Goal: Task Accomplishment & Management: Use online tool/utility

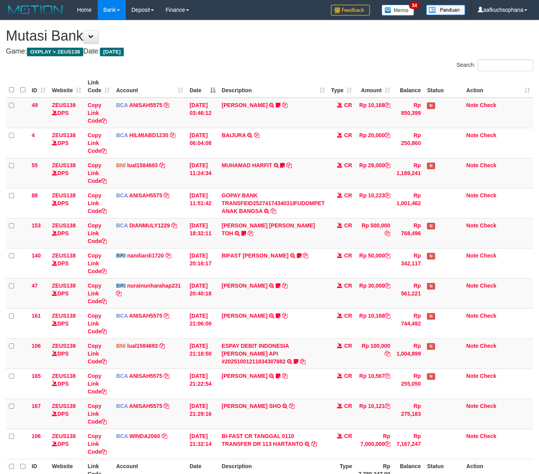
click at [332, 459] on tr "ID Website Link Code Account Date Description Type Rp 7.780.247,00 Balance Stat…" at bounding box center [269, 470] width 527 height 22
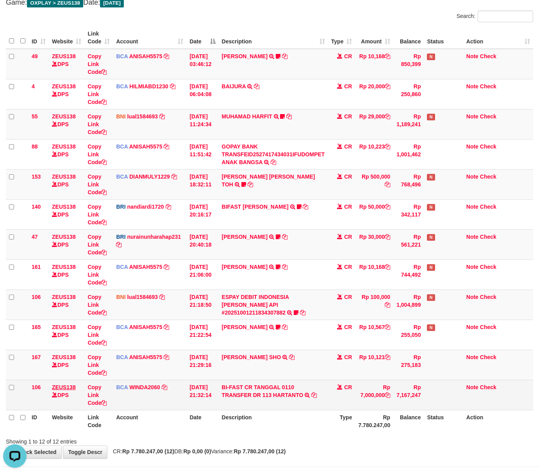
drag, startPoint x: 213, startPoint y: 410, endPoint x: 63, endPoint y: 388, distance: 150.9
click at [207, 408] on td "01/10/2025 21:32:14" at bounding box center [202, 395] width 32 height 30
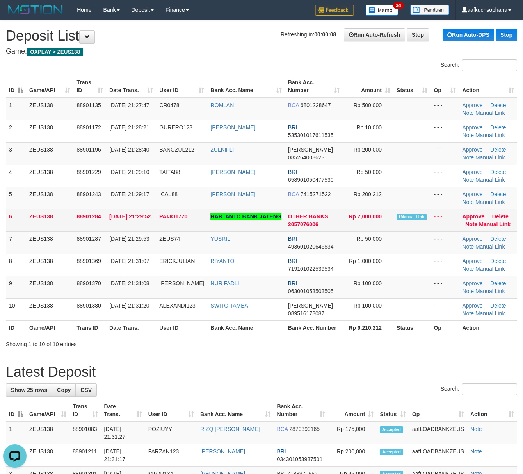
click at [482, 228] on td "Approve Delete Note Manual Link" at bounding box center [488, 220] width 58 height 22
click at [482, 227] on td "Approve Delete Note Manual Link" at bounding box center [488, 220] width 58 height 22
click at [486, 225] on link "Manual Link" at bounding box center [495, 224] width 32 height 6
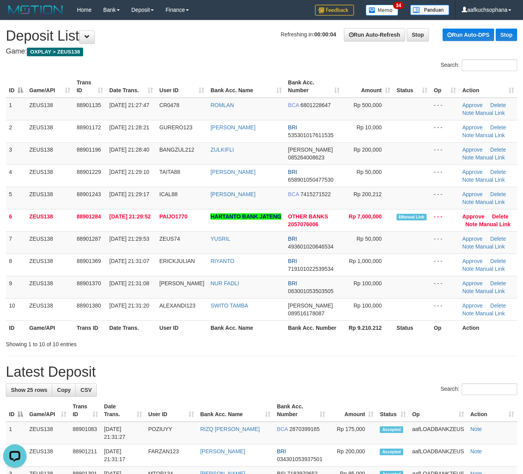
drag, startPoint x: 397, startPoint y: 347, endPoint x: 529, endPoint y: 383, distance: 136.5
click at [400, 347] on div "Showing 1 to 10 of 10 entries" at bounding box center [261, 342] width 523 height 11
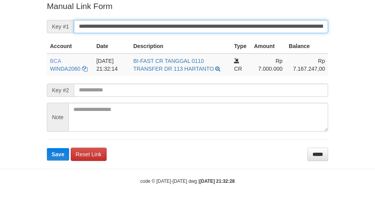
click at [47, 148] on button "Save" at bounding box center [58, 154] width 22 height 13
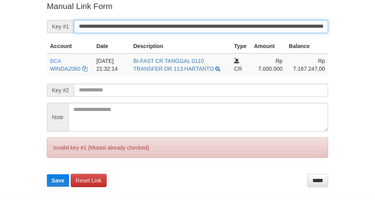
click at [47, 174] on button "Save" at bounding box center [58, 180] width 22 height 13
click at [248, 27] on input "**********" at bounding box center [201, 26] width 254 height 13
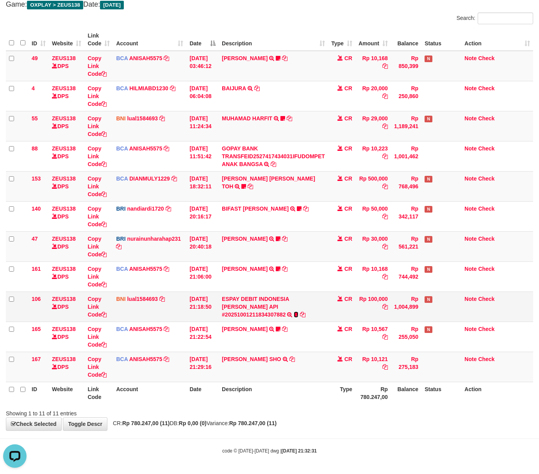
click at [298, 312] on icon at bounding box center [296, 314] width 5 height 5
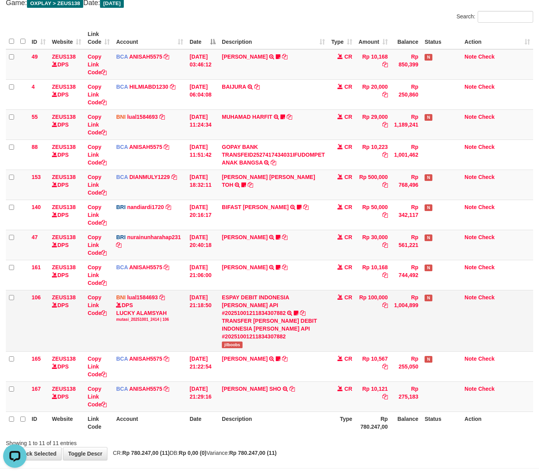
click at [230, 341] on span "jilboobs" at bounding box center [232, 344] width 21 height 7
copy span "jilboobs"
drag, startPoint x: 189, startPoint y: 432, endPoint x: 52, endPoint y: 380, distance: 146.5
click at [185, 436] on div "Showing 1 to 11 of 11 entries" at bounding box center [112, 441] width 213 height 11
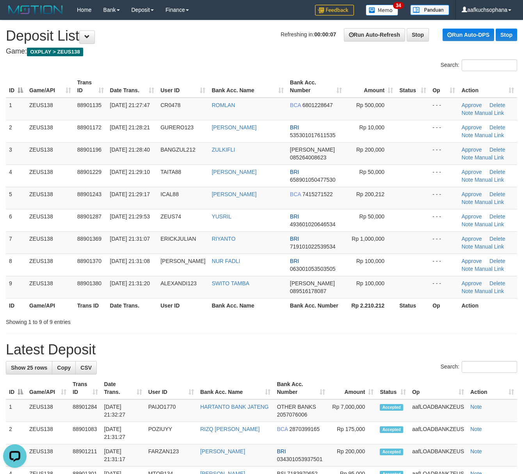
click at [388, 350] on h1 "Latest Deposit" at bounding box center [262, 350] width 512 height 16
click at [364, 345] on h1 "Latest Deposit" at bounding box center [262, 350] width 512 height 16
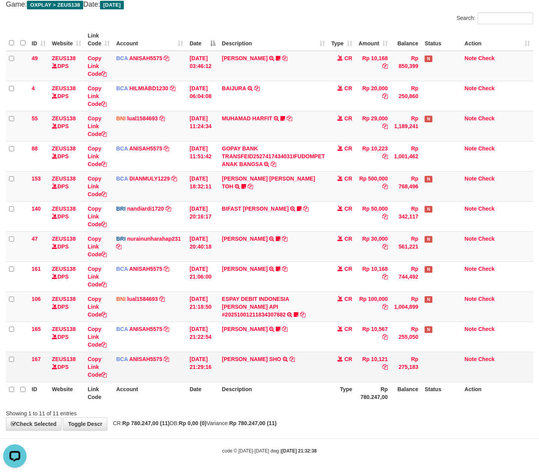
drag, startPoint x: 219, startPoint y: 407, endPoint x: 164, endPoint y: 379, distance: 62.0
click at [216, 405] on div "Search: ID Website Link Code Account Date Description Type Amount Balance Statu…" at bounding box center [269, 215] width 527 height 405
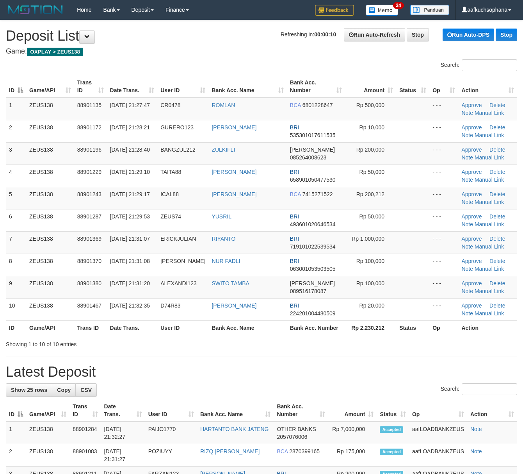
drag, startPoint x: 427, startPoint y: 350, endPoint x: 471, endPoint y: 355, distance: 44.1
click at [379, 329] on th "Rp 2.230.212" at bounding box center [370, 327] width 51 height 14
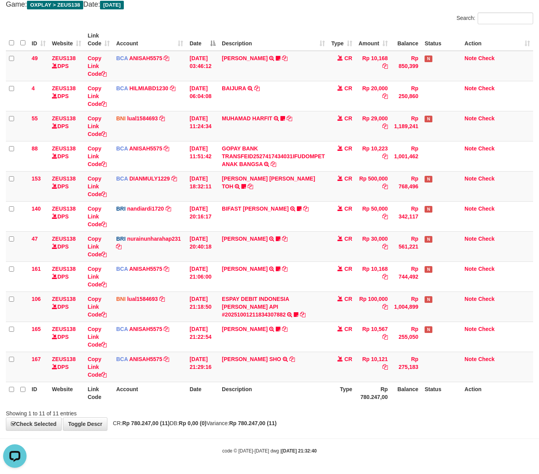
click at [346, 433] on body "Toggle navigation Home Bank Account List Load By Website Group [OXPLAY] ZEUS138…" at bounding box center [269, 213] width 539 height 521
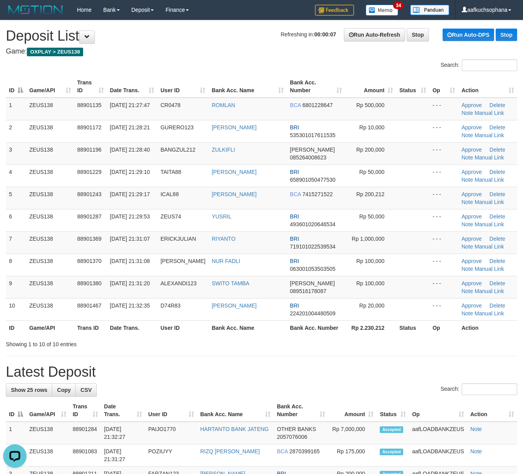
click at [370, 376] on h1 "Latest Deposit" at bounding box center [262, 372] width 512 height 16
click at [369, 375] on h1 "Latest Deposit" at bounding box center [262, 372] width 512 height 16
click at [359, 370] on h1 "Latest Deposit" at bounding box center [262, 372] width 512 height 16
click at [359, 368] on h1 "Latest Deposit" at bounding box center [262, 372] width 512 height 16
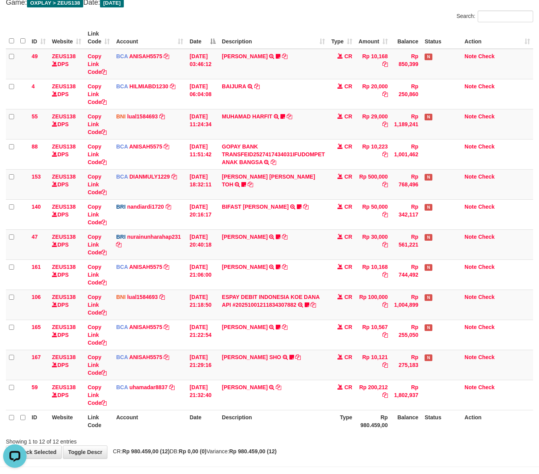
drag, startPoint x: 276, startPoint y: 452, endPoint x: 264, endPoint y: 454, distance: 11.6
click at [276, 451] on strong "Rp 980.459,00 (12)" at bounding box center [252, 451] width 47 height 6
click at [265, 454] on strong "Rp 980.459,00 (12)" at bounding box center [252, 451] width 47 height 6
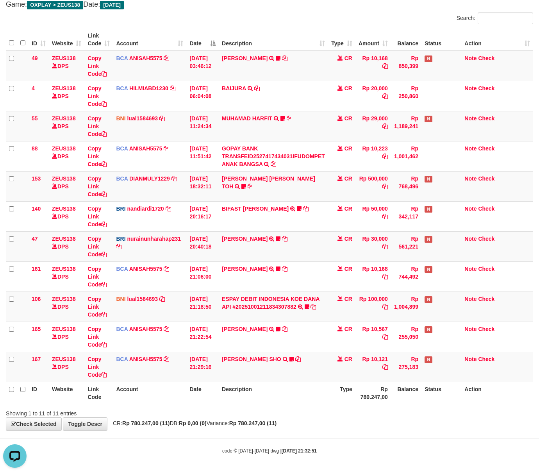
drag, startPoint x: 192, startPoint y: 428, endPoint x: 174, endPoint y: 420, distance: 20.3
click at [188, 428] on div "**********" at bounding box center [269, 201] width 539 height 457
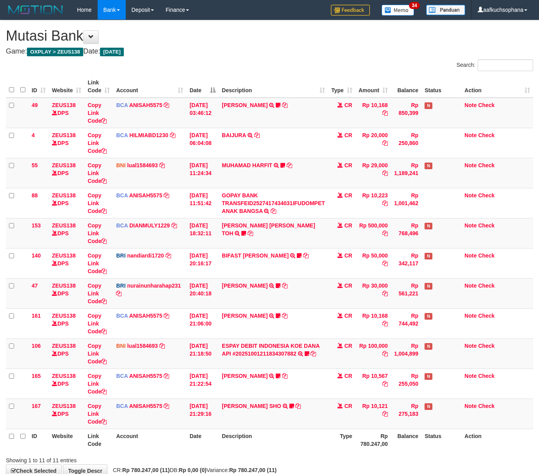
scroll to position [48, 0]
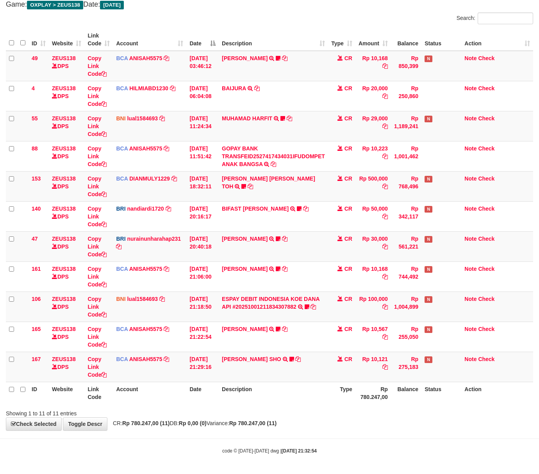
drag, startPoint x: 334, startPoint y: 408, endPoint x: 1, endPoint y: 297, distance: 351.6
click at [330, 407] on div "Showing 1 to 11 of 11 entries" at bounding box center [269, 411] width 539 height 11
click at [271, 435] on body "Toggle navigation Home Bank Account List Load By Website Group [OXPLAY] ZEUS138…" at bounding box center [269, 213] width 539 height 521
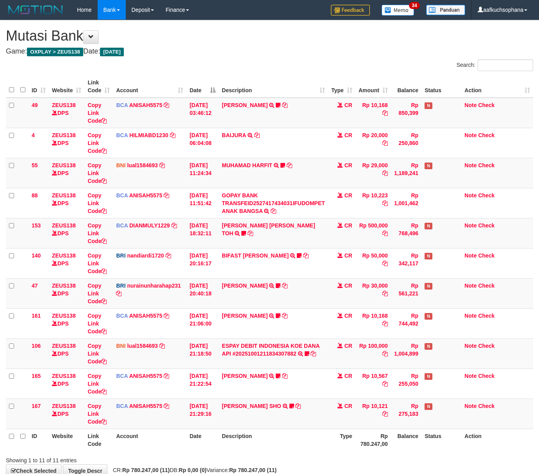
scroll to position [48, 0]
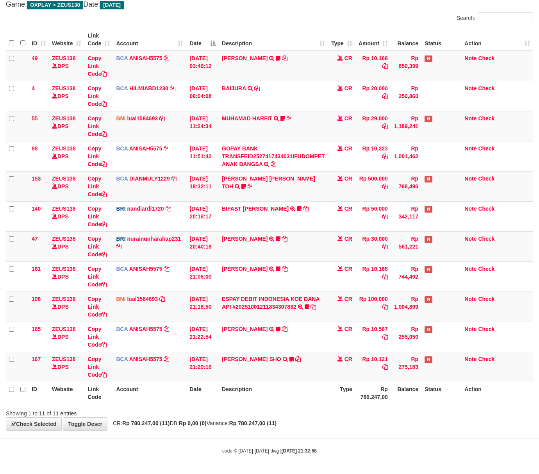
click at [269, 431] on body "Toggle navigation Home Bank Account List Load By Website Group [OXPLAY] ZEUS138…" at bounding box center [269, 213] width 539 height 521
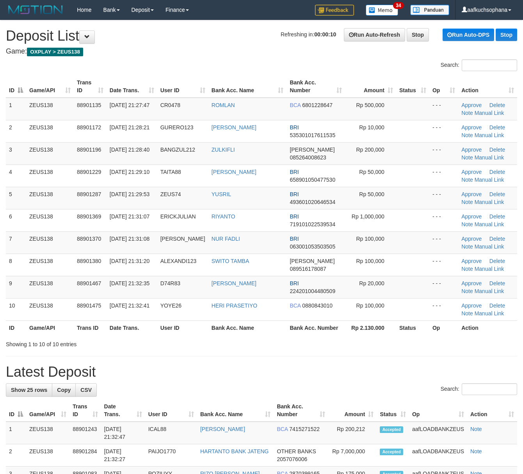
click at [413, 348] on div "Showing 1 to 10 of 10 entries" at bounding box center [261, 342] width 523 height 11
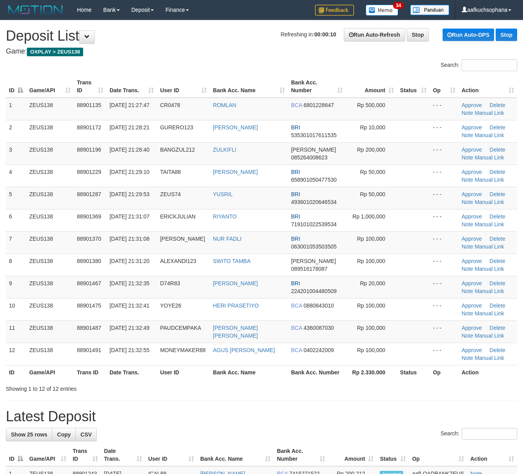
click at [336, 389] on div "Showing 1 to 12 of 12 entries" at bounding box center [261, 387] width 523 height 11
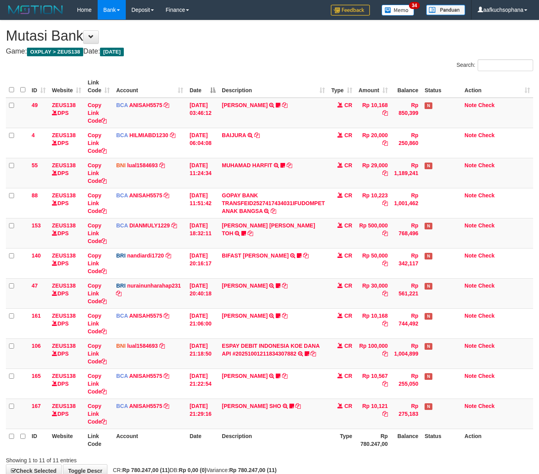
scroll to position [48, 0]
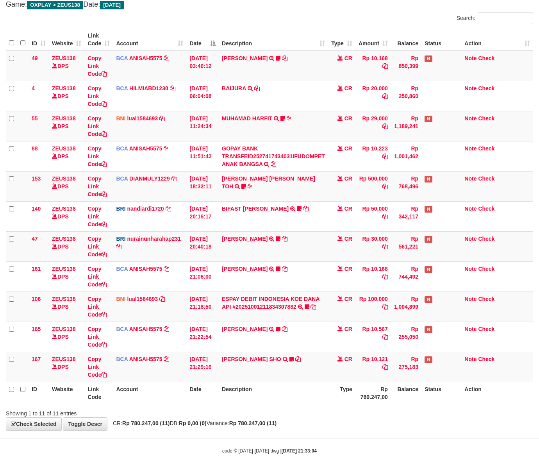
click at [302, 438] on body "Toggle navigation Home Bank Account List Load By Website Group [OXPLAY] ZEUS138…" at bounding box center [269, 213] width 539 height 521
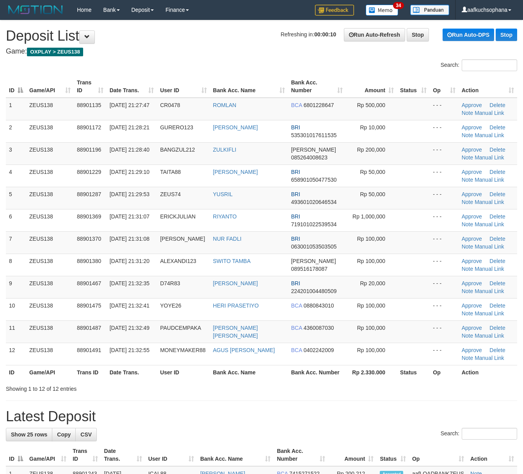
drag, startPoint x: 0, startPoint y: 0, endPoint x: 370, endPoint y: 396, distance: 542.3
click at [336, 391] on div "Showing 1 to 12 of 12 entries" at bounding box center [261, 387] width 523 height 11
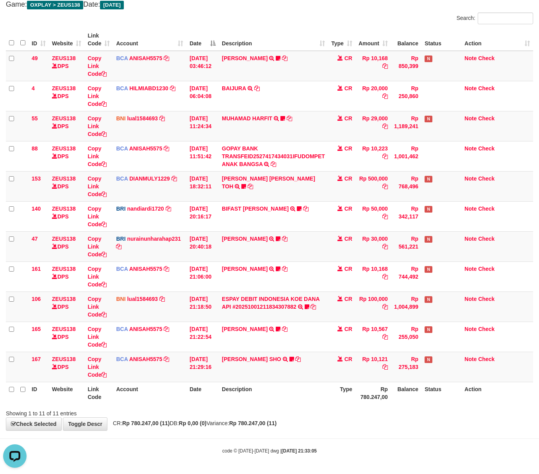
click at [155, 458] on body "Toggle navigation Home Bank Account List Load By Website Group [OXPLAY] ZEUS138…" at bounding box center [269, 213] width 539 height 521
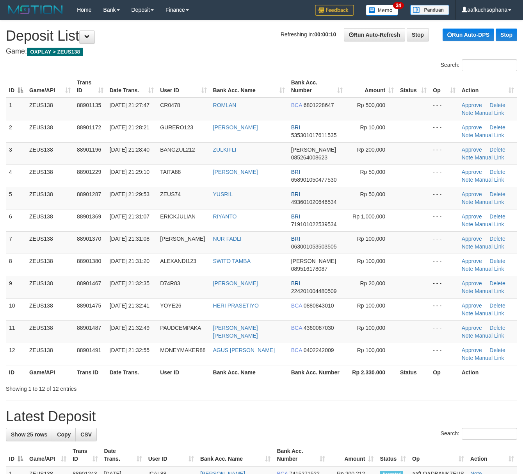
click at [316, 379] on th "Bank Acc. Number" at bounding box center [317, 372] width 58 height 14
click at [410, 413] on h1 "Latest Deposit" at bounding box center [262, 417] width 512 height 16
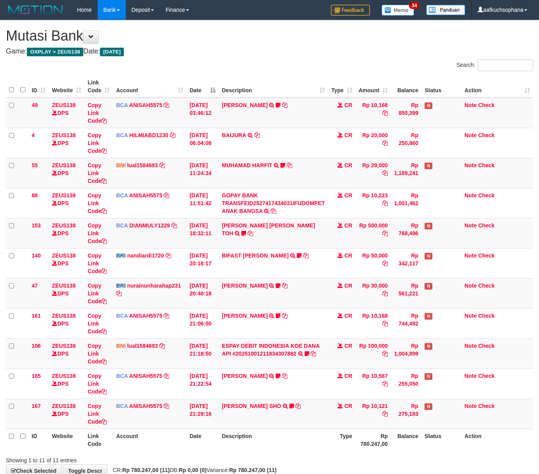
click at [198, 427] on div "**********" at bounding box center [269, 248] width 539 height 457
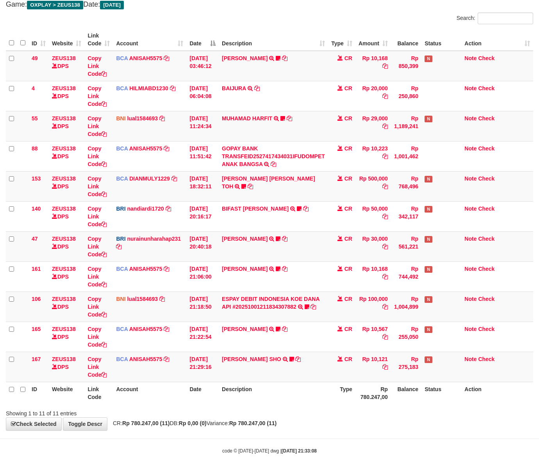
click at [153, 452] on div "code © 2012-2018 dwg | 2025/10/01 21:33:08" at bounding box center [269, 451] width 539 height 8
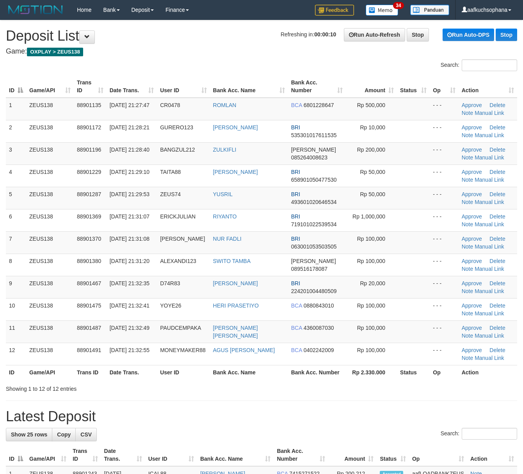
drag, startPoint x: 0, startPoint y: 0, endPoint x: 345, endPoint y: 397, distance: 526.1
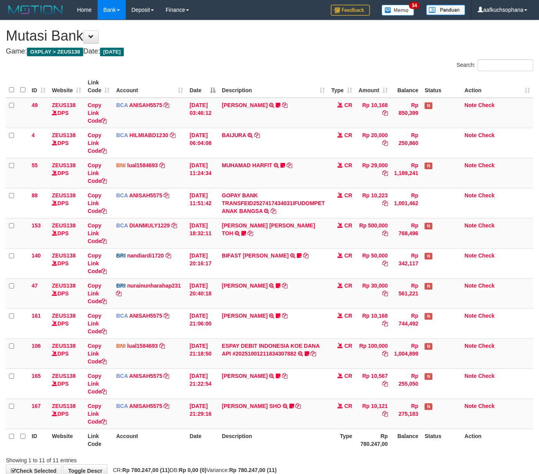
scroll to position [48, 0]
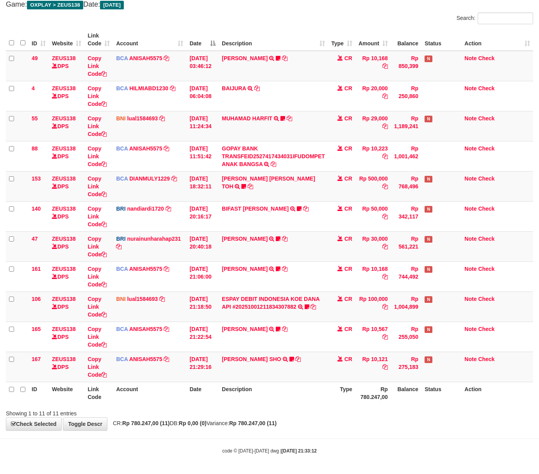
click at [314, 452] on strong "[DATE] 21:33:12" at bounding box center [299, 450] width 35 height 5
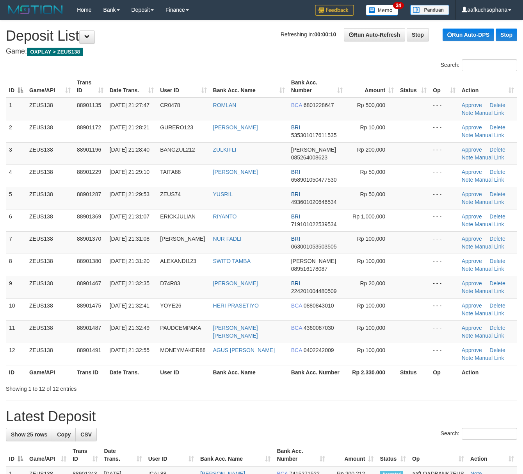
drag, startPoint x: 414, startPoint y: 397, endPoint x: 465, endPoint y: 395, distance: 50.4
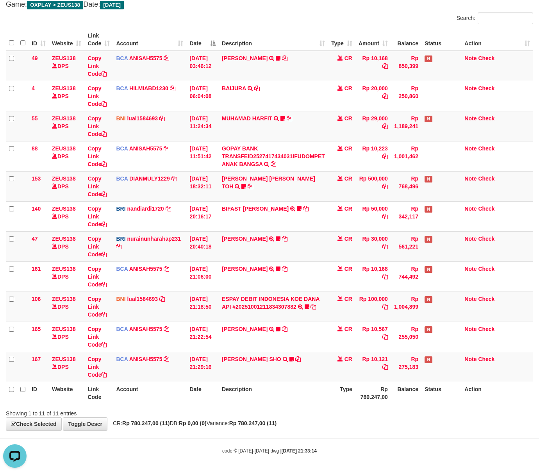
drag, startPoint x: 224, startPoint y: 448, endPoint x: 5, endPoint y: 396, distance: 224.8
click at [221, 447] on div "code © [DATE]-[DATE] dwg | [DATE] 21:33:14" at bounding box center [269, 451] width 539 height 8
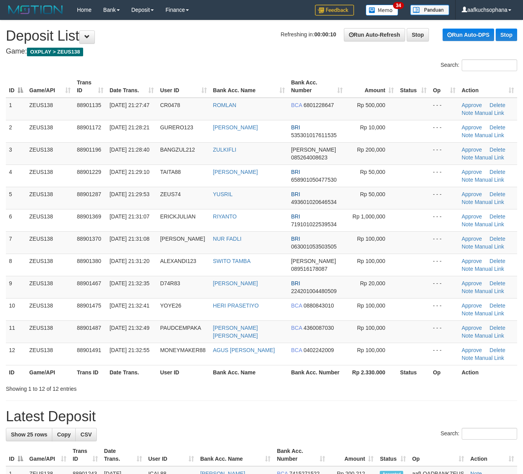
drag, startPoint x: 399, startPoint y: 402, endPoint x: 531, endPoint y: 415, distance: 131.9
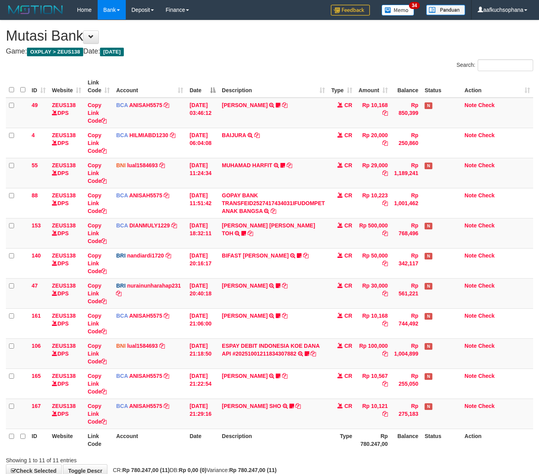
scroll to position [48, 0]
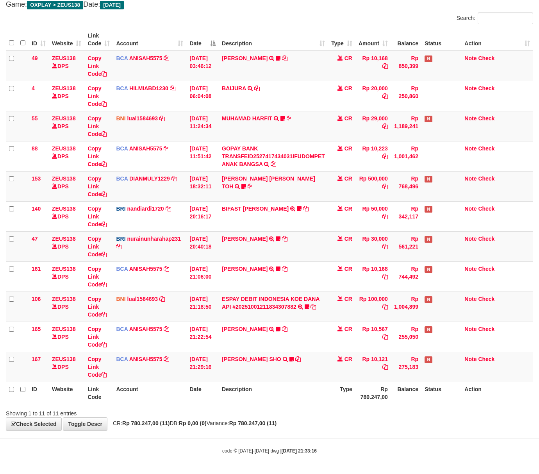
drag, startPoint x: 223, startPoint y: 438, endPoint x: 194, endPoint y: 426, distance: 30.8
click at [224, 438] on body "Toggle navigation Home Bank Account List Load By Website Group [OXPLAY] ZEUS138…" at bounding box center [269, 213] width 539 height 521
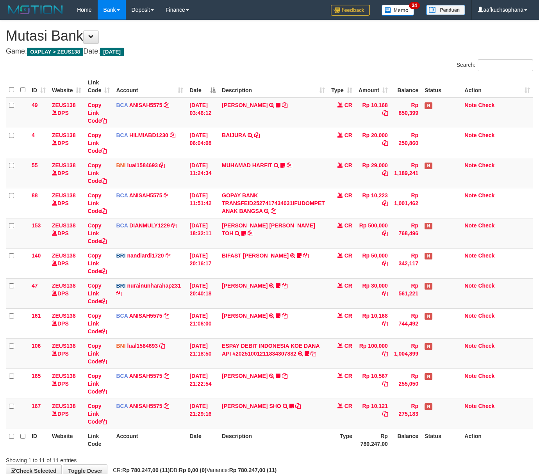
scroll to position [48, 0]
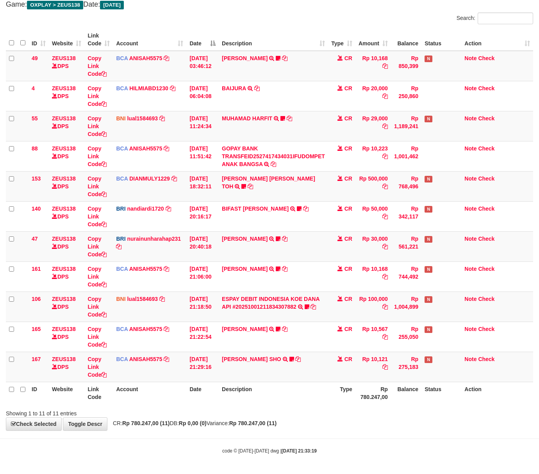
click at [272, 444] on body "Toggle navigation Home Bank Account List Load By Website Group [OXPLAY] ZEUS138…" at bounding box center [269, 213] width 539 height 521
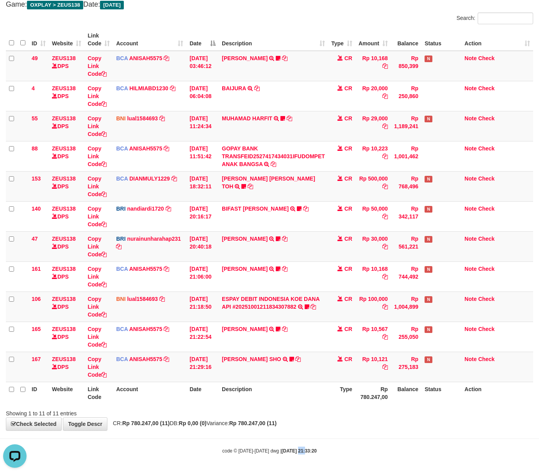
click at [296, 445] on body "Toggle navigation Home Bank Account List Load By Website Group [OXPLAY] ZEUS138…" at bounding box center [269, 213] width 539 height 521
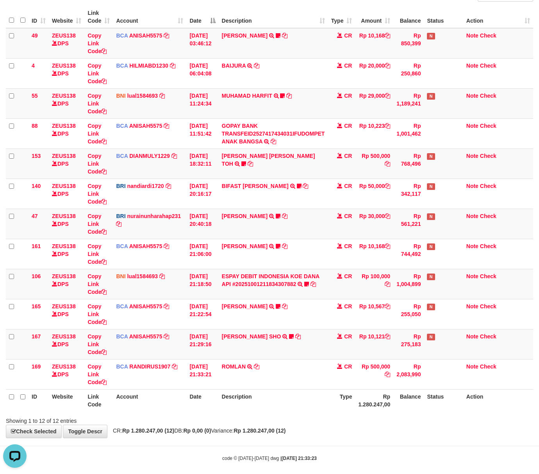
scroll to position [79, 0]
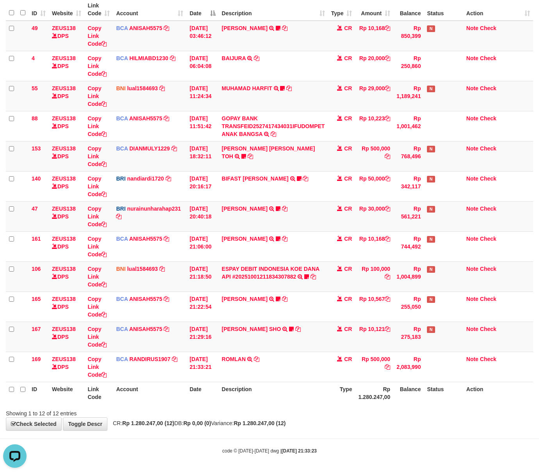
drag, startPoint x: 333, startPoint y: 436, endPoint x: 265, endPoint y: 407, distance: 74.0
click at [331, 433] on body "Toggle navigation Home Bank Account List Load By Website Group [OXPLAY] ZEUS138…" at bounding box center [269, 198] width 539 height 551
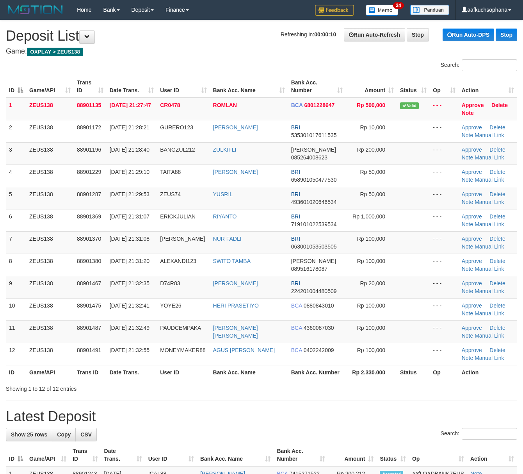
drag, startPoint x: 0, startPoint y: 0, endPoint x: 395, endPoint y: 411, distance: 570.5
click at [413, 385] on div "Showing 1 to 12 of 12 entries" at bounding box center [261, 387] width 523 height 11
drag, startPoint x: 413, startPoint y: 385, endPoint x: 444, endPoint y: 380, distance: 30.9
click at [413, 385] on div "Showing 1 to 12 of 12 entries" at bounding box center [261, 387] width 523 height 11
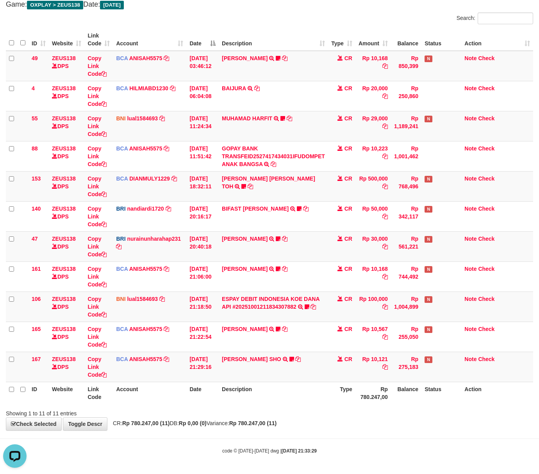
drag, startPoint x: 327, startPoint y: 439, endPoint x: 305, endPoint y: 427, distance: 25.7
click at [327, 439] on body "Toggle navigation Home Bank Account List Load By Website Group [OXPLAY] ZEUS138…" at bounding box center [269, 213] width 539 height 521
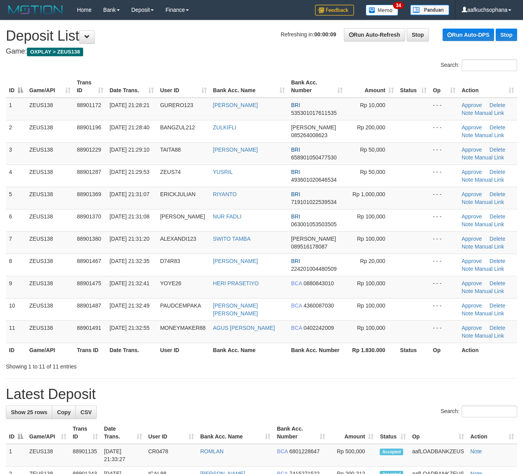
drag, startPoint x: 330, startPoint y: 375, endPoint x: 373, endPoint y: 379, distance: 43.9
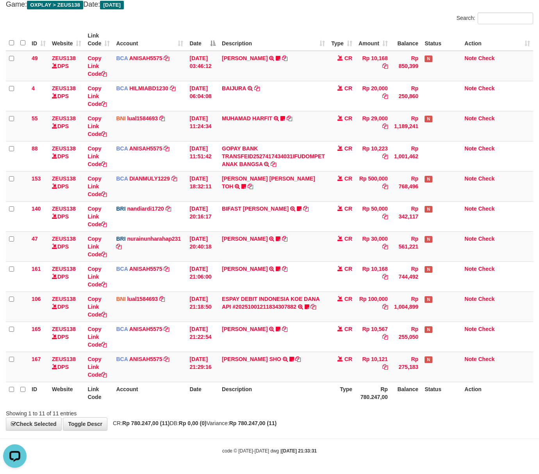
click at [315, 416] on div "Showing 1 to 11 of 11 entries" at bounding box center [269, 411] width 539 height 11
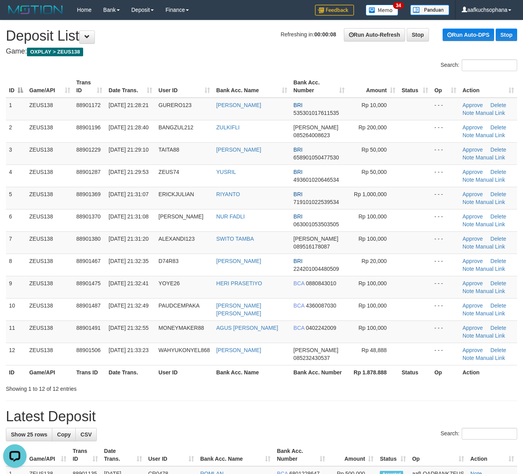
drag, startPoint x: 302, startPoint y: 405, endPoint x: 516, endPoint y: 393, distance: 214.0
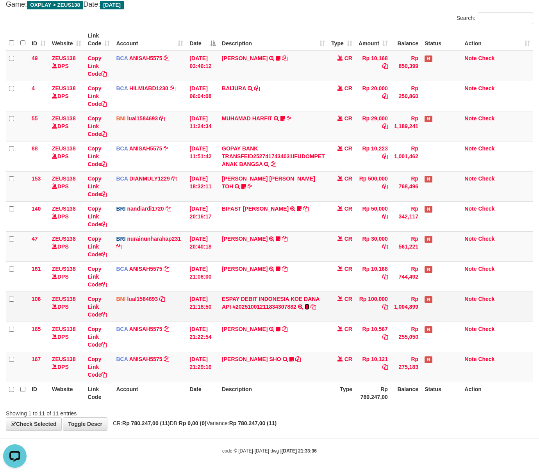
click at [305, 305] on icon at bounding box center [307, 306] width 5 height 5
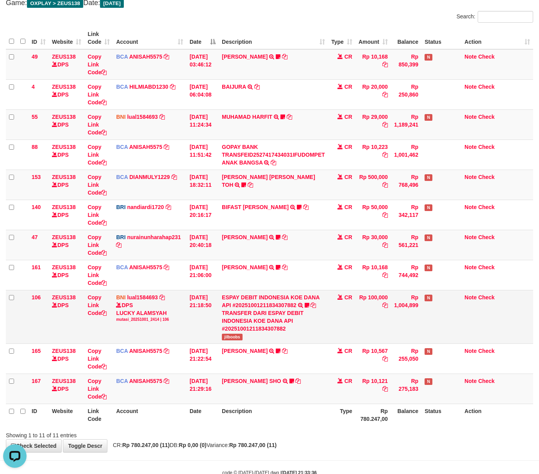
click at [230, 342] on td "ESPAY DEBIT INDONESIA [PERSON_NAME] API #20251001211834307882 TRANSFER [PERSON_…" at bounding box center [273, 317] width 109 height 54
copy span "jilboobs"
click at [347, 441] on div "**********" at bounding box center [269, 212] width 539 height 480
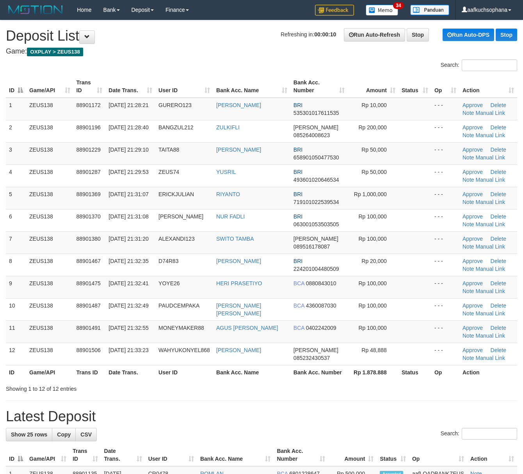
drag, startPoint x: 395, startPoint y: 393, endPoint x: 531, endPoint y: 372, distance: 137.5
click at [422, 388] on div "Showing 1 to 12 of 12 entries" at bounding box center [261, 387] width 523 height 11
drag, startPoint x: 459, startPoint y: 396, endPoint x: 455, endPoint y: 397, distance: 4.9
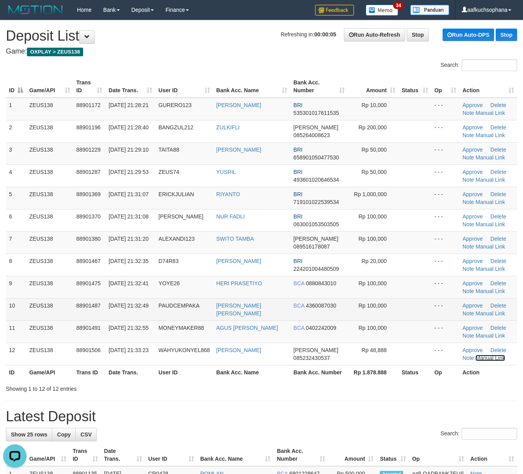
drag, startPoint x: 484, startPoint y: 357, endPoint x: 413, endPoint y: 302, distance: 90.2
click at [484, 357] on link "Manual Link" at bounding box center [491, 358] width 30 height 6
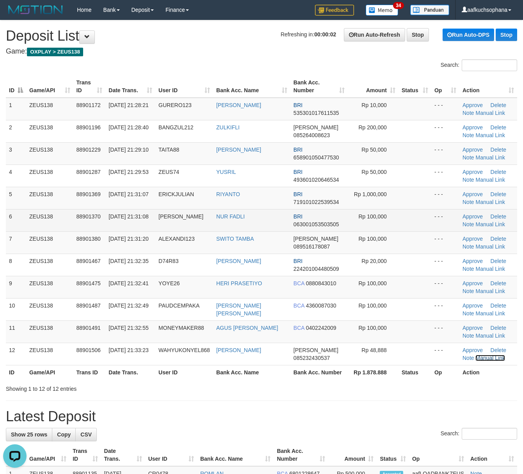
click at [476, 355] on link "Manual Link" at bounding box center [491, 358] width 30 height 6
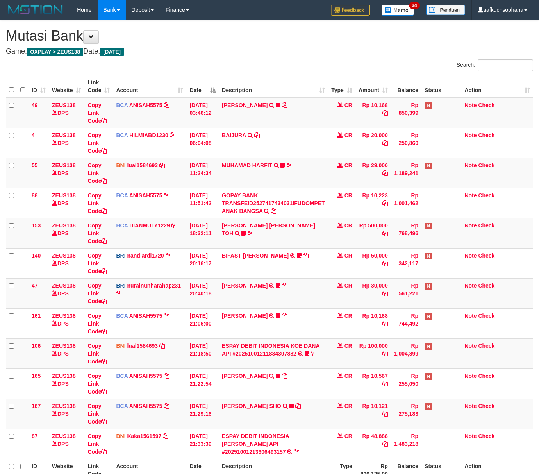
scroll to position [49, 0]
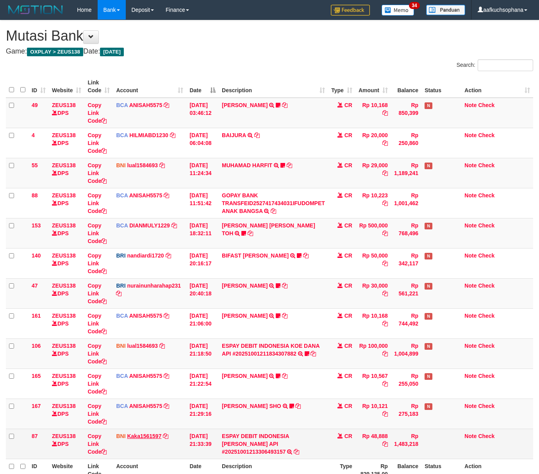
scroll to position [49, 0]
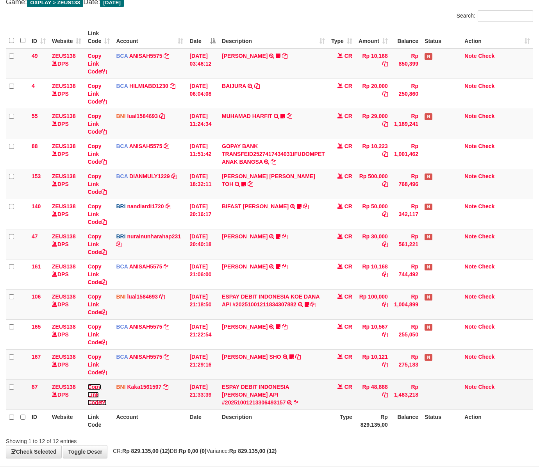
click at [104, 404] on icon at bounding box center [103, 402] width 5 height 5
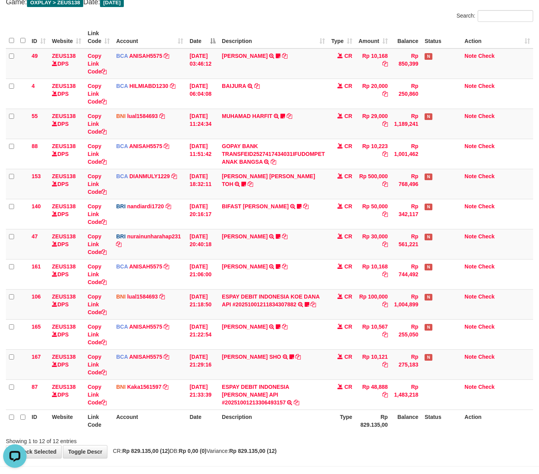
scroll to position [98, 0]
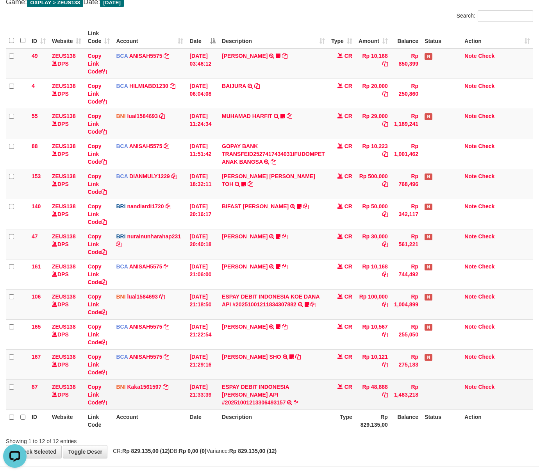
click at [325, 396] on td "ESPAY DEBIT INDONESIA KOE DANA API #20251001213306493157 TRANSFER DARI ESPAY DE…" at bounding box center [273, 394] width 109 height 30
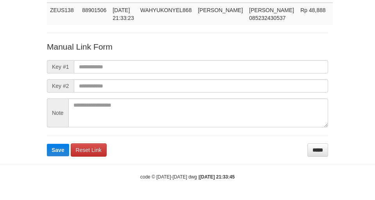
scroll to position [57, 0]
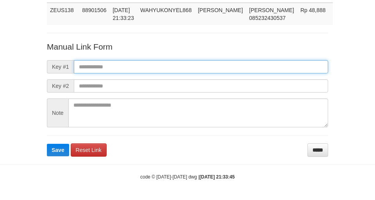
click at [318, 60] on input "text" at bounding box center [201, 66] width 254 height 13
paste input "**********"
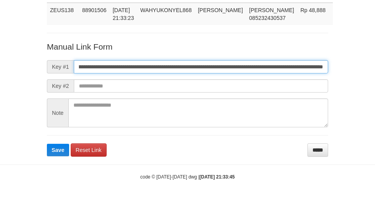
type input "**********"
click at [47, 144] on button "Save" at bounding box center [58, 150] width 22 height 13
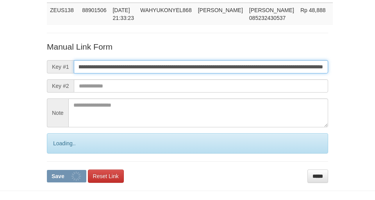
click at [47, 170] on button "Save" at bounding box center [66, 176] width 39 height 13
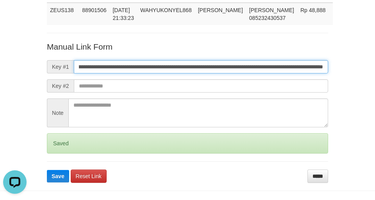
click at [47, 170] on button "Save" at bounding box center [58, 176] width 22 height 13
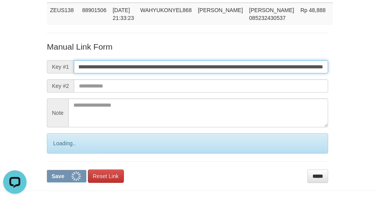
click at [47, 170] on button "Save" at bounding box center [66, 176] width 39 height 13
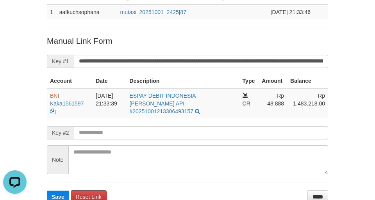
scroll to position [57, 0]
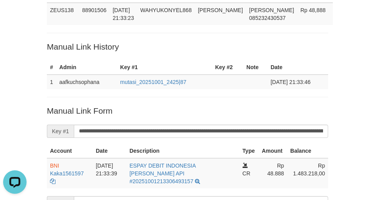
click at [30, 60] on div "Deposit Detail Game/API Trans ID Date Trans. User ID Bank Acc. Name Bank Acc. N…" at bounding box center [187, 108] width 375 height 330
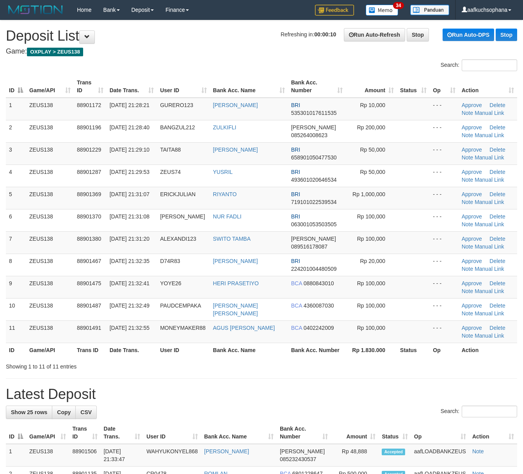
click at [439, 398] on h1 "Latest Deposit" at bounding box center [262, 394] width 512 height 16
click at [377, 368] on div "Showing 1 to 11 of 11 entries" at bounding box center [261, 364] width 523 height 11
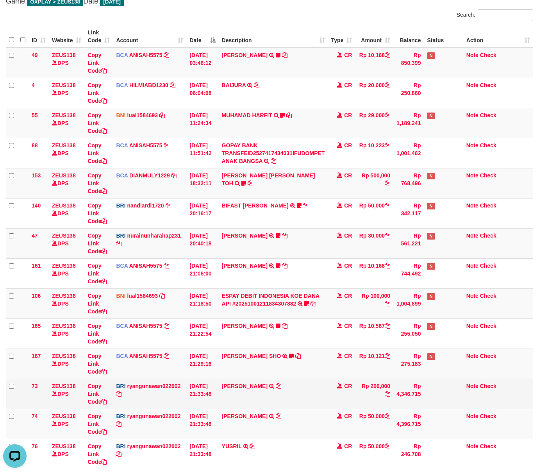
drag, startPoint x: 290, startPoint y: 398, endPoint x: 243, endPoint y: 382, distance: 50.2
click at [279, 393] on td "DANA ZULKIFLI TRANSFER NBMB DANA ZULKIFLI TO RYAN GUNAWAN" at bounding box center [273, 394] width 109 height 30
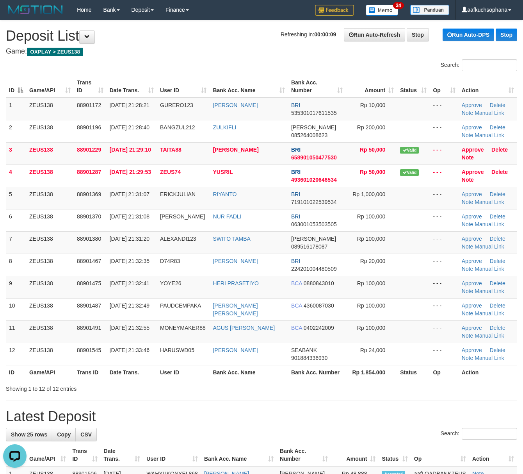
click at [388, 401] on hr at bounding box center [262, 400] width 512 height 0
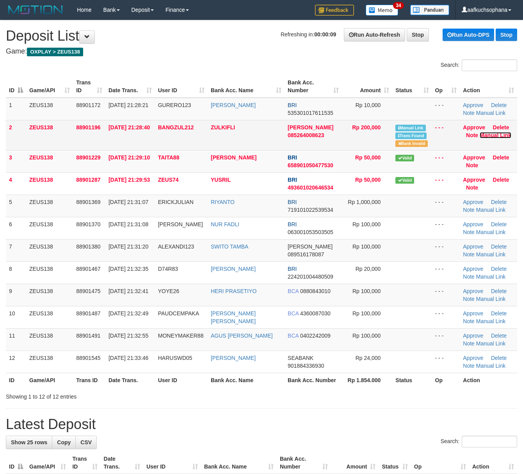
click at [491, 133] on link "Manual Link" at bounding box center [496, 135] width 32 height 6
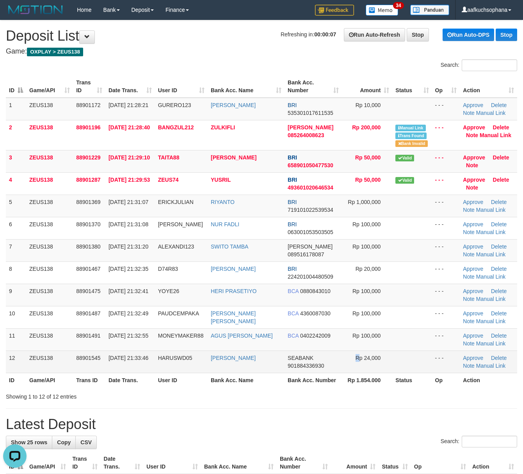
drag, startPoint x: 353, startPoint y: 367, endPoint x: 349, endPoint y: 369, distance: 4.6
click at [349, 369] on td "Rp 24,000" at bounding box center [367, 361] width 50 height 22
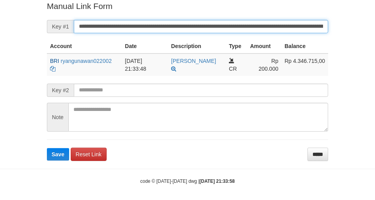
click at [47, 148] on button "Save" at bounding box center [58, 154] width 22 height 13
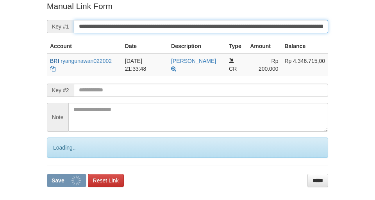
click at [277, 28] on input "**********" at bounding box center [201, 26] width 254 height 13
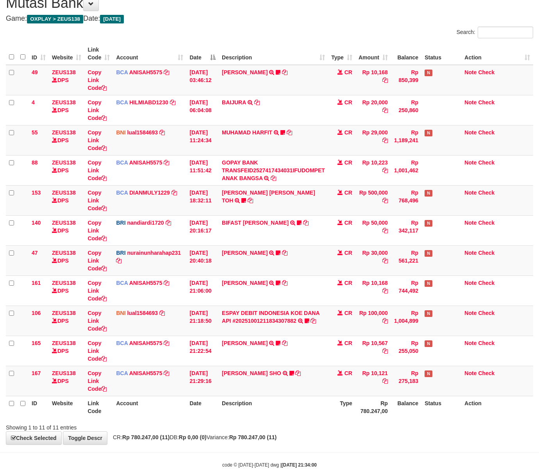
scroll to position [48, 0]
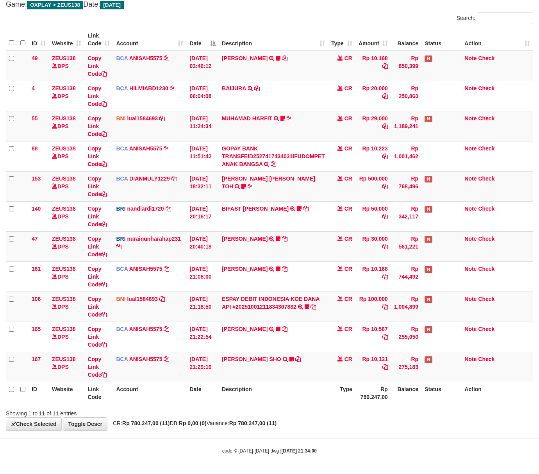
drag, startPoint x: 357, startPoint y: 409, endPoint x: 220, endPoint y: 389, distance: 137.8
click at [348, 407] on div "Showing 1 to 11 of 11 entries" at bounding box center [269, 411] width 539 height 11
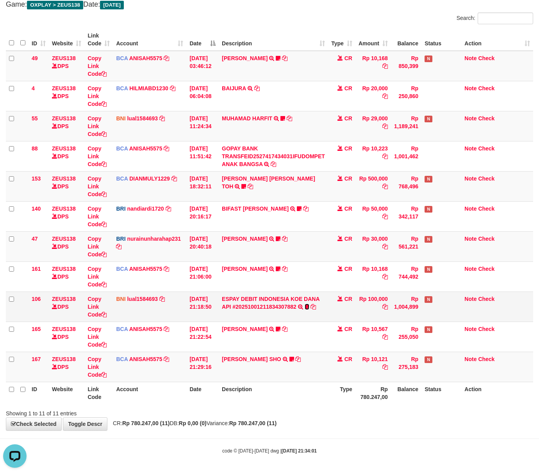
click at [308, 305] on icon at bounding box center [307, 306] width 5 height 5
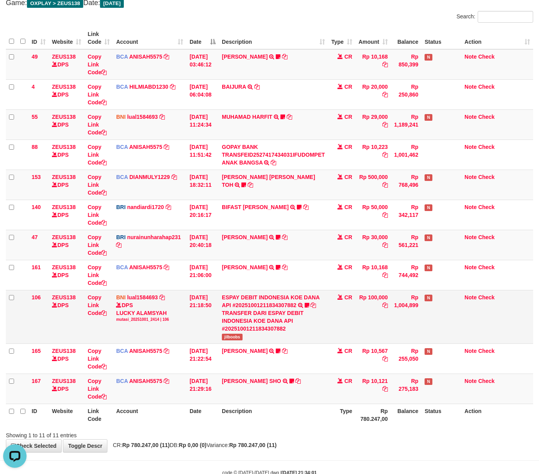
click at [229, 338] on span "jilboobs" at bounding box center [232, 337] width 21 height 7
click at [107, 313] on icon at bounding box center [103, 312] width 5 height 5
copy span "jilboobs"
click at [107, 313] on icon at bounding box center [103, 312] width 5 height 5
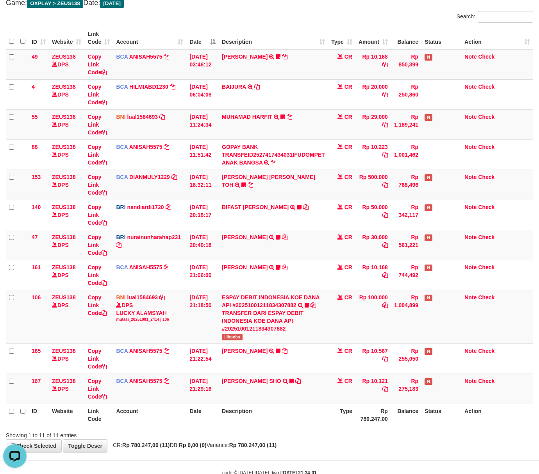
scroll to position [125, 0]
click at [328, 397] on td "MUHAMMAD HIQNI SHO TRSF E-BANKING CR 0110/FTSCY/WS95271 10121.00MUHAMMAD HIQNI …" at bounding box center [273, 388] width 109 height 30
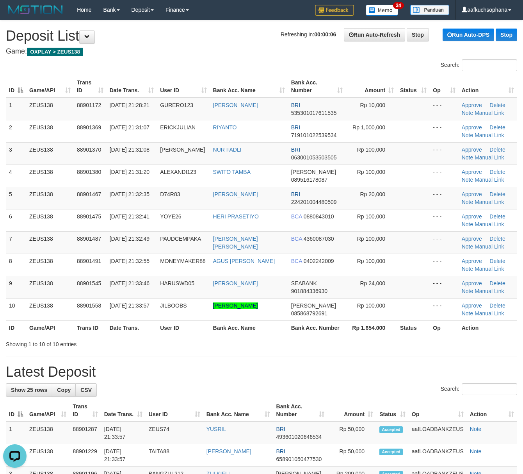
click at [368, 345] on div "Showing 1 to 10 of 10 entries" at bounding box center [261, 342] width 523 height 11
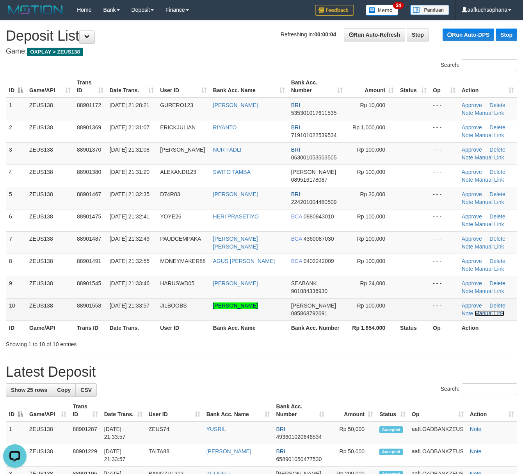
click at [481, 313] on link "Manual Link" at bounding box center [490, 313] width 30 height 6
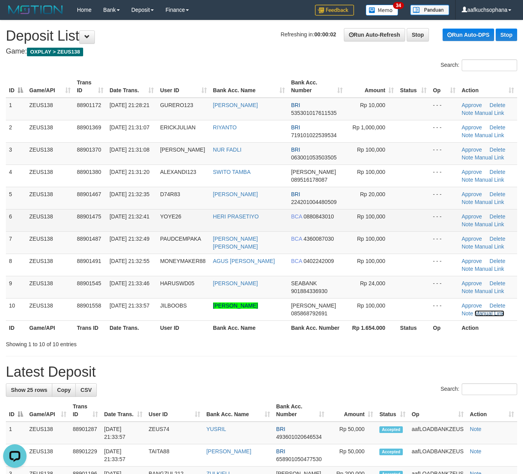
click at [475, 310] on link "Manual Link" at bounding box center [490, 313] width 30 height 6
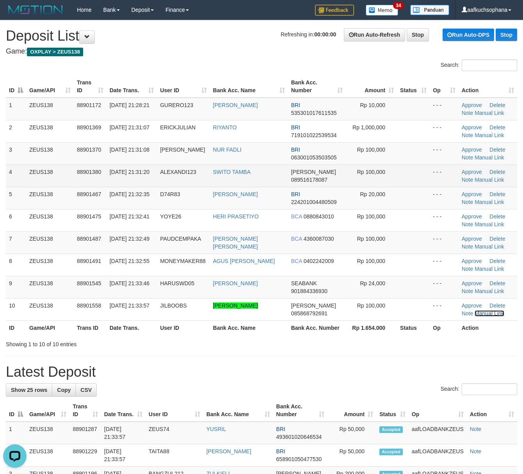
click at [475, 310] on link "Manual Link" at bounding box center [490, 313] width 30 height 6
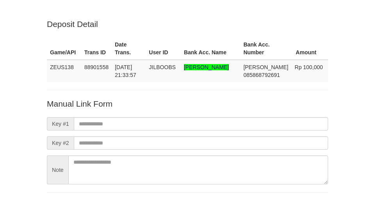
scroll to position [58, 0]
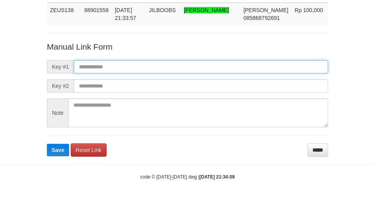
click at [249, 61] on input "text" at bounding box center [201, 66] width 254 height 13
paste input "**********"
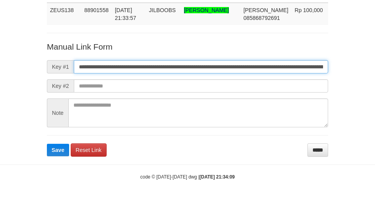
scroll to position [0, 564]
type input "**********"
click at [47, 144] on button "Save" at bounding box center [58, 150] width 22 height 13
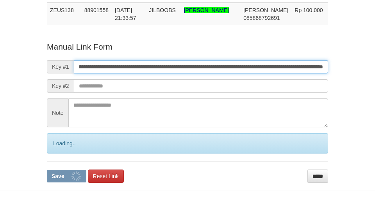
click at [47, 170] on button "Save" at bounding box center [66, 176] width 39 height 13
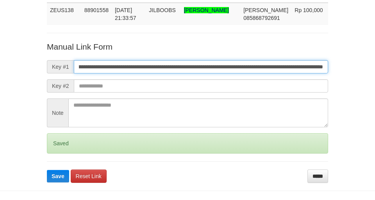
click at [47, 170] on button "Save" at bounding box center [58, 176] width 22 height 13
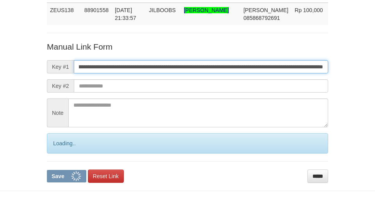
click at [47, 170] on button "Save" at bounding box center [66, 176] width 39 height 13
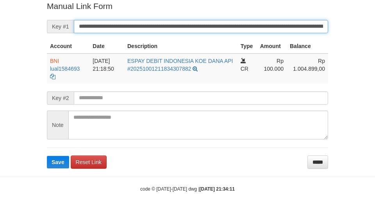
click at [47, 156] on button "Save" at bounding box center [58, 162] width 22 height 13
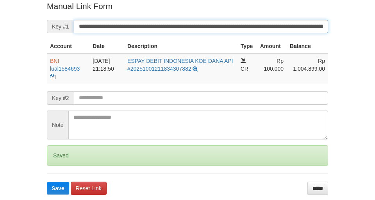
click at [47, 182] on button "Save" at bounding box center [58, 188] width 22 height 13
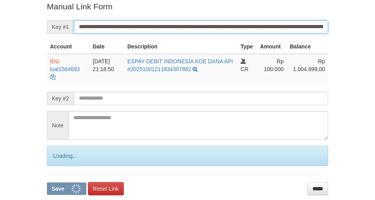
click at [47, 182] on button "Save" at bounding box center [66, 188] width 39 height 13
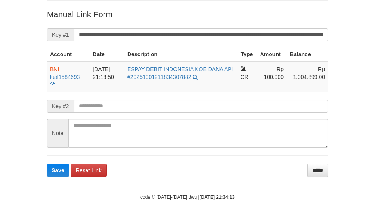
scroll to position [153, 0]
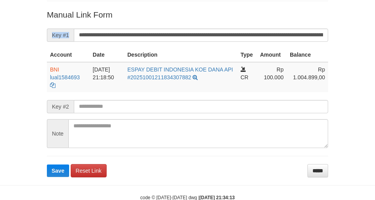
drag, startPoint x: 122, startPoint y: 26, endPoint x: 127, endPoint y: 33, distance: 8.8
click at [122, 34] on form "**********" at bounding box center [187, 93] width 281 height 168
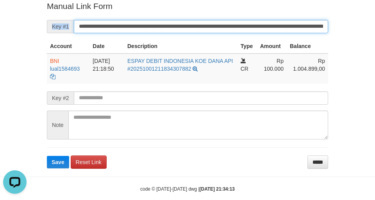
click at [47, 156] on button "Save" at bounding box center [58, 162] width 22 height 13
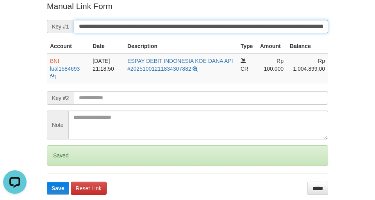
click at [47, 182] on button "Save" at bounding box center [58, 188] width 22 height 13
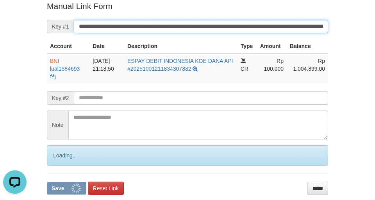
click at [47, 182] on button "Save" at bounding box center [66, 188] width 39 height 13
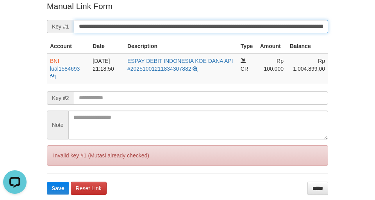
click at [47, 182] on button "Save" at bounding box center [58, 188] width 22 height 13
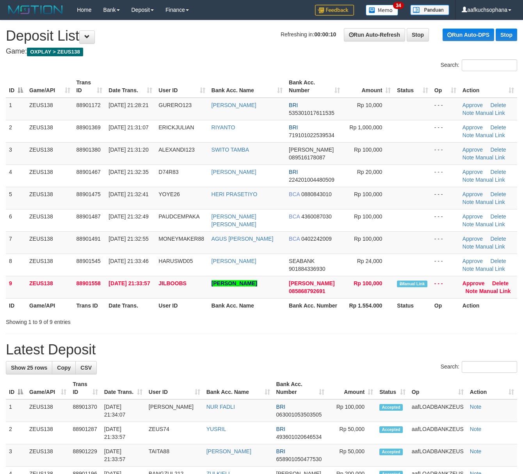
click at [85, 176] on td "88901467" at bounding box center [89, 175] width 32 height 22
drag, startPoint x: 491, startPoint y: 291, endPoint x: 466, endPoint y: 289, distance: 25.1
click at [491, 291] on link "Manual Link" at bounding box center [496, 291] width 32 height 6
click at [332, 344] on h1 "Latest Deposit" at bounding box center [262, 350] width 512 height 16
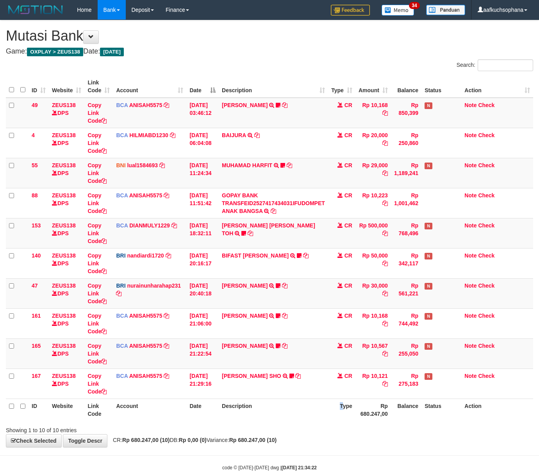
click at [345, 414] on th "Type" at bounding box center [341, 409] width 27 height 22
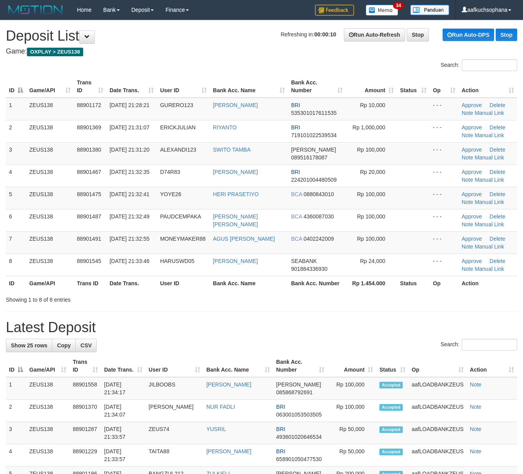
click at [347, 333] on h1 "Latest Deposit" at bounding box center [262, 328] width 512 height 16
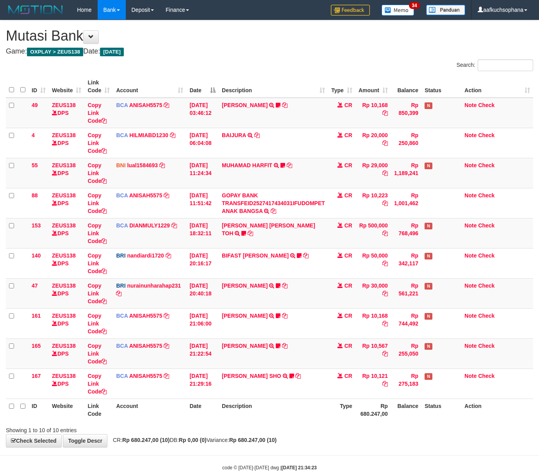
scroll to position [18, 0]
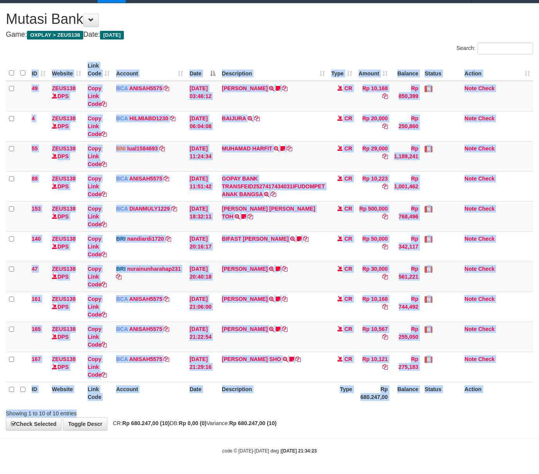
click at [274, 414] on div "Search: ID Website Link Code Account Date Description Type Amount Balance Statu…" at bounding box center [269, 230] width 527 height 375
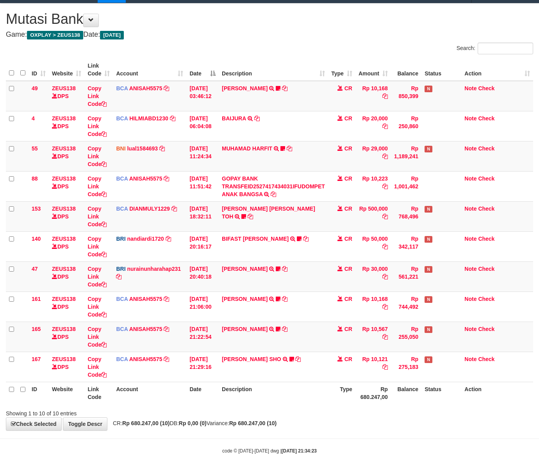
drag, startPoint x: 369, startPoint y: 422, endPoint x: 273, endPoint y: 410, distance: 96.5
click at [366, 422] on div "**********" at bounding box center [269, 217] width 539 height 427
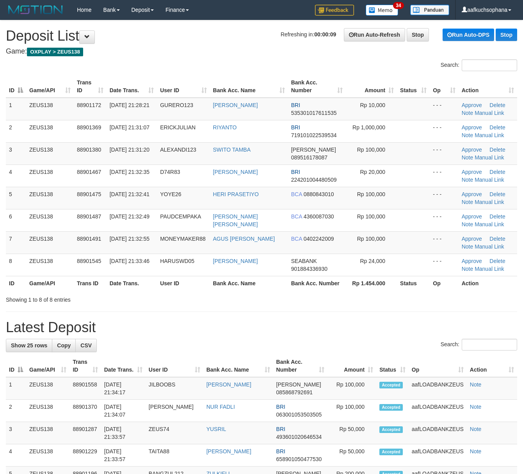
click at [376, 327] on h1 "Latest Deposit" at bounding box center [262, 328] width 512 height 16
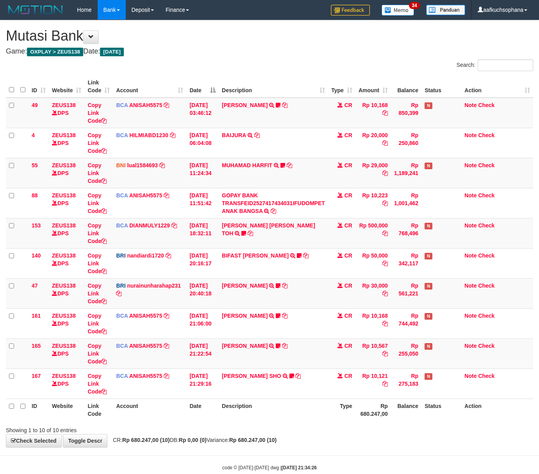
scroll to position [18, 0]
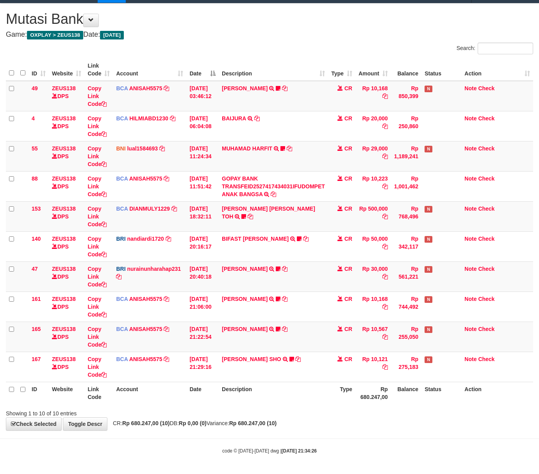
click at [330, 414] on div "Showing 1 to 10 of 10 entries" at bounding box center [269, 411] width 539 height 11
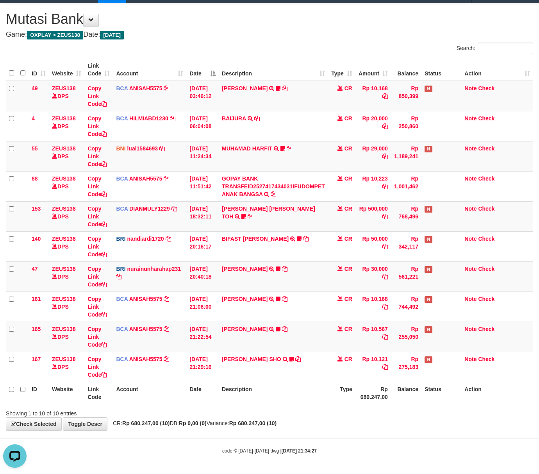
click at [185, 414] on div "Showing 1 to 10 of 10 entries" at bounding box center [112, 411] width 213 height 11
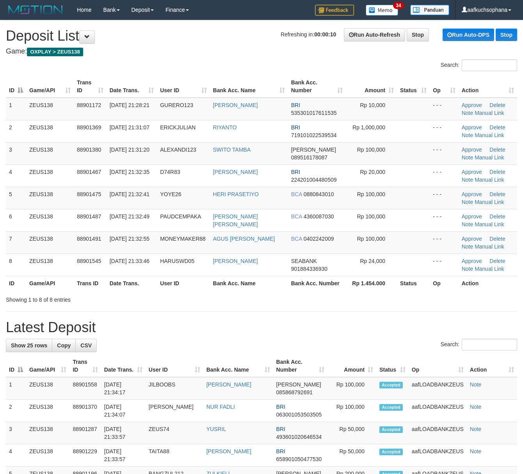
drag, startPoint x: 386, startPoint y: 321, endPoint x: 398, endPoint y: 328, distance: 14.0
click at [388, 322] on h1 "Latest Deposit" at bounding box center [262, 328] width 512 height 16
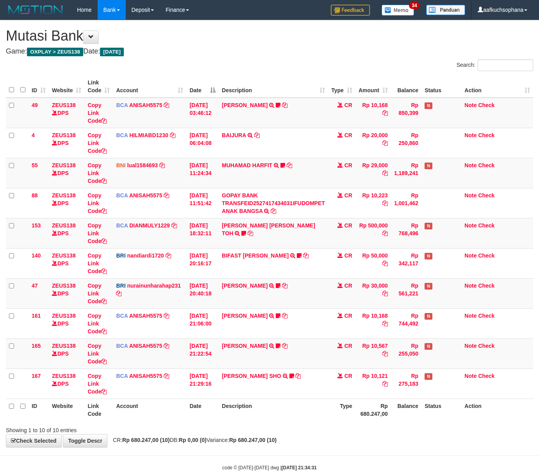
scroll to position [18, 0]
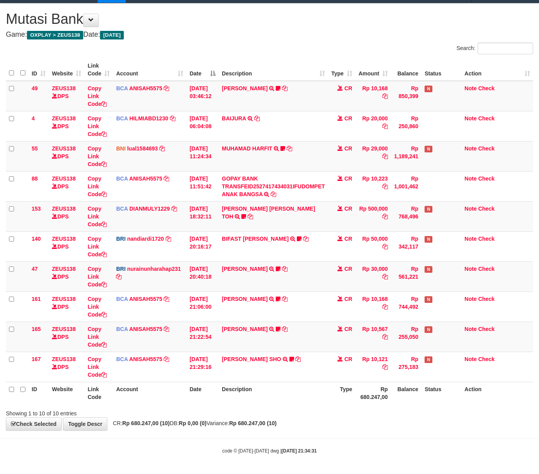
drag, startPoint x: 343, startPoint y: 406, endPoint x: 338, endPoint y: 408, distance: 4.9
click at [338, 408] on div "Showing 1 to 10 of 10 entries" at bounding box center [269, 411] width 539 height 11
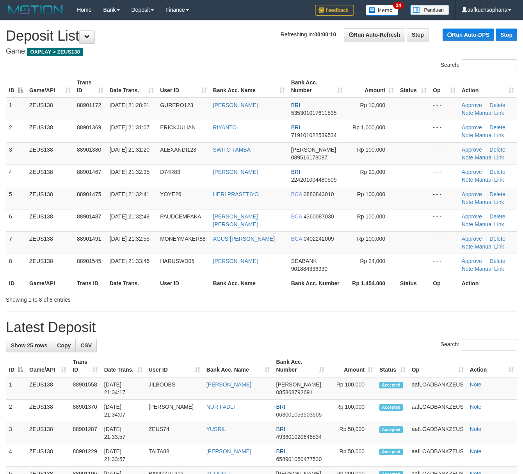
drag, startPoint x: 0, startPoint y: 0, endPoint x: 269, endPoint y: 300, distance: 402.8
click at [265, 299] on div "Showing 1 to 8 of 8 entries" at bounding box center [261, 298] width 523 height 11
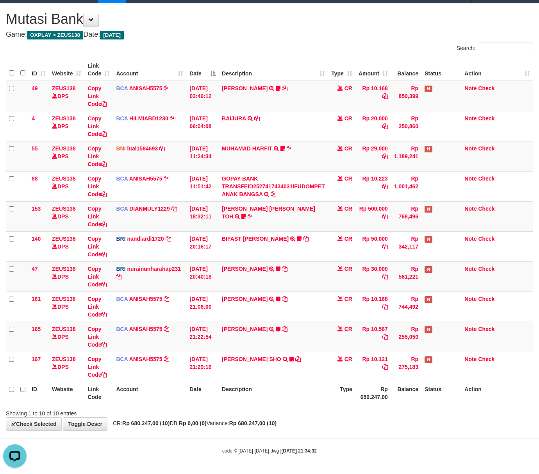
drag, startPoint x: 247, startPoint y: 402, endPoint x: 252, endPoint y: 401, distance: 4.8
click at [252, 402] on th "Description" at bounding box center [273, 393] width 109 height 22
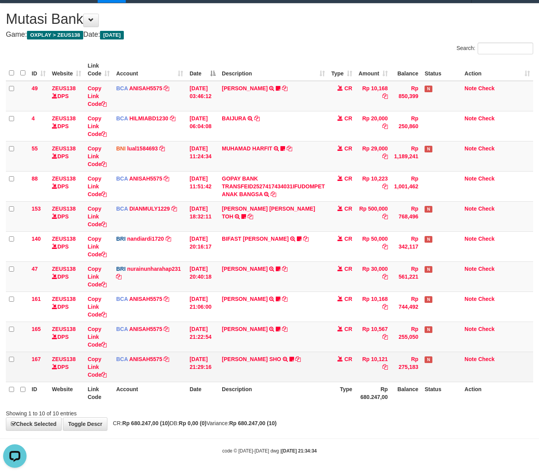
drag, startPoint x: 272, startPoint y: 412, endPoint x: 38, endPoint y: 364, distance: 238.3
click at [271, 411] on div "Showing 1 to 10 of 10 entries" at bounding box center [269, 411] width 539 height 11
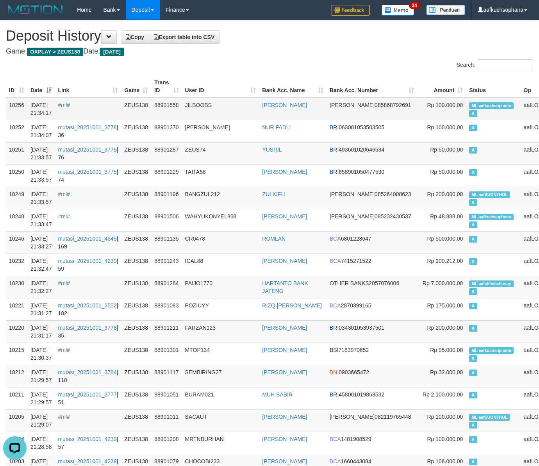
click at [466, 109] on td "ML aafkuchsophana A" at bounding box center [493, 109] width 54 height 23
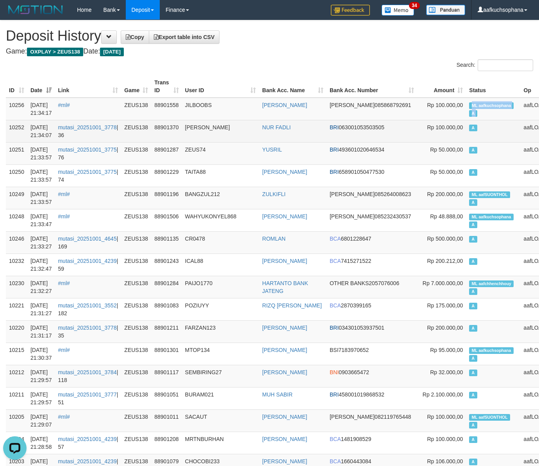
copy td "ML aafkuchsophana A"
click at [466, 122] on td "A" at bounding box center [493, 131] width 54 height 22
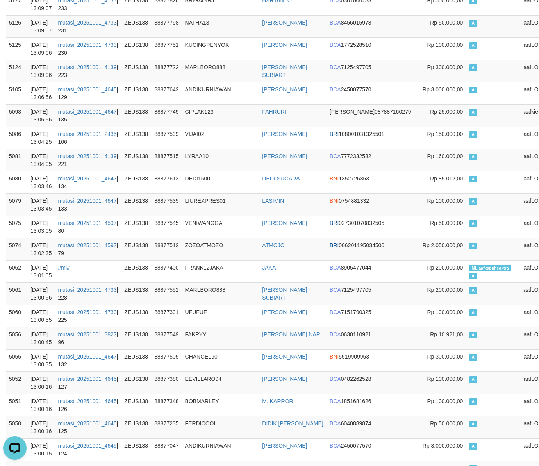
scroll to position [28594, 0]
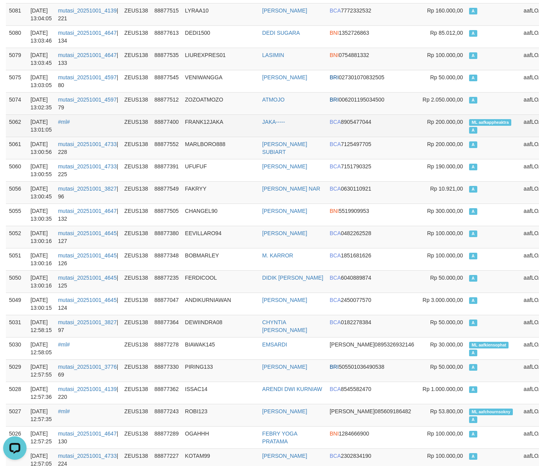
click at [466, 137] on td "ML aafkappheaktra A" at bounding box center [493, 125] width 54 height 22
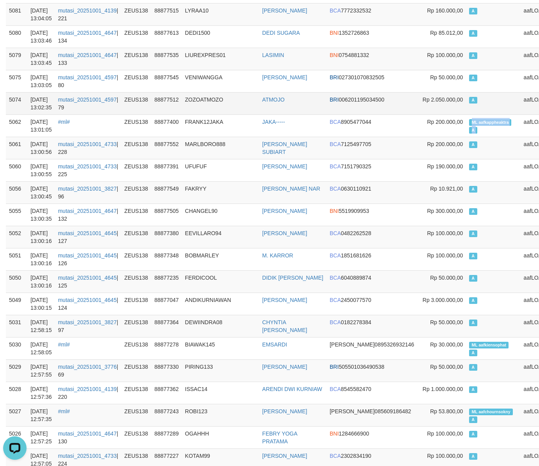
copy td "ML aafkappheaktra A"
click at [466, 114] on td "A" at bounding box center [493, 103] width 54 height 22
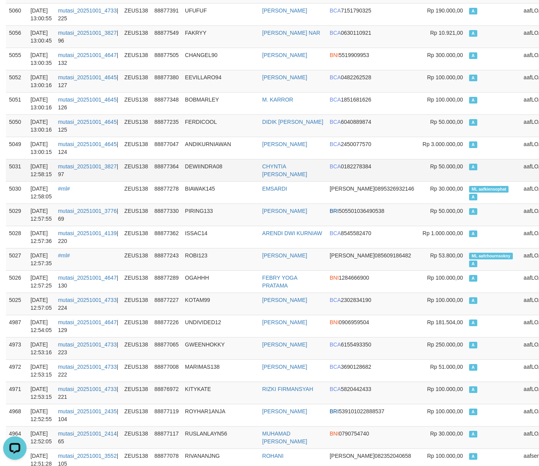
scroll to position [28750, 0]
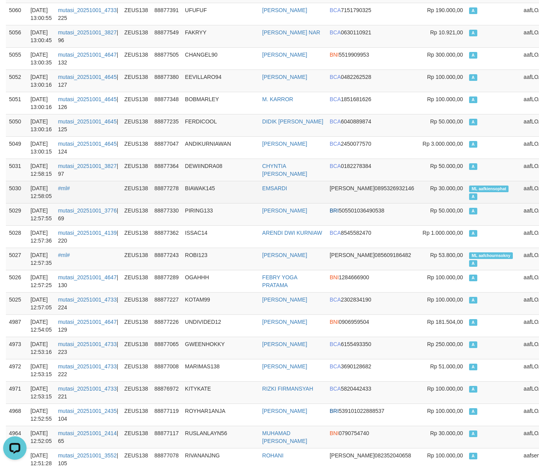
click at [469, 192] on span "ML aafkiensophat" at bounding box center [488, 189] width 39 height 7
copy td "ML aafkiensophat A"
click at [466, 203] on td "ML aafkiensophat A" at bounding box center [493, 192] width 54 height 22
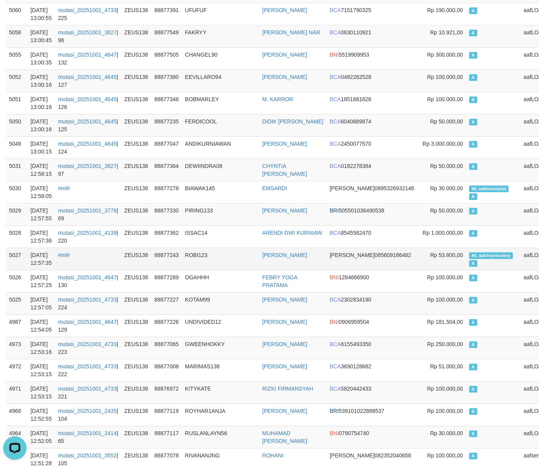
click at [466, 270] on td "ML aafchournsokny A" at bounding box center [493, 259] width 54 height 22
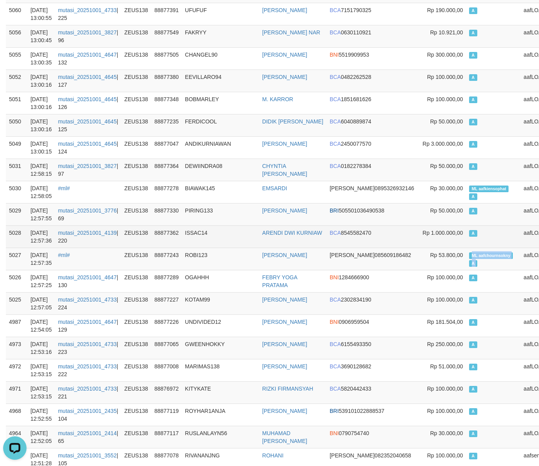
copy td "ML aafchournsokny A"
click at [466, 248] on td "A" at bounding box center [493, 236] width 54 height 22
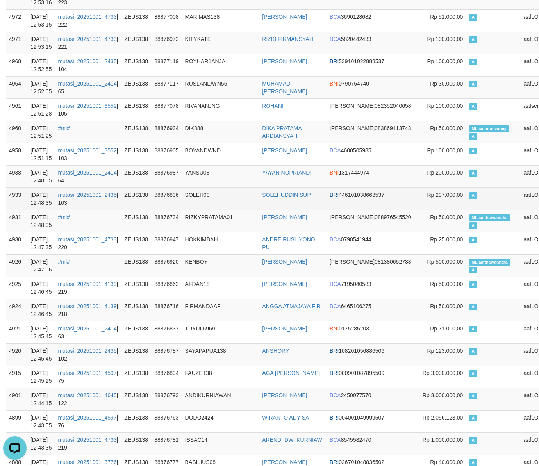
scroll to position [29115, 0]
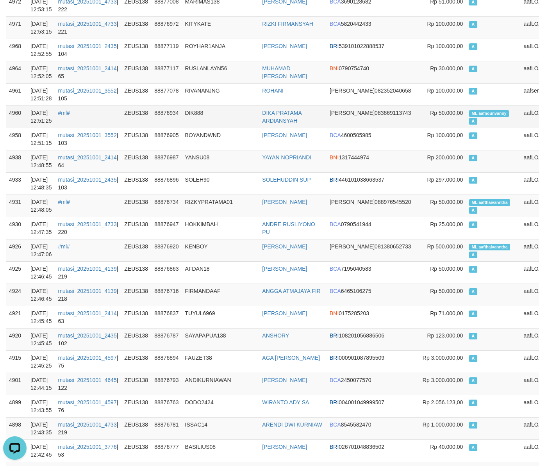
click at [469, 117] on span "ML aafnounvanny" at bounding box center [489, 113] width 40 height 7
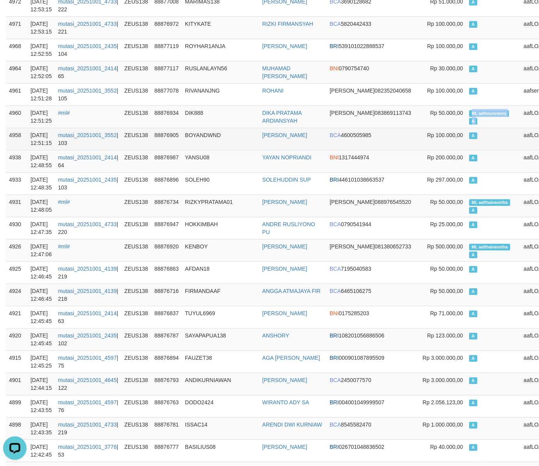
copy td "ML aafnounvanny A"
click at [466, 150] on td "A" at bounding box center [493, 139] width 54 height 22
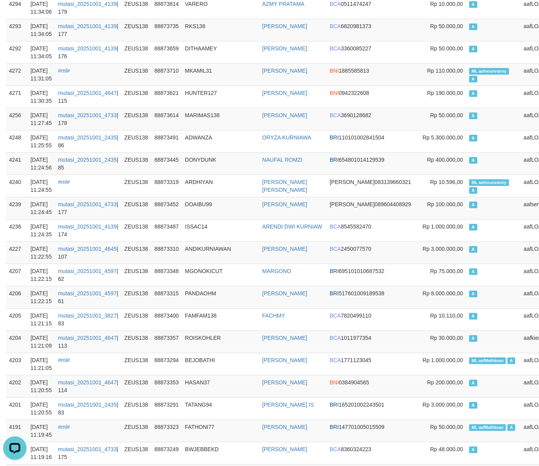
scroll to position [0, 0]
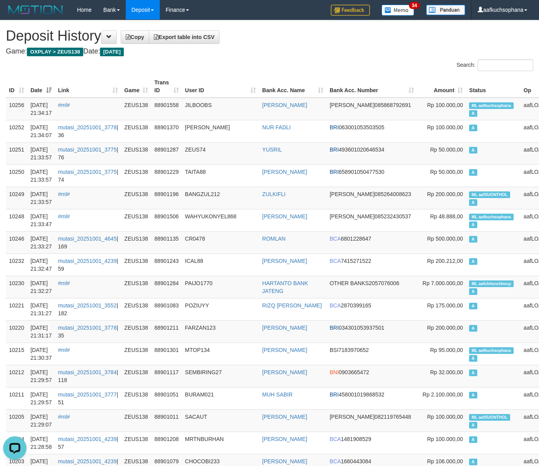
drag, startPoint x: 315, startPoint y: 84, endPoint x: 284, endPoint y: 86, distance: 31.3
click at [309, 84] on th "Bank Acc. Name" at bounding box center [293, 86] width 68 height 22
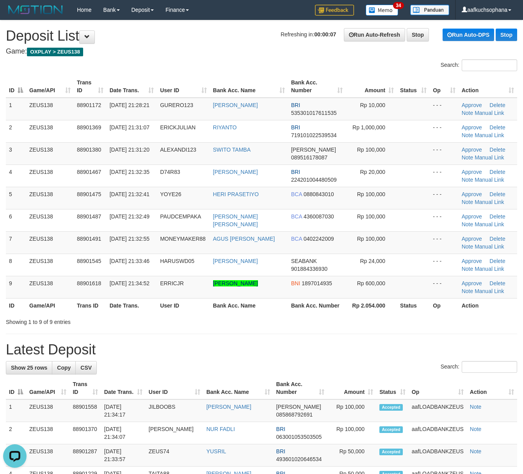
drag, startPoint x: 424, startPoint y: 346, endPoint x: 480, endPoint y: 361, distance: 58.4
click at [447, 351] on h1 "Latest Deposit" at bounding box center [262, 350] width 512 height 16
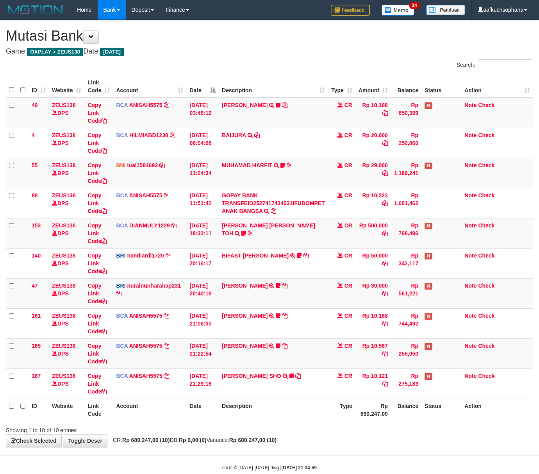
scroll to position [18, 0]
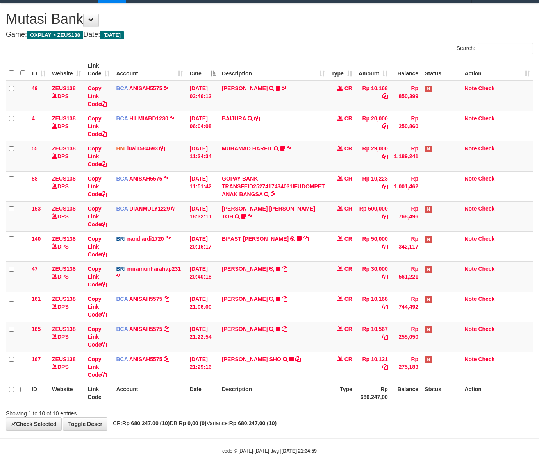
drag, startPoint x: 328, startPoint y: 452, endPoint x: 308, endPoint y: 444, distance: 21.6
click at [327, 452] on div "code © [DATE]-[DATE] dwg | [DATE] 21:34:59" at bounding box center [269, 451] width 539 height 8
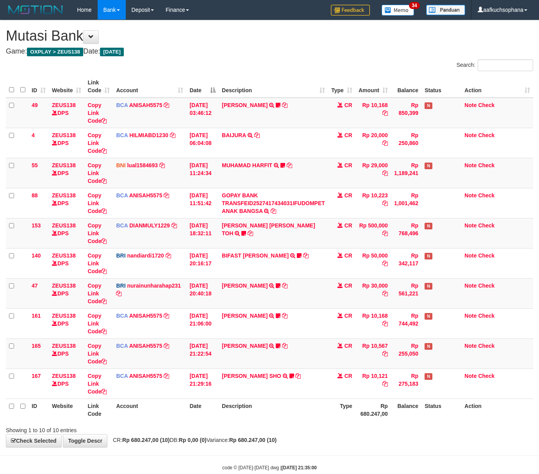
scroll to position [18, 0]
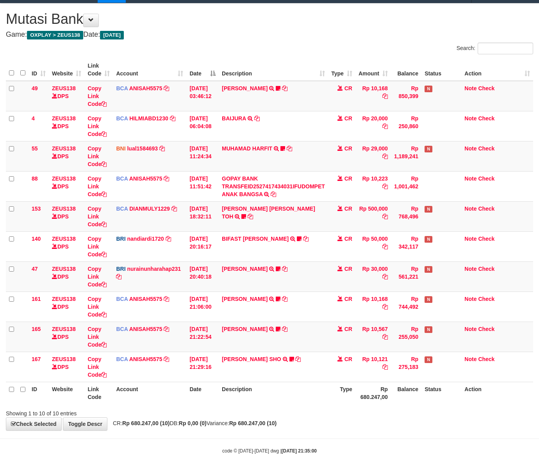
drag, startPoint x: 290, startPoint y: 433, endPoint x: 301, endPoint y: 436, distance: 11.3
click at [302, 436] on body "Toggle navigation Home Bank Account List Load By Website Group [OXPLAY] ZEUS138…" at bounding box center [269, 228] width 539 height 491
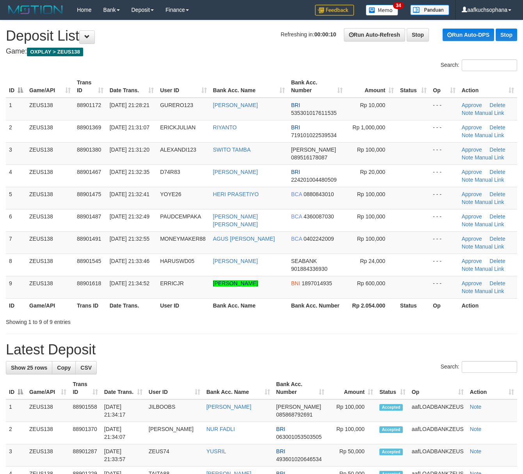
drag, startPoint x: 347, startPoint y: 338, endPoint x: 531, endPoint y: 377, distance: 187.2
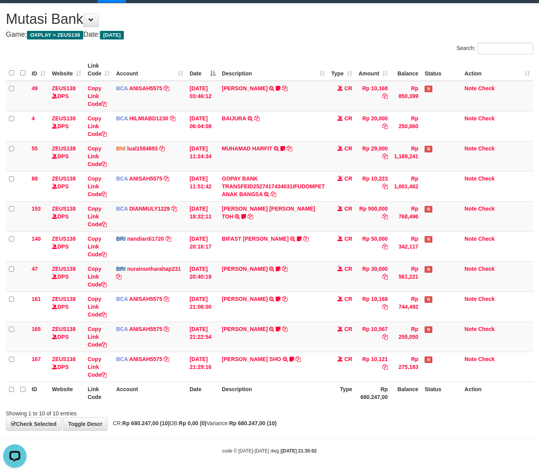
click at [284, 414] on div "Showing 1 to 10 of 10 entries" at bounding box center [269, 411] width 539 height 11
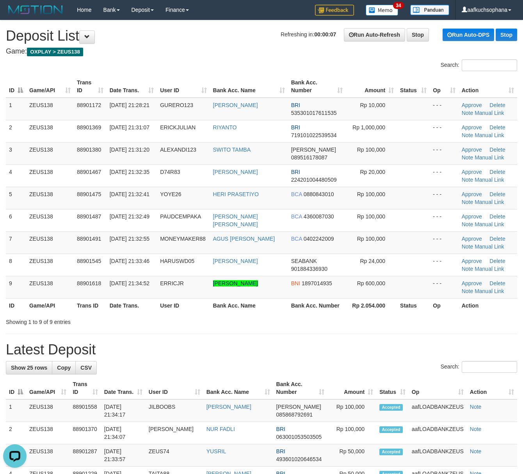
click at [235, 326] on div "Showing 1 to 9 of 9 entries" at bounding box center [261, 320] width 523 height 11
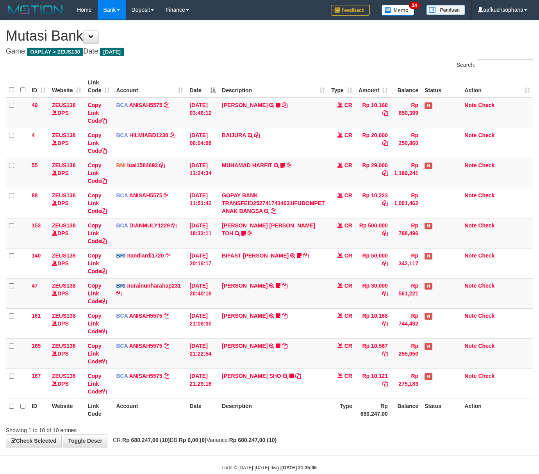
scroll to position [18, 0]
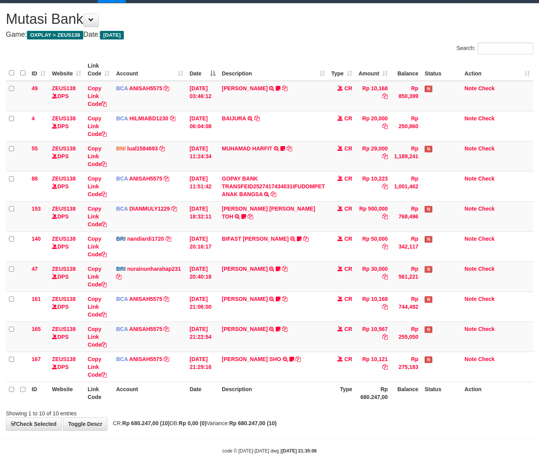
drag, startPoint x: 366, startPoint y: 420, endPoint x: 362, endPoint y: 421, distance: 4.3
click at [363, 421] on div "**********" at bounding box center [269, 217] width 539 height 427
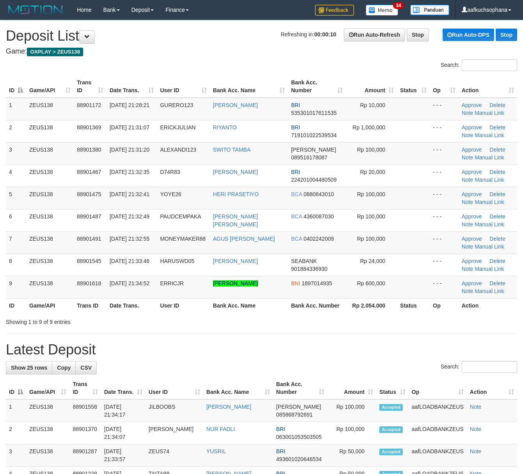
drag, startPoint x: 348, startPoint y: 304, endPoint x: 530, endPoint y: 345, distance: 185.8
click at [349, 304] on th "Rp 2.054.000" at bounding box center [371, 305] width 51 height 14
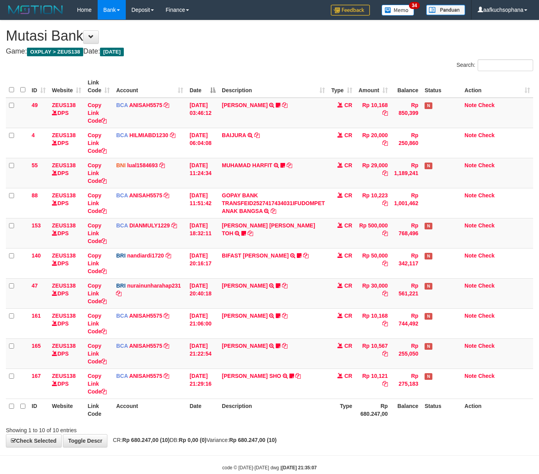
scroll to position [18, 0]
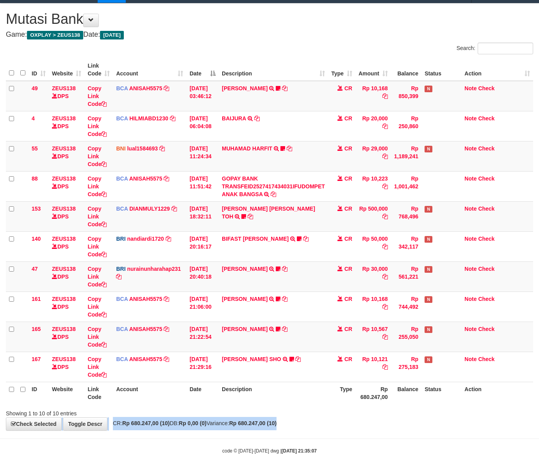
click at [352, 416] on div "**********" at bounding box center [269, 217] width 539 height 427
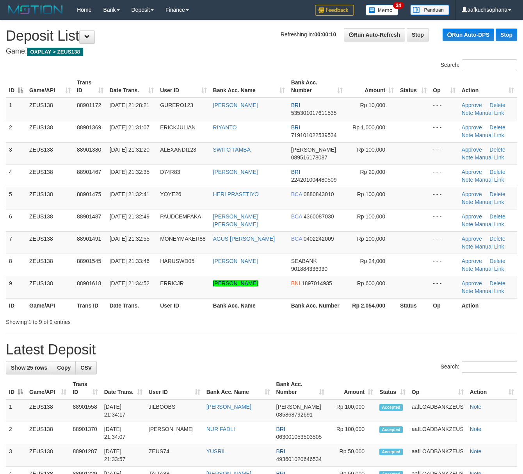
click at [392, 311] on th "Rp 2.054.000" at bounding box center [371, 305] width 51 height 14
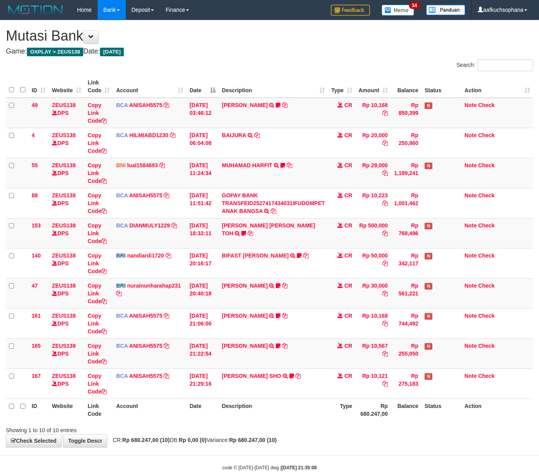
scroll to position [18, 0]
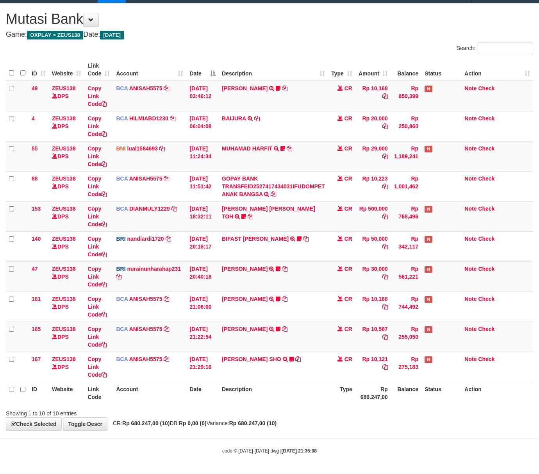
click at [333, 433] on body "Toggle navigation Home Bank Account List Load By Website Group [OXPLAY] ZEUS138…" at bounding box center [269, 228] width 539 height 491
click at [299, 433] on body "Toggle navigation Home Bank Account List Load By Website Group [OXPLAY] ZEUS138…" at bounding box center [269, 228] width 539 height 491
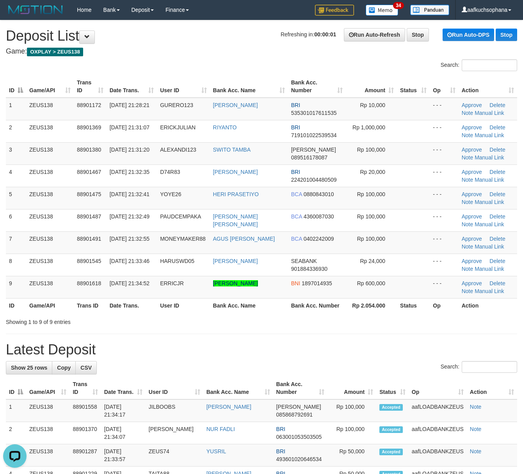
drag, startPoint x: 347, startPoint y: 381, endPoint x: 530, endPoint y: 420, distance: 186.8
click at [368, 385] on th "Amount" at bounding box center [352, 388] width 49 height 22
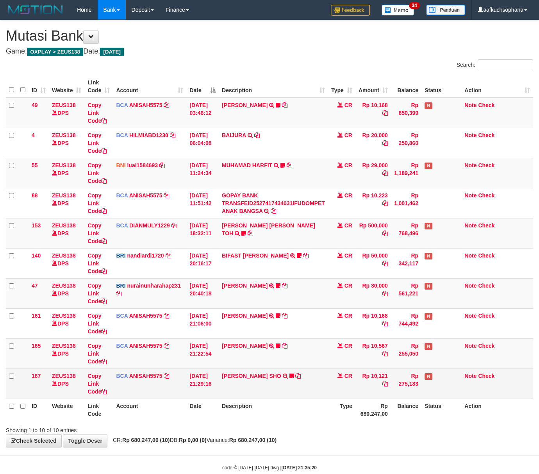
scroll to position [18, 0]
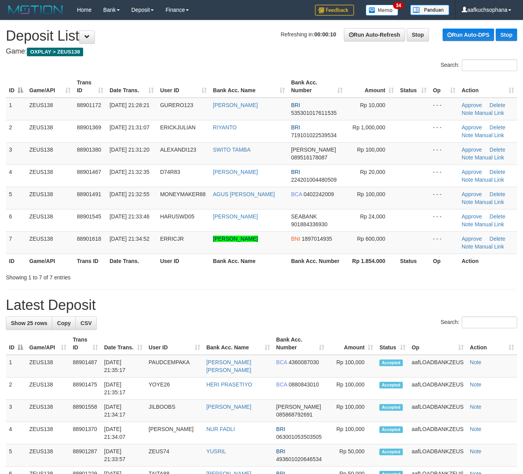
drag, startPoint x: 333, startPoint y: 305, endPoint x: 384, endPoint y: 316, distance: 52.5
click at [338, 306] on h1 "Latest Deposit" at bounding box center [262, 305] width 512 height 16
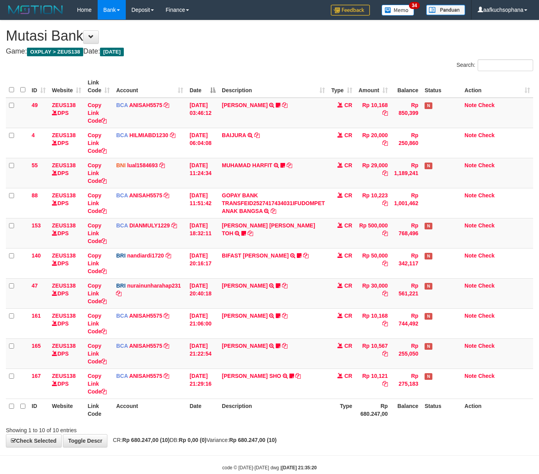
scroll to position [18, 0]
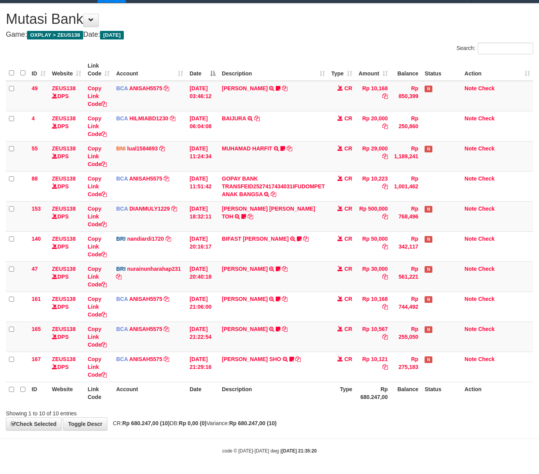
click at [313, 408] on div "Showing 1 to 10 of 10 entries" at bounding box center [269, 411] width 539 height 11
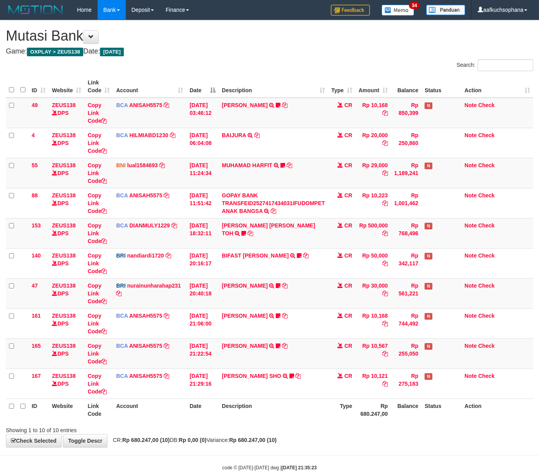
scroll to position [18, 0]
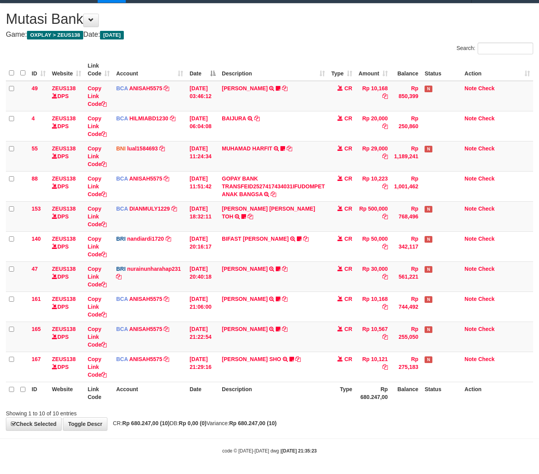
click at [332, 421] on div "**********" at bounding box center [269, 217] width 539 height 427
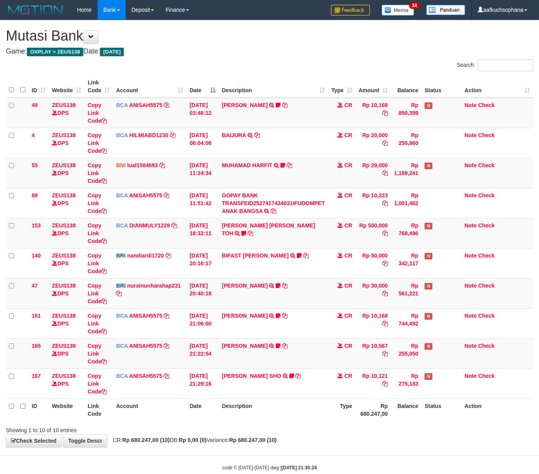
scroll to position [18, 0]
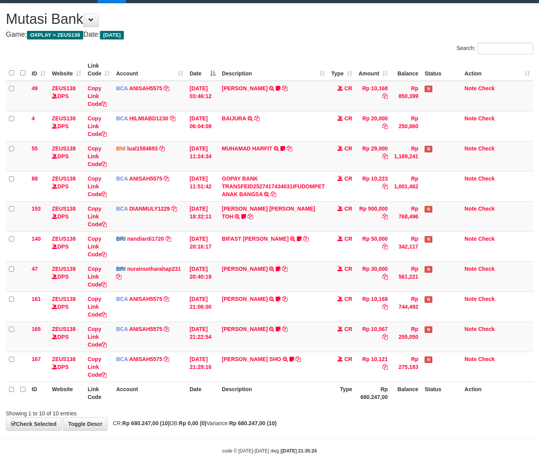
click at [260, 386] on th "Description" at bounding box center [273, 393] width 109 height 22
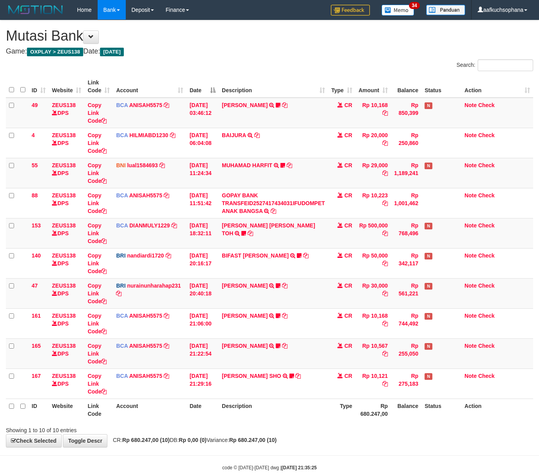
scroll to position [18, 0]
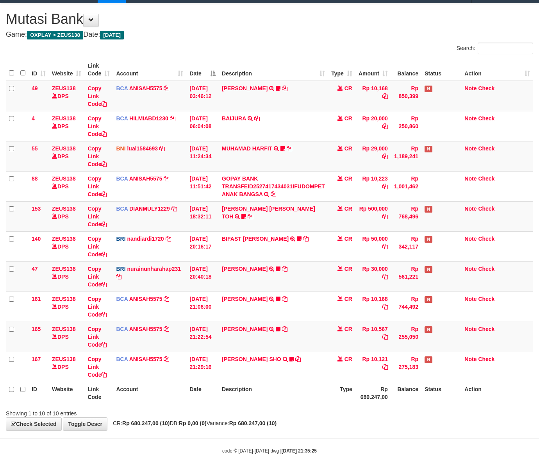
click at [192, 391] on th "Date" at bounding box center [202, 393] width 32 height 22
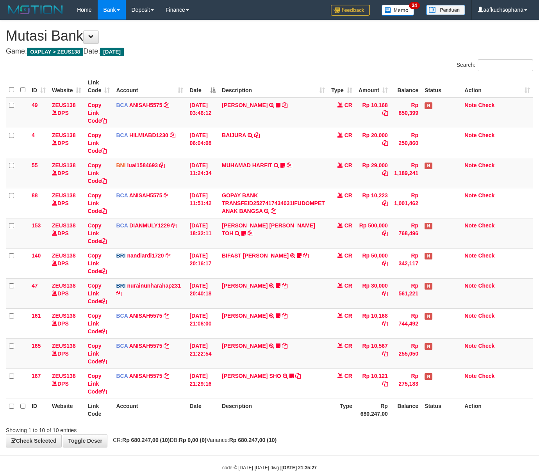
scroll to position [18, 0]
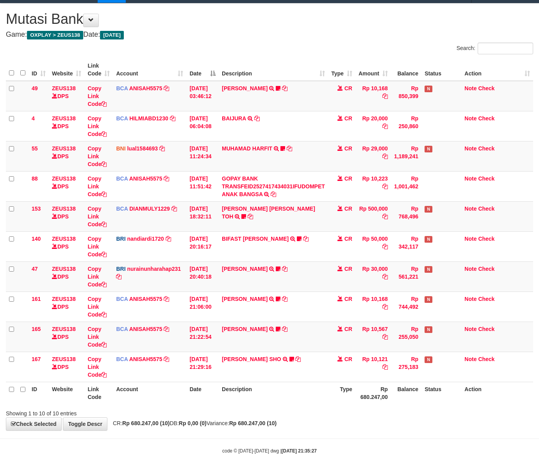
click at [334, 422] on div "**********" at bounding box center [269, 217] width 539 height 427
click at [345, 391] on th "Type" at bounding box center [341, 393] width 27 height 22
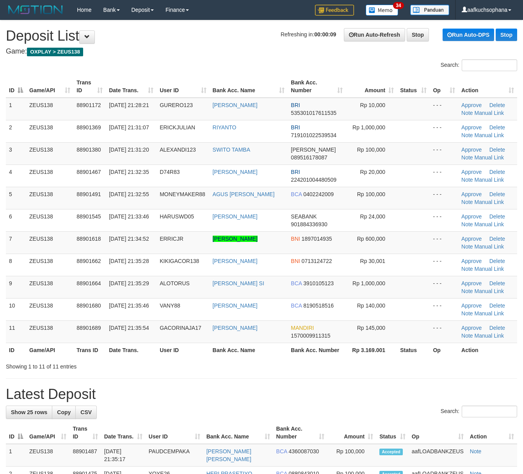
drag, startPoint x: 321, startPoint y: 377, endPoint x: 336, endPoint y: 373, distance: 15.4
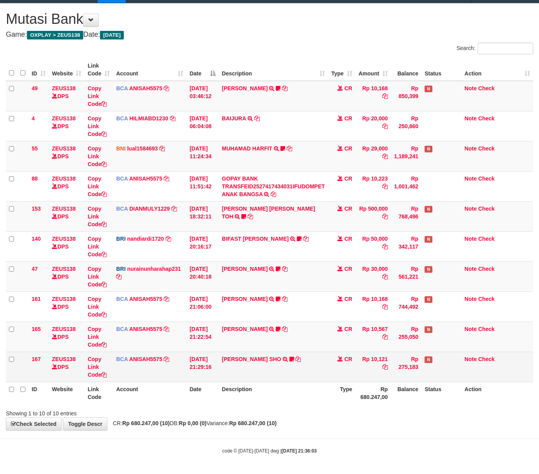
click at [290, 411] on div "Showing 1 to 10 of 10 entries" at bounding box center [269, 411] width 539 height 11
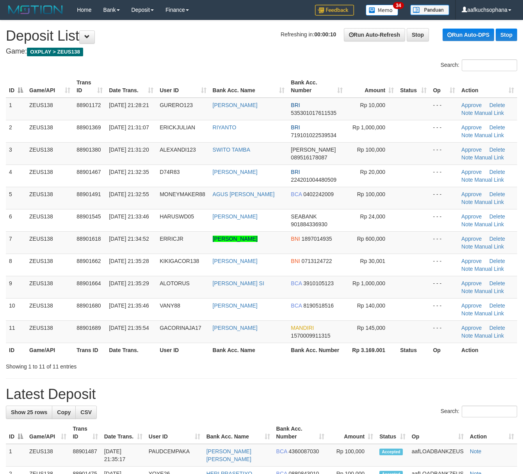
drag, startPoint x: 386, startPoint y: 347, endPoint x: 398, endPoint y: 350, distance: 12.1
click at [391, 348] on th "Rp 3.169.001" at bounding box center [371, 350] width 51 height 14
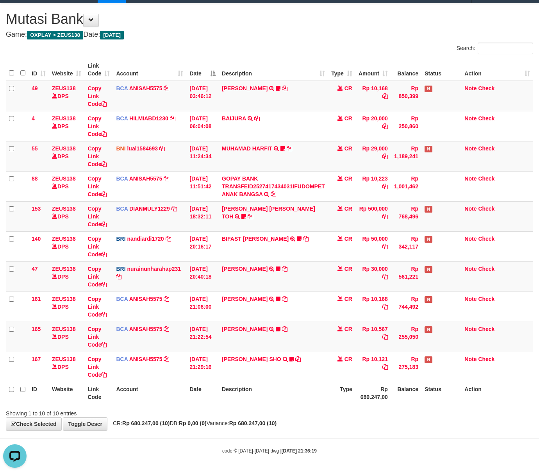
click at [439, 423] on body "Toggle navigation Home Bank Account List Load By Website Group [OXPLAY] ZEUS138…" at bounding box center [269, 228] width 539 height 491
click at [413, 413] on div "Showing 1 to 10 of 10 entries" at bounding box center [269, 411] width 539 height 11
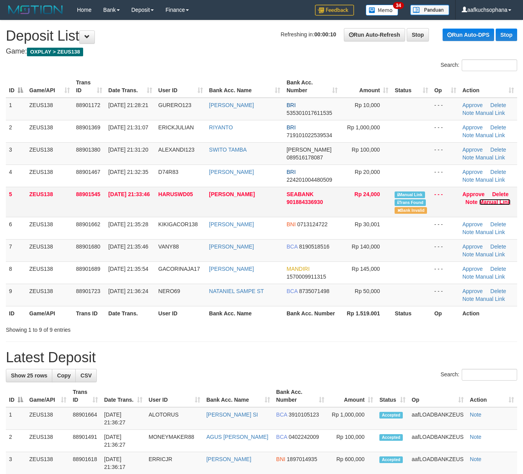
click at [487, 204] on link "Manual Link" at bounding box center [496, 202] width 32 height 6
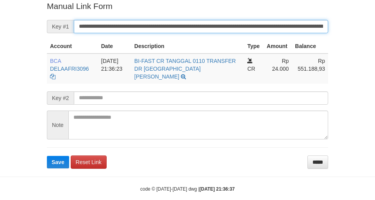
click at [47, 156] on button "Save" at bounding box center [58, 162] width 22 height 13
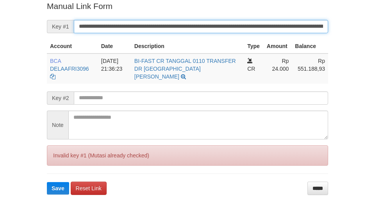
drag, startPoint x: 223, startPoint y: 30, endPoint x: 217, endPoint y: 23, distance: 9.7
click at [219, 25] on input "**********" at bounding box center [201, 26] width 254 height 13
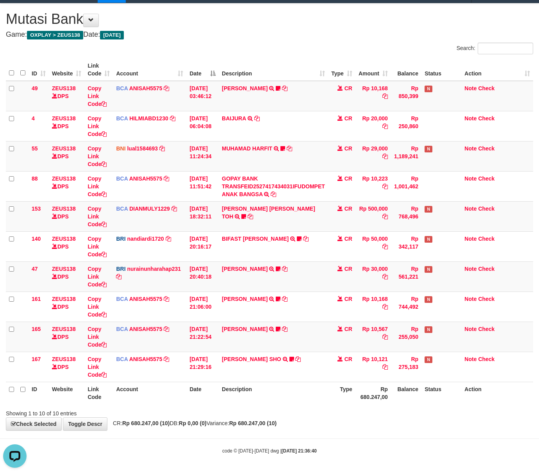
click at [300, 424] on div "**********" at bounding box center [269, 217] width 539 height 427
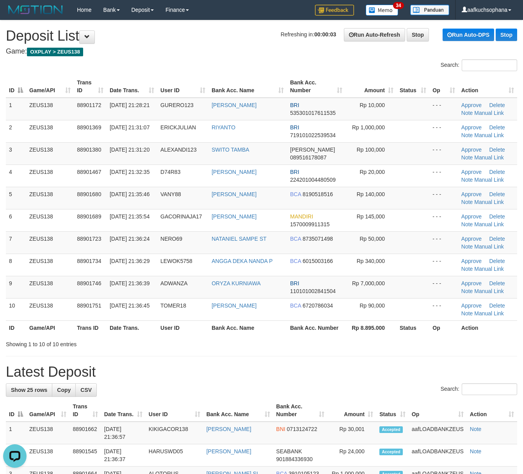
drag, startPoint x: 410, startPoint y: 381, endPoint x: 530, endPoint y: 381, distance: 119.5
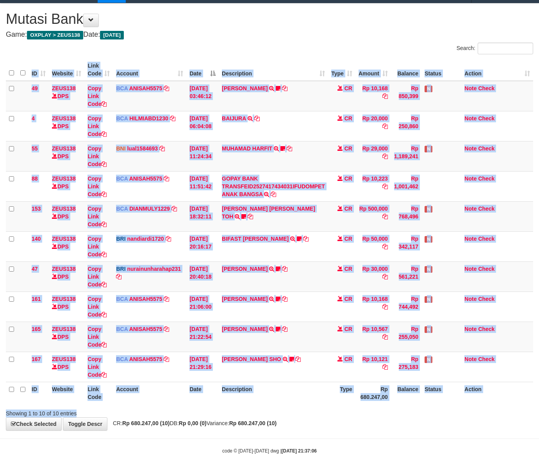
click at [255, 406] on div "Search: ID Website Link Code Account Date Description Type Amount Balance Statu…" at bounding box center [269, 230] width 527 height 375
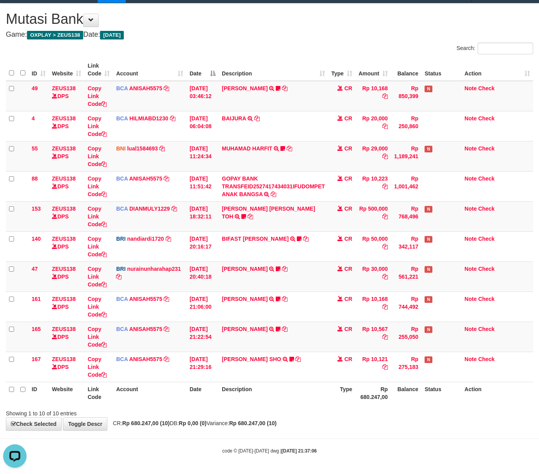
click at [309, 423] on div "**********" at bounding box center [269, 217] width 539 height 427
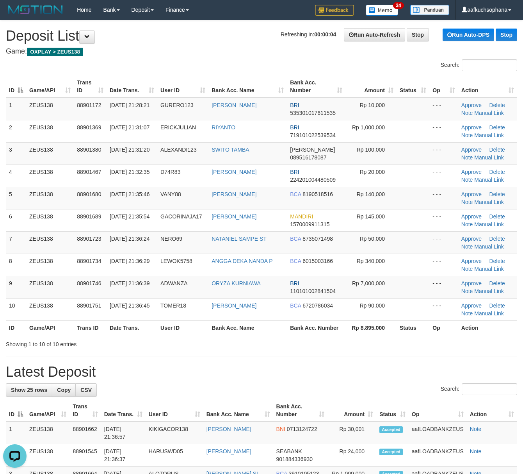
drag, startPoint x: 335, startPoint y: 366, endPoint x: 525, endPoint y: 386, distance: 191.3
click at [346, 371] on h1 "Latest Deposit" at bounding box center [262, 372] width 512 height 16
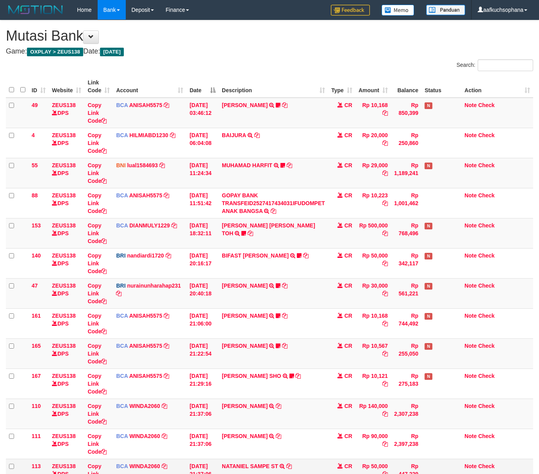
scroll to position [88, 0]
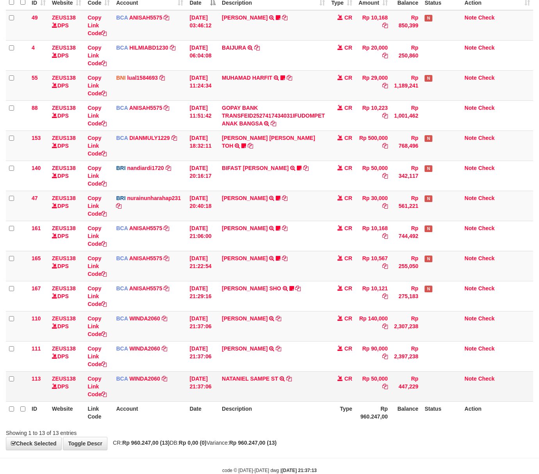
click at [330, 407] on tr "ID Website Link Code Account Date Description Type Rp 960.247,00 Balance Status…" at bounding box center [269, 412] width 527 height 22
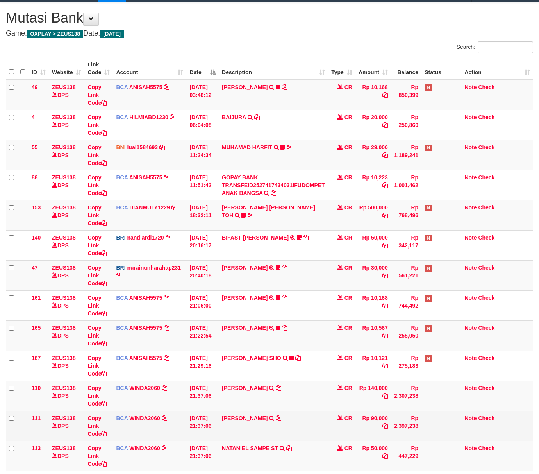
click at [320, 430] on td "[PERSON_NAME] TRSF E-BANKING CR 0110/FTSCY/WS95031 90000.00[PERSON_NAME]" at bounding box center [273, 426] width 109 height 30
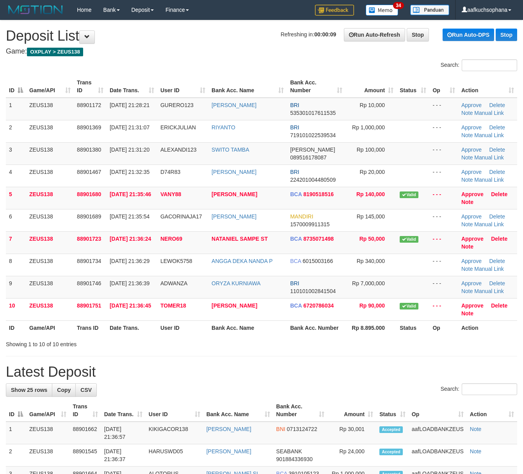
drag, startPoint x: 343, startPoint y: 366, endPoint x: 531, endPoint y: 386, distance: 188.6
click at [343, 366] on h1 "Latest Deposit" at bounding box center [262, 372] width 512 height 16
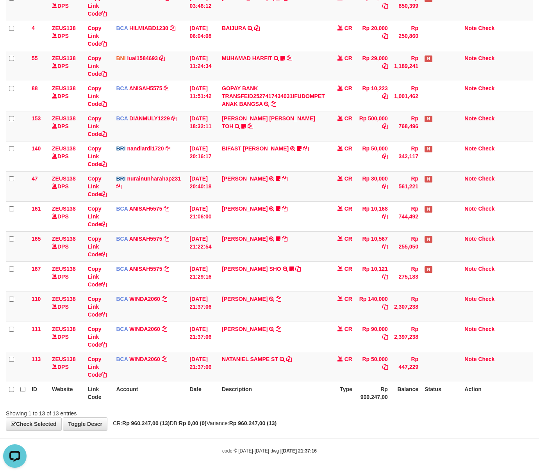
click at [347, 408] on div "Showing 1 to 13 of 13 entries" at bounding box center [269, 411] width 539 height 11
click at [343, 409] on div "Showing 1 to 13 of 13 entries" at bounding box center [269, 411] width 539 height 11
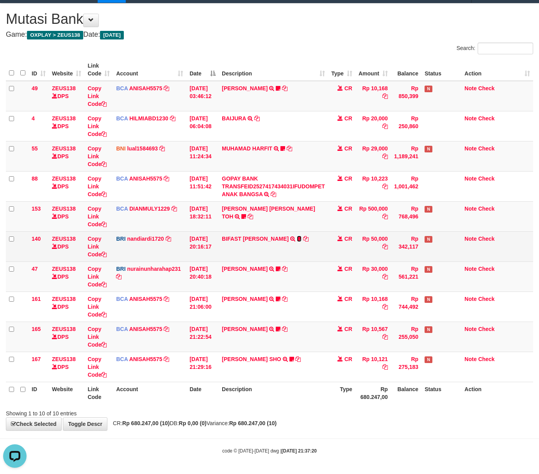
click at [299, 238] on icon at bounding box center [299, 238] width 5 height 5
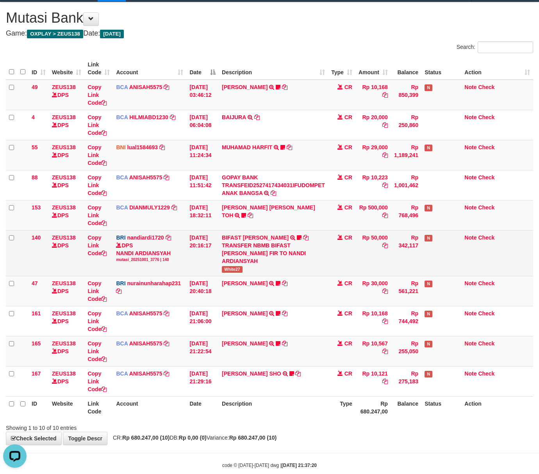
click at [231, 268] on span "White27" at bounding box center [232, 269] width 21 height 7
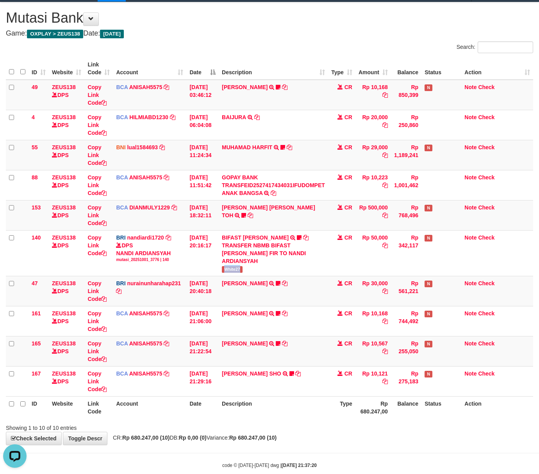
copy span "White27"
drag, startPoint x: 289, startPoint y: 436, endPoint x: 208, endPoint y: 398, distance: 89.5
click at [277, 435] on strong "Rp 680.247,00 (10)" at bounding box center [252, 437] width 47 height 6
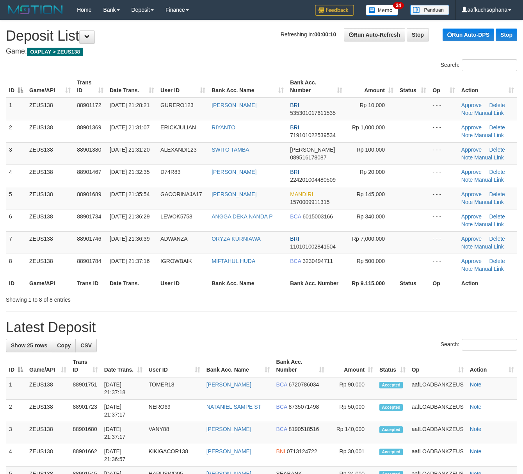
drag, startPoint x: 325, startPoint y: 329, endPoint x: 528, endPoint y: 371, distance: 207.4
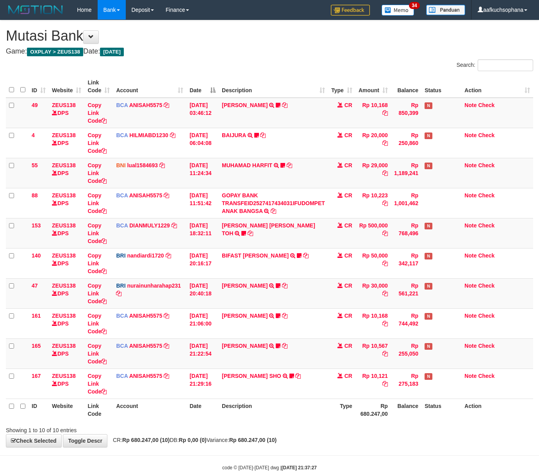
scroll to position [18, 0]
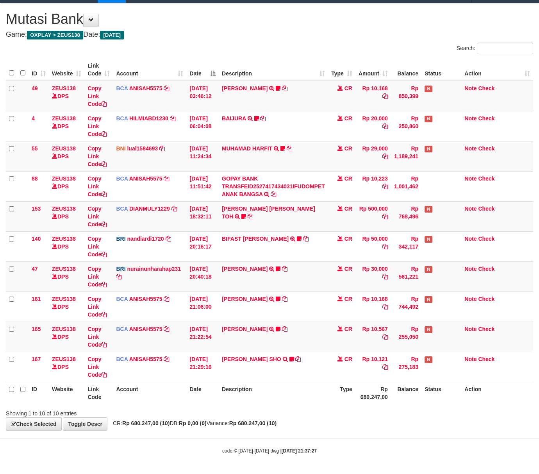
click at [215, 402] on th "Date" at bounding box center [202, 393] width 32 height 22
click at [405, 430] on div "**********" at bounding box center [269, 217] width 539 height 427
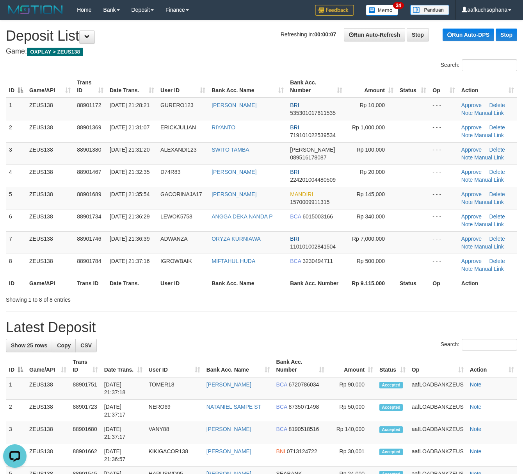
drag, startPoint x: 413, startPoint y: 312, endPoint x: 528, endPoint y: 336, distance: 117.8
drag, startPoint x: 348, startPoint y: 313, endPoint x: 530, endPoint y: 343, distance: 184.4
drag, startPoint x: 328, startPoint y: 316, endPoint x: 531, endPoint y: 371, distance: 209.6
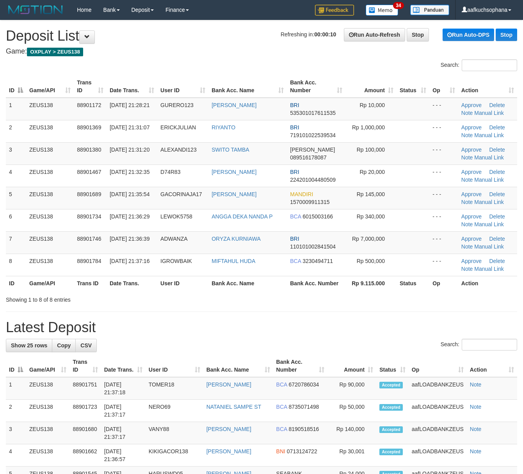
drag, startPoint x: 344, startPoint y: 318, endPoint x: 527, endPoint y: 359, distance: 187.3
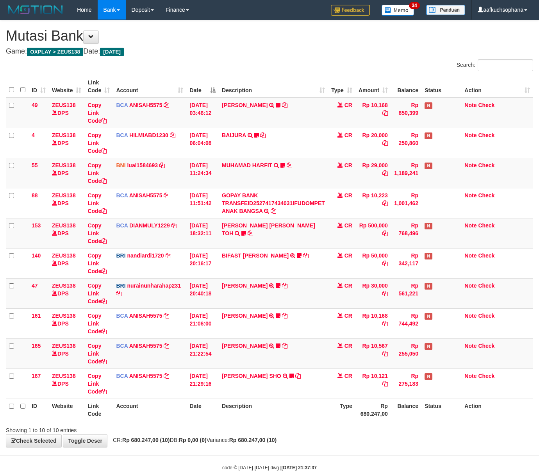
scroll to position [18, 0]
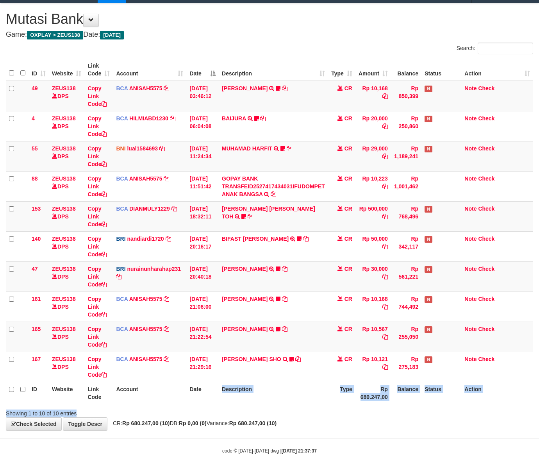
drag, startPoint x: 215, startPoint y: 403, endPoint x: 217, endPoint y: 407, distance: 4.2
click at [218, 407] on div "Search: ID Website Link Code Account Date Description Type Amount Balance Statu…" at bounding box center [269, 230] width 527 height 375
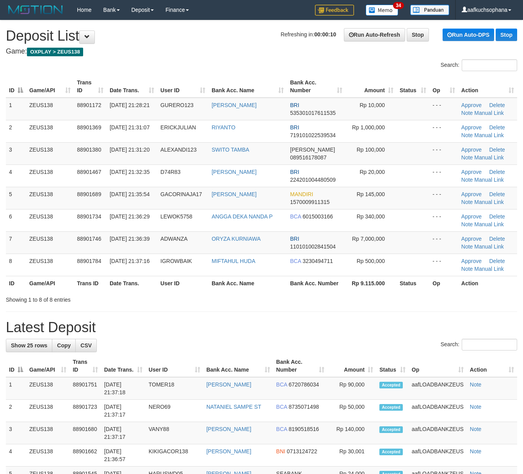
drag, startPoint x: 357, startPoint y: 320, endPoint x: 406, endPoint y: 332, distance: 50.7
drag, startPoint x: 351, startPoint y: 305, endPoint x: 358, endPoint y: 305, distance: 7.0
click at [307, 333] on h1 "Latest Deposit" at bounding box center [262, 328] width 512 height 16
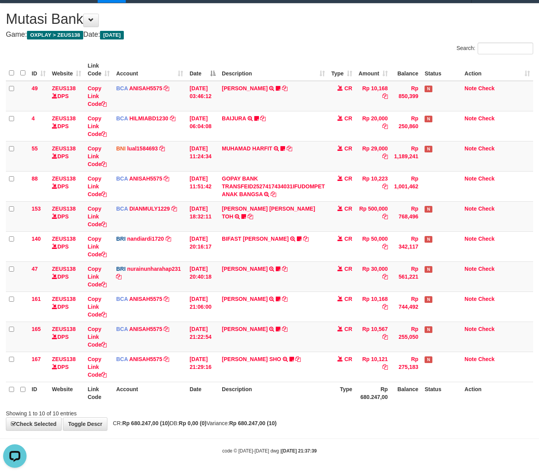
click at [206, 52] on div "Search:" at bounding box center [269, 50] width 539 height 14
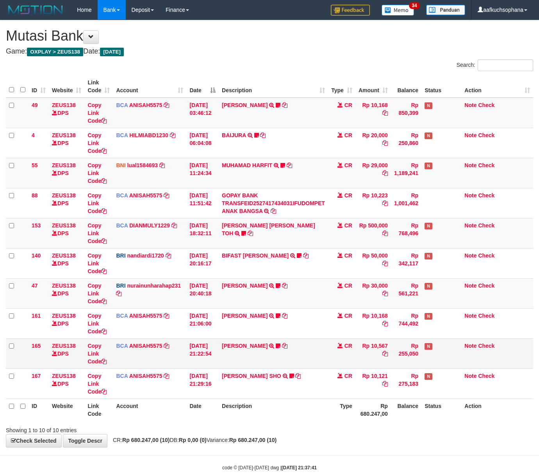
scroll to position [18, 0]
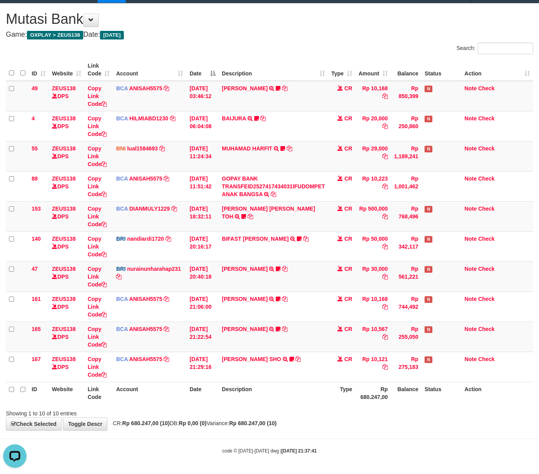
drag, startPoint x: 255, startPoint y: 36, endPoint x: 152, endPoint y: 76, distance: 110.1
click at [255, 38] on div "**********" at bounding box center [269, 217] width 539 height 427
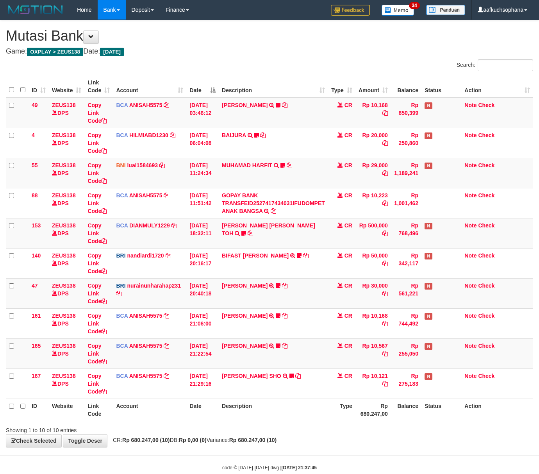
scroll to position [18, 0]
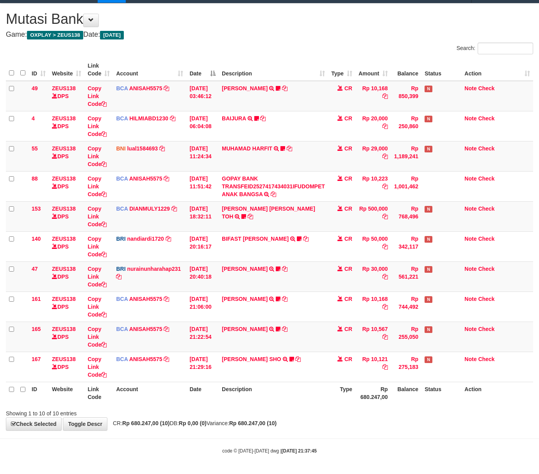
click at [323, 402] on th "Description" at bounding box center [273, 393] width 109 height 22
drag, startPoint x: 310, startPoint y: 421, endPoint x: 4, endPoint y: 363, distance: 311.7
click at [310, 420] on div "**********" at bounding box center [269, 217] width 539 height 427
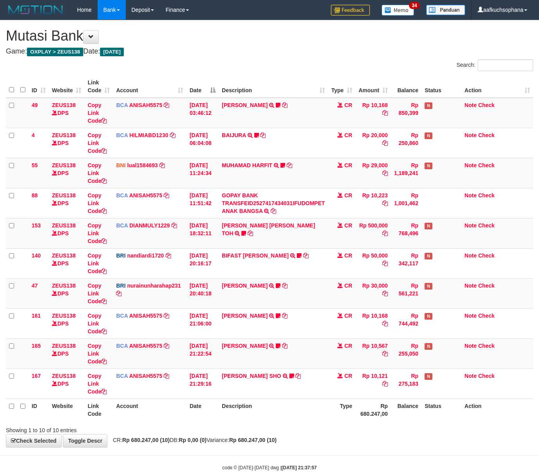
scroll to position [18, 0]
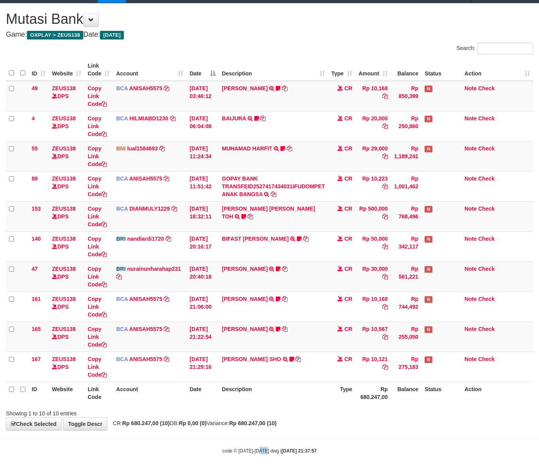
drag, startPoint x: 263, startPoint y: 442, endPoint x: 254, endPoint y: 439, distance: 10.1
click at [255, 440] on body "Toggle navigation Home Bank Account List Load By Website Group [OXPLAY] ZEUS138…" at bounding box center [269, 228] width 539 height 491
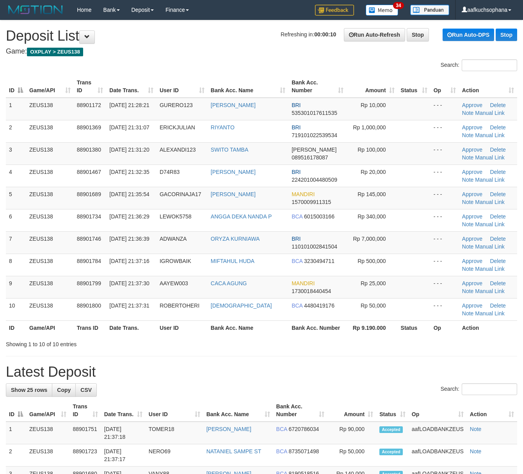
click at [308, 374] on h1 "Latest Deposit" at bounding box center [262, 372] width 512 height 16
click at [352, 348] on div "Showing 1 to 10 of 10 entries" at bounding box center [261, 342] width 523 height 11
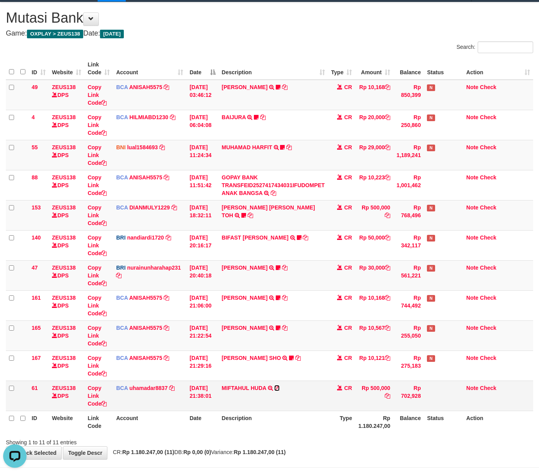
click at [279, 390] on icon at bounding box center [276, 387] width 5 height 5
click at [299, 430] on th "Description" at bounding box center [273, 422] width 109 height 22
click at [299, 429] on th "Description" at bounding box center [273, 422] width 109 height 22
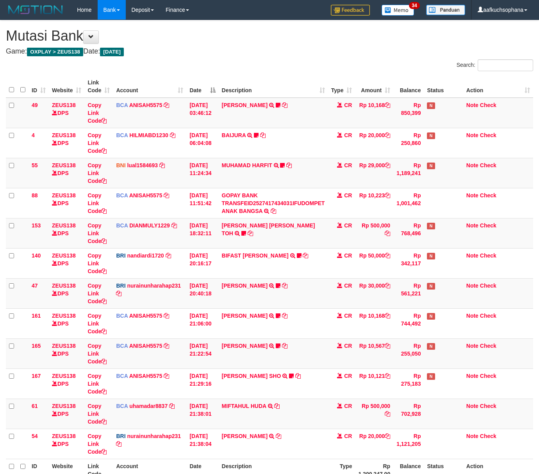
scroll to position [20, 0]
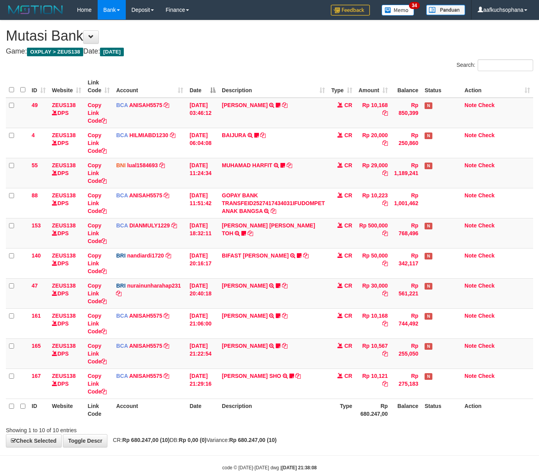
scroll to position [18, 0]
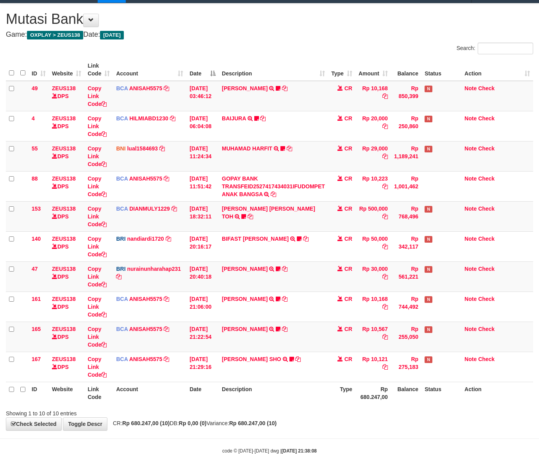
drag, startPoint x: 407, startPoint y: 450, endPoint x: 352, endPoint y: 431, distance: 57.8
click at [399, 449] on div "code © 2012-2018 dwg | 2025/10/01 21:38:08" at bounding box center [269, 451] width 539 height 8
click at [341, 430] on div "**********" at bounding box center [269, 217] width 539 height 427
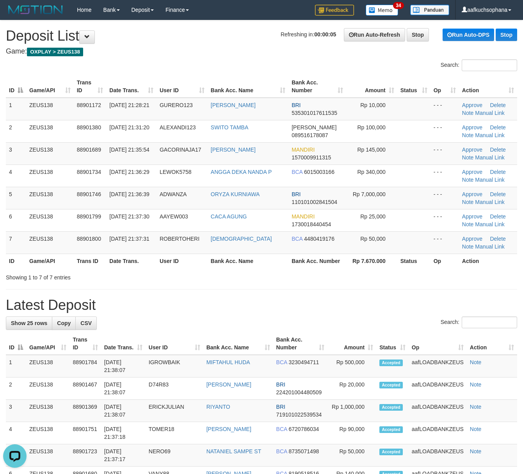
drag, startPoint x: 293, startPoint y: 295, endPoint x: 305, endPoint y: 297, distance: 11.9
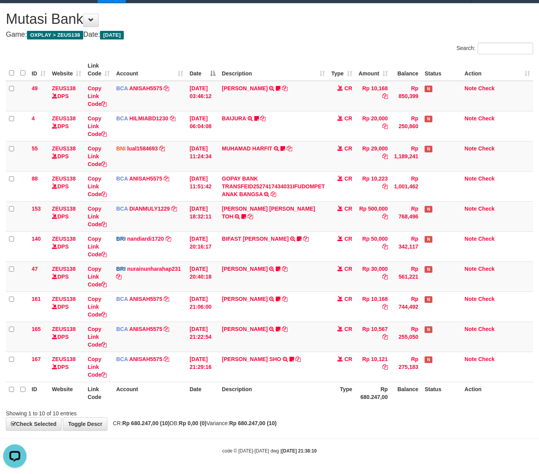
drag, startPoint x: 245, startPoint y: 43, endPoint x: 542, endPoint y: 210, distance: 341.6
click at [246, 43] on div "Search:" at bounding box center [269, 50] width 539 height 14
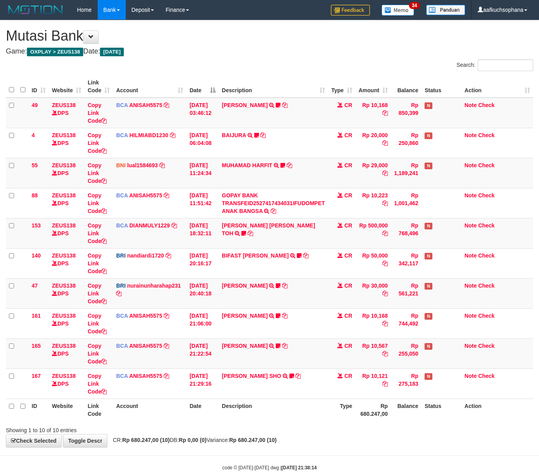
scroll to position [18, 0]
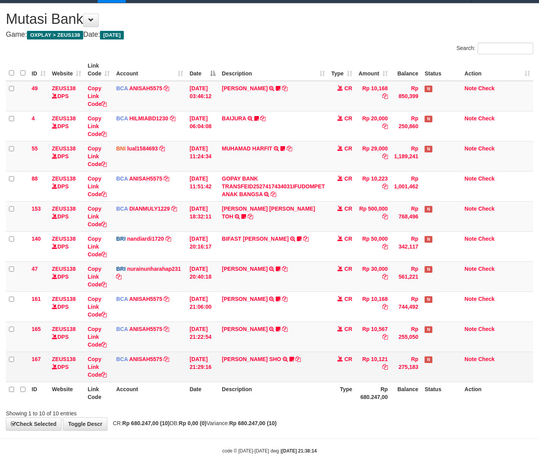
drag, startPoint x: 326, startPoint y: 420, endPoint x: 254, endPoint y: 371, distance: 87.3
click at [324, 420] on div "**********" at bounding box center [269, 217] width 539 height 427
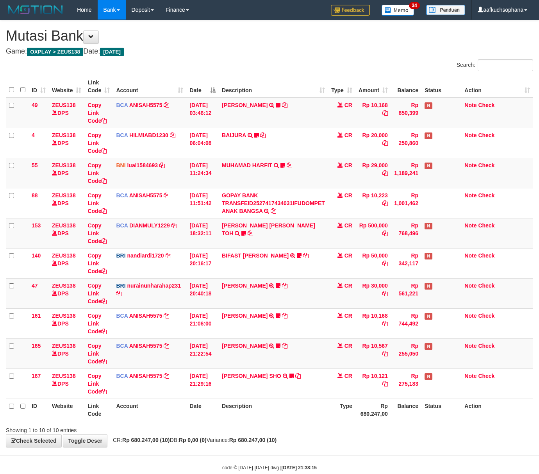
scroll to position [18, 0]
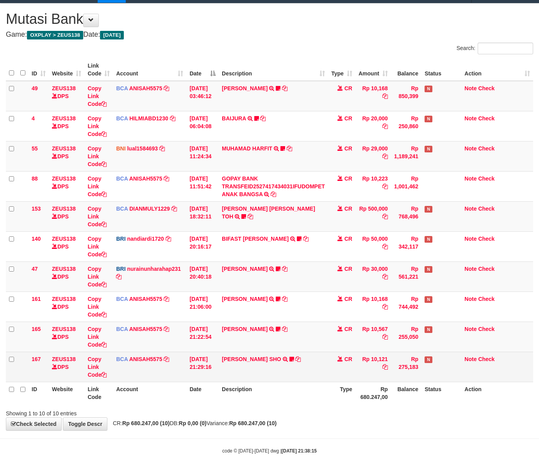
drag, startPoint x: 348, startPoint y: 423, endPoint x: 243, endPoint y: 380, distance: 113.9
click at [344, 422] on div "**********" at bounding box center [269, 217] width 539 height 427
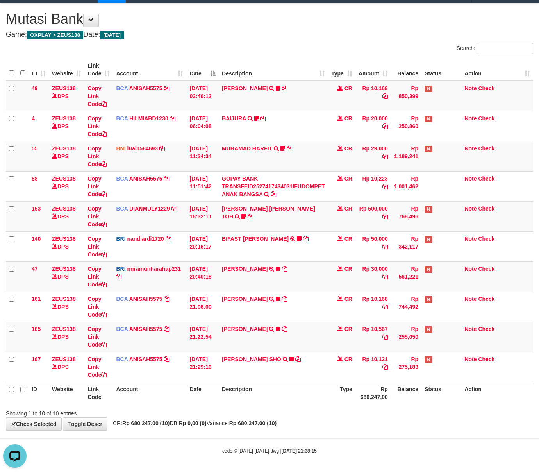
click at [225, 36] on h4 "Game: OXPLAY > ZEUS138 Date: Today" at bounding box center [269, 35] width 527 height 8
click at [224, 36] on h4 "Game: OXPLAY > ZEUS138 Date: Today" at bounding box center [269, 35] width 527 height 8
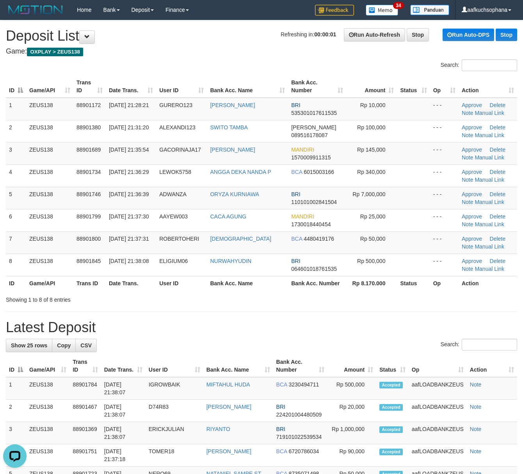
click at [368, 304] on div "Showing 1 to 8 of 8 entries" at bounding box center [261, 298] width 523 height 11
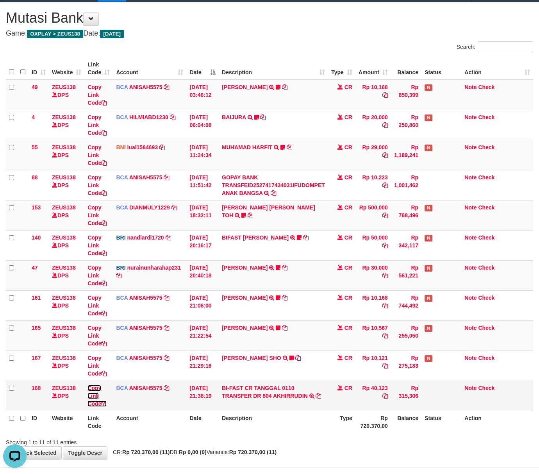
click at [102, 402] on link "Copy Link Code" at bounding box center [97, 396] width 19 height 22
click at [107, 402] on icon at bounding box center [103, 403] width 5 height 5
click at [109, 408] on td "Copy Link Code" at bounding box center [98, 395] width 29 height 30
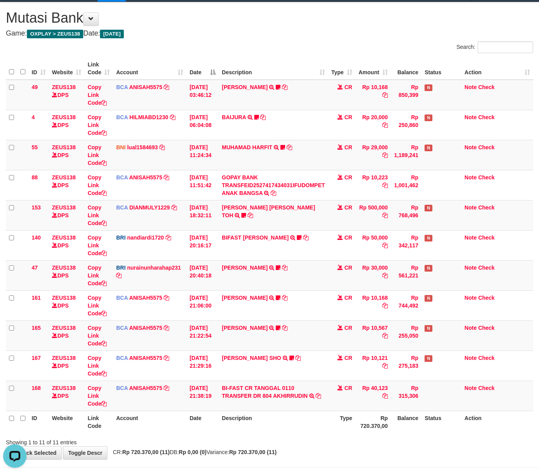
click at [242, 450] on span "CR: Rp 720.370,00 (11) DB: Rp 0,00 (0) Variance: Rp 720.370,00 (11)" at bounding box center [193, 452] width 168 height 6
drag, startPoint x: 324, startPoint y: 447, endPoint x: 289, endPoint y: 432, distance: 38.1
click at [324, 447] on div "**********" at bounding box center [269, 230] width 539 height 457
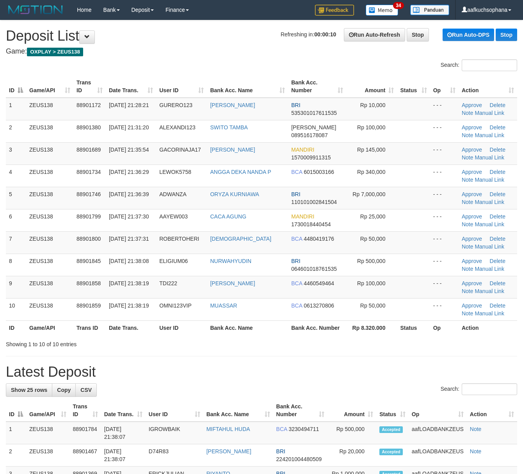
click at [378, 348] on div "Showing 1 to 10 of 10 entries" at bounding box center [261, 342] width 523 height 11
drag, startPoint x: 375, startPoint y: 348, endPoint x: 530, endPoint y: 356, distance: 154.9
click at [375, 347] on div "Showing 1 to 10 of 10 entries" at bounding box center [261, 342] width 523 height 11
drag, startPoint x: 376, startPoint y: 355, endPoint x: 388, endPoint y: 354, distance: 11.8
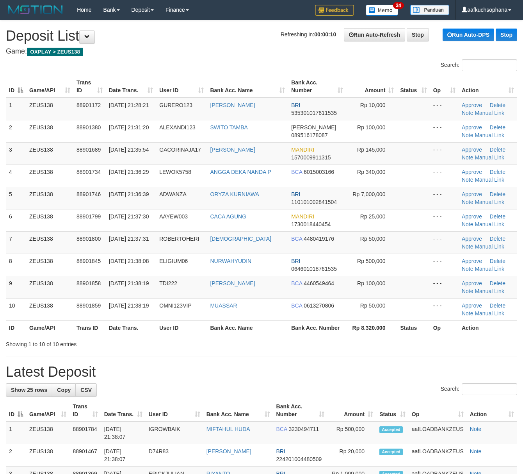
drag, startPoint x: 409, startPoint y: 356, endPoint x: 531, endPoint y: 375, distance: 122.6
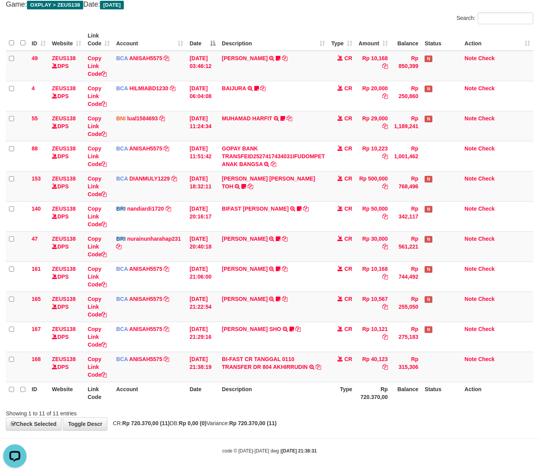
drag, startPoint x: 213, startPoint y: 448, endPoint x: 211, endPoint y: 443, distance: 4.9
click at [211, 444] on body "Toggle navigation Home Bank Account List Load By Website Group [OXPLAY] ZEUS138…" at bounding box center [269, 213] width 539 height 521
click at [211, 440] on body "Toggle navigation Home Bank Account List Load By Website Group [OXPLAY] ZEUS138…" at bounding box center [269, 213] width 539 height 521
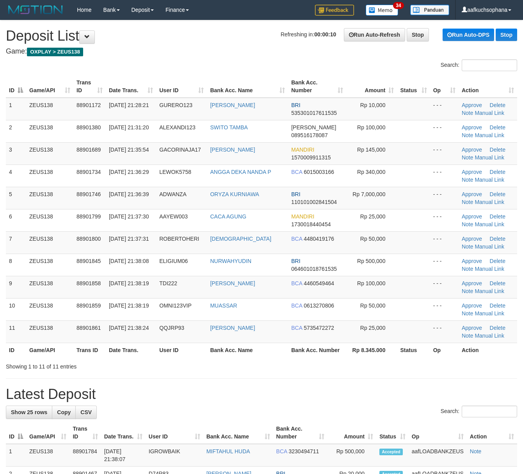
drag, startPoint x: 0, startPoint y: 0, endPoint x: 426, endPoint y: 383, distance: 572.9
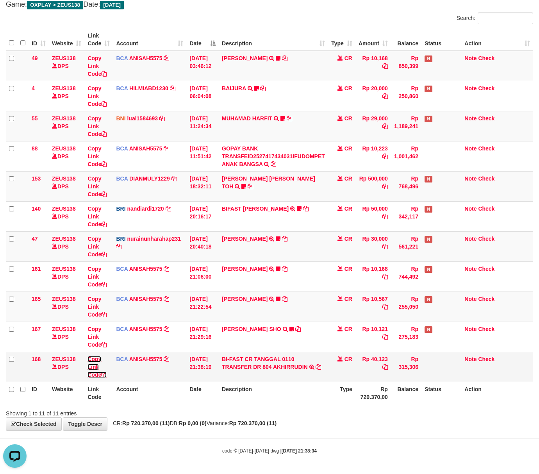
click at [106, 373] on icon at bounding box center [103, 374] width 5 height 5
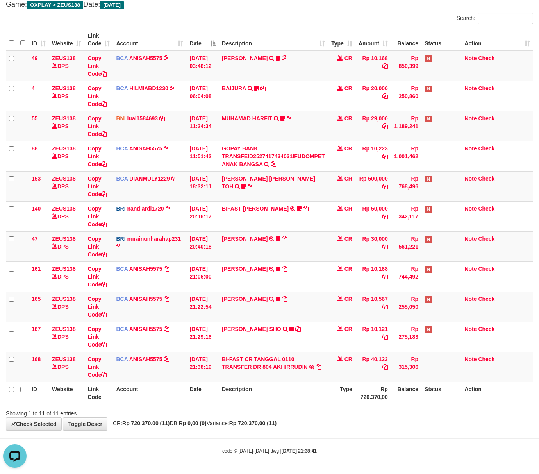
click at [277, 420] on strong "Rp 720.370,00 (11)" at bounding box center [252, 423] width 47 height 6
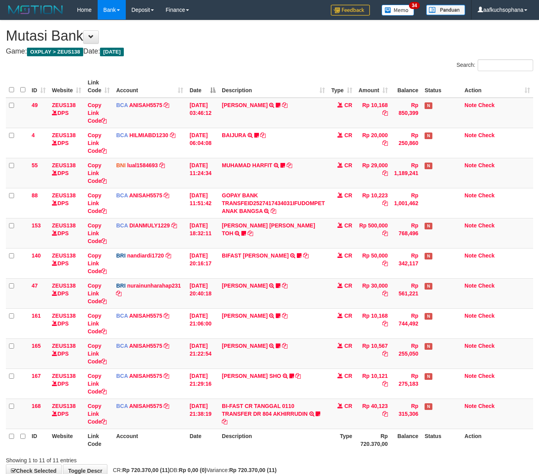
scroll to position [48, 0]
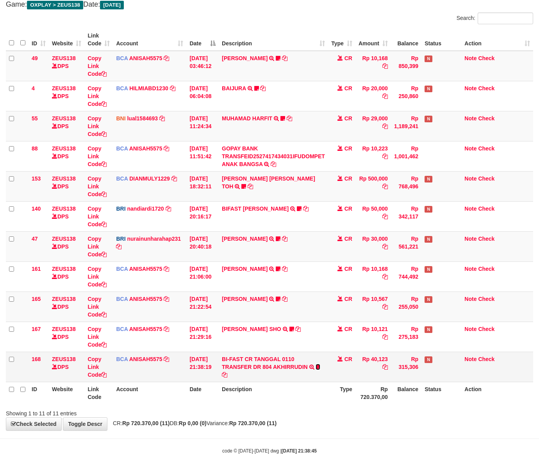
drag, startPoint x: 320, startPoint y: 366, endPoint x: 314, endPoint y: 366, distance: 5.9
click at [320, 366] on icon at bounding box center [318, 366] width 5 height 5
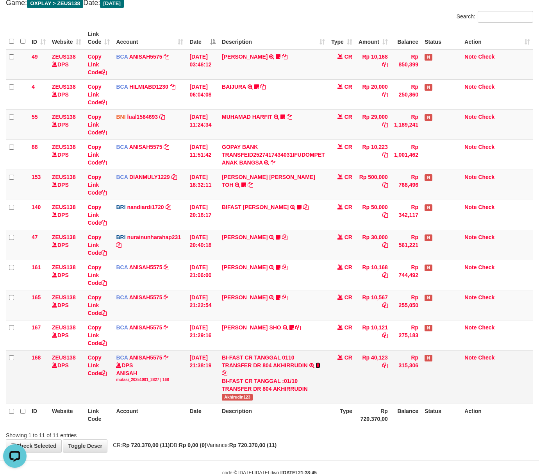
scroll to position [0, 0]
click at [231, 402] on td "BI-FAST CR TANGGAL 0110 TRANSFER DR 804 AKHIRRUDIN BI-FAST CR TANGGAL :01/10 TR…" at bounding box center [273, 377] width 109 height 54
click at [240, 398] on span "Akhirudin123" at bounding box center [237, 397] width 31 height 7
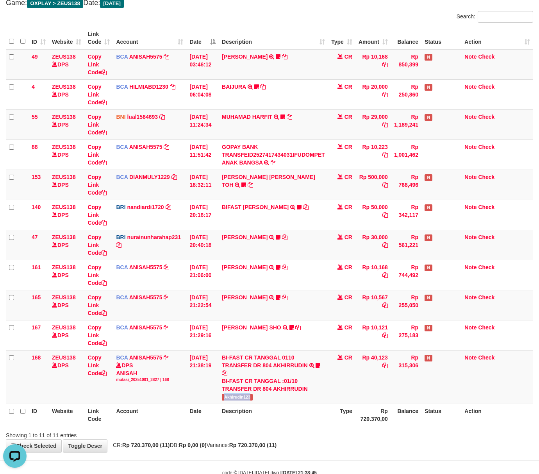
copy span "Akhirudin123"
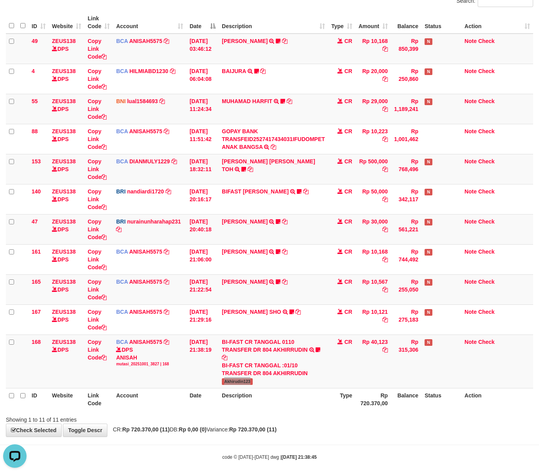
scroll to position [72, 0]
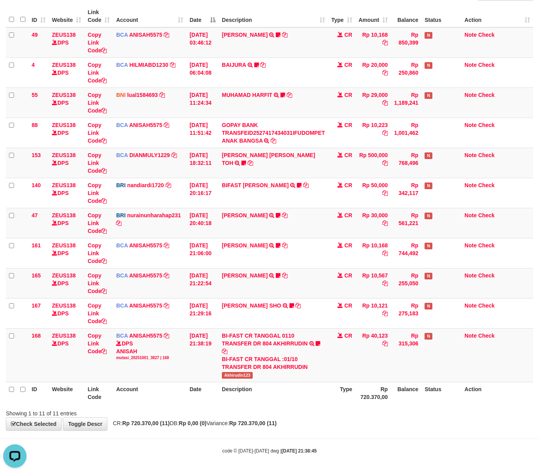
drag, startPoint x: 199, startPoint y: 441, endPoint x: 192, endPoint y: 438, distance: 7.7
click at [197, 441] on body "Toggle navigation Home Bank Account List Load By Website Group [OXPLAY] ZEUS138…" at bounding box center [269, 202] width 539 height 544
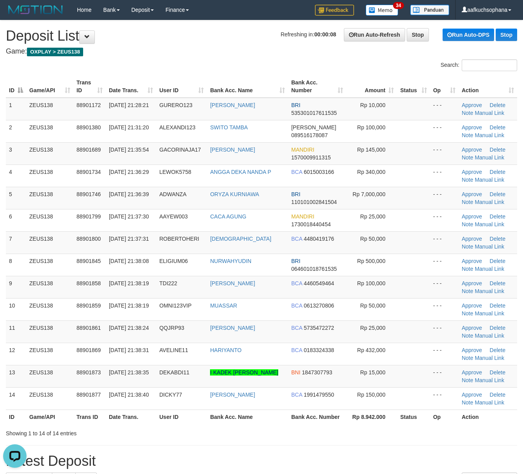
click at [367, 416] on th "Rp 8.942.000" at bounding box center [372, 416] width 51 height 14
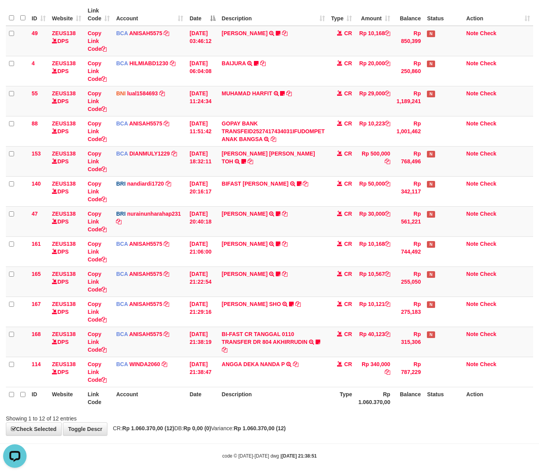
click at [343, 442] on body "Toggle navigation Home Bank Account List Load By Website Group [OXPLAY] ZEUS138…" at bounding box center [269, 203] width 539 height 551
click at [338, 441] on body "Toggle navigation Home Bank Account List Load By Website Group [OXPLAY] ZEUS138…" at bounding box center [269, 203] width 539 height 551
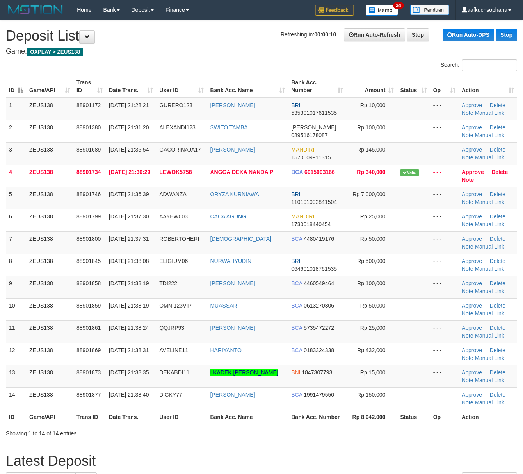
scroll to position [28, 0]
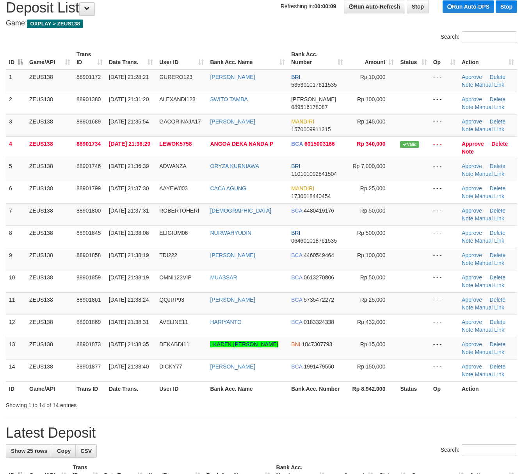
click at [363, 409] on div "Showing 1 to 14 of 14 entries" at bounding box center [261, 403] width 523 height 11
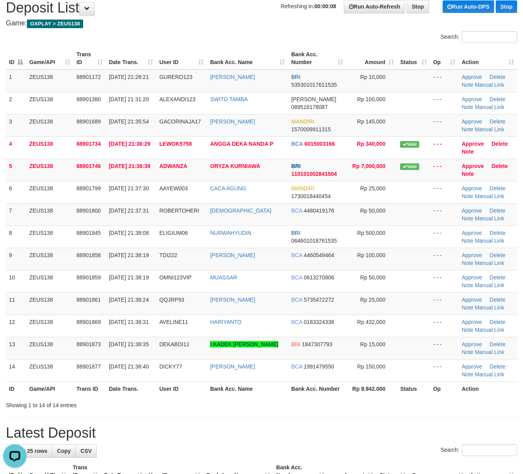
click at [377, 400] on div "Showing 1 to 14 of 14 entries" at bounding box center [261, 403] width 523 height 11
click at [383, 400] on div "Showing 1 to 14 of 14 entries" at bounding box center [261, 403] width 523 height 11
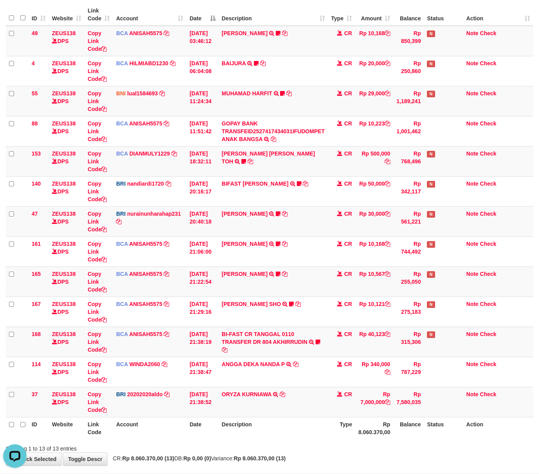
click at [210, 427] on th "Date" at bounding box center [202, 428] width 32 height 22
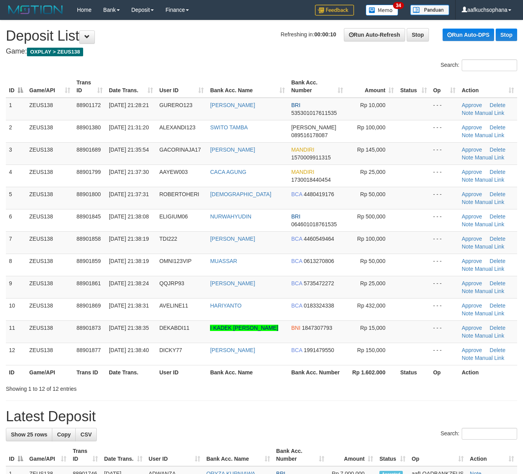
scroll to position [28, 0]
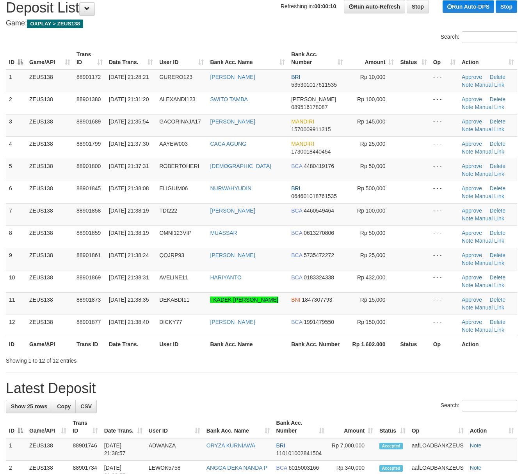
click at [385, 393] on h1 "Latest Deposit" at bounding box center [262, 388] width 512 height 16
click at [384, 392] on h1 "Latest Deposit" at bounding box center [262, 388] width 512 height 16
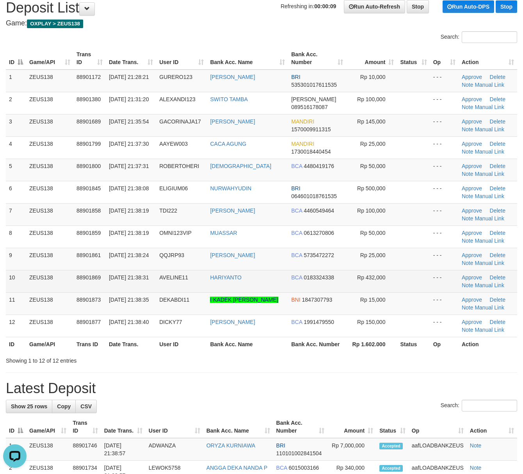
scroll to position [0, 0]
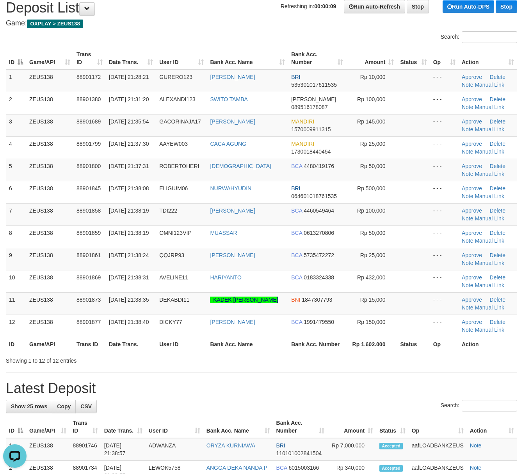
click at [349, 396] on h1 "Latest Deposit" at bounding box center [262, 388] width 512 height 16
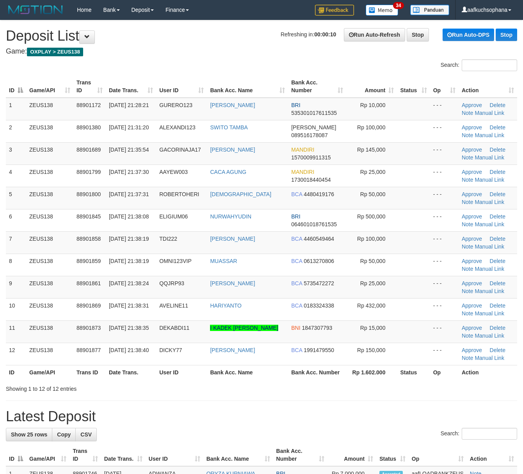
scroll to position [28, 0]
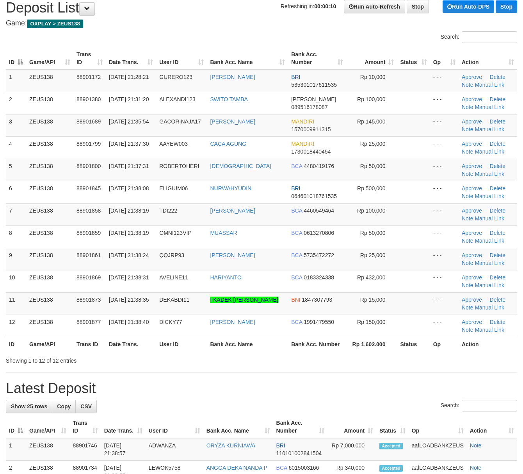
click at [302, 354] on div "ID Game/API Trans ID Date Trans. User ID Bank Acc. Name Bank Acc. Number Amount…" at bounding box center [261, 199] width 523 height 309
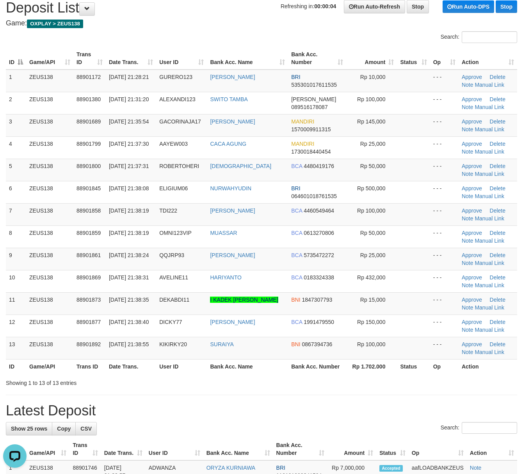
drag, startPoint x: 309, startPoint y: 402, endPoint x: 341, endPoint y: 400, distance: 32.5
drag, startPoint x: 381, startPoint y: 373, endPoint x: 364, endPoint y: 366, distance: 18.4
click at [380, 373] on th "Rp 1.702.000" at bounding box center [372, 366] width 51 height 14
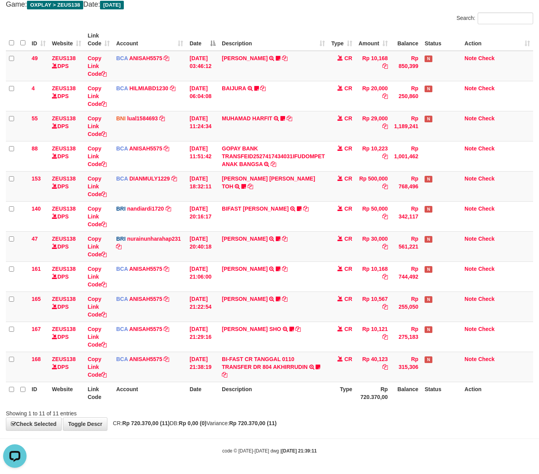
click at [240, 425] on span "CR: Rp 720.370,00 (11) DB: Rp 0,00 (0) Variance: Rp 720.370,00 (11)" at bounding box center [193, 423] width 168 height 6
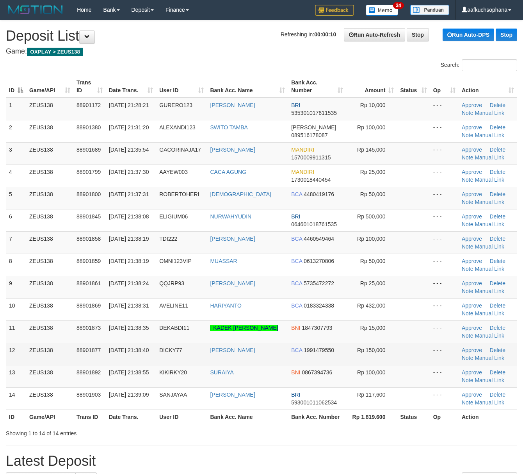
scroll to position [28, 0]
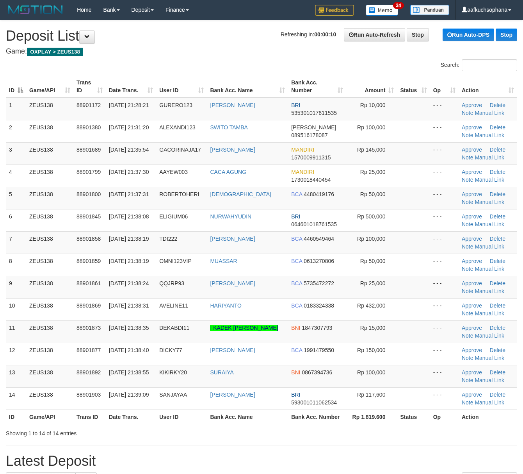
scroll to position [28, 0]
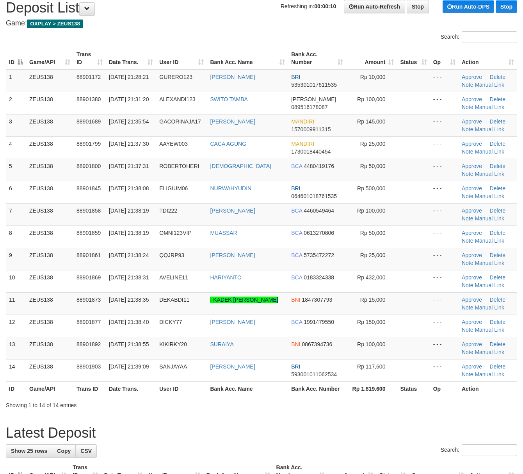
drag, startPoint x: 342, startPoint y: 424, endPoint x: 527, endPoint y: 420, distance: 185.2
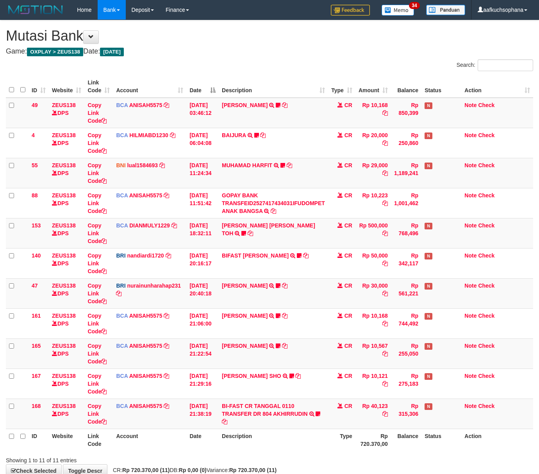
scroll to position [48, 0]
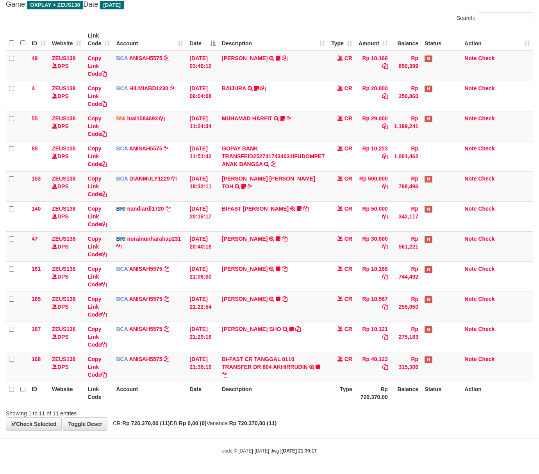
click at [339, 465] on body "Toggle navigation Home Bank Account List Load By Website Group [OXPLAY] ZEUS138…" at bounding box center [269, 213] width 539 height 521
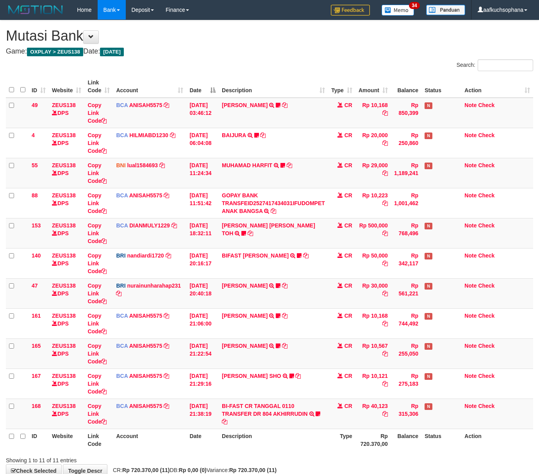
scroll to position [48, 0]
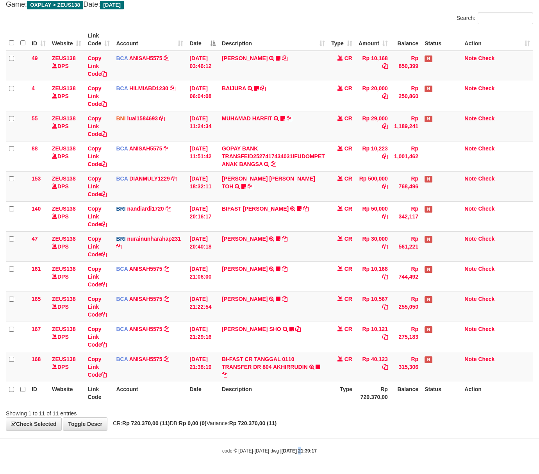
click at [293, 457] on body "Toggle navigation Home Bank Account List Load By Website Group [OXPLAY] ZEUS138…" at bounding box center [269, 213] width 539 height 521
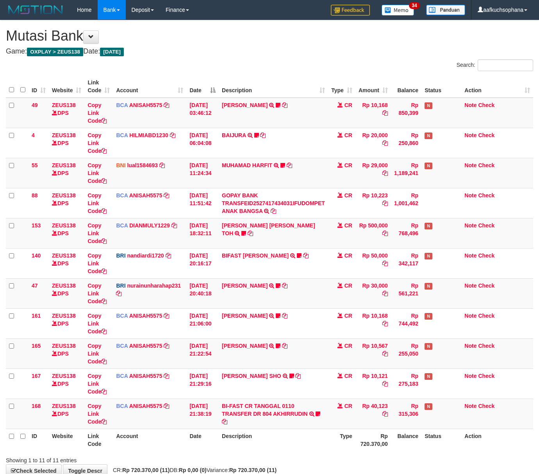
scroll to position [48, 0]
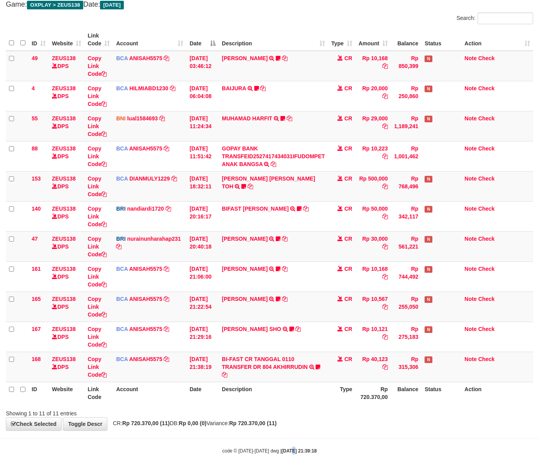
click at [285, 442] on body "Toggle navigation Home Bank Account List Load By Website Group [OXPLAY] ZEUS138…" at bounding box center [269, 213] width 539 height 521
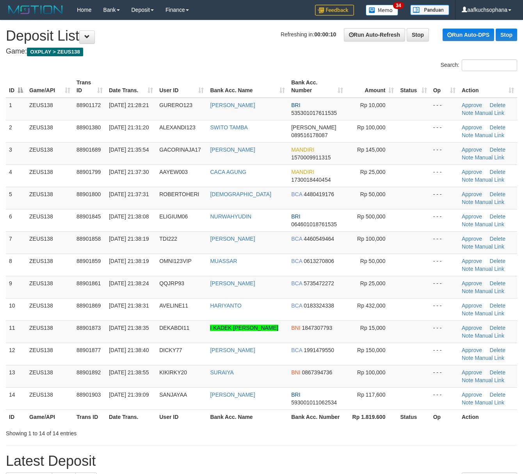
scroll to position [28, 0]
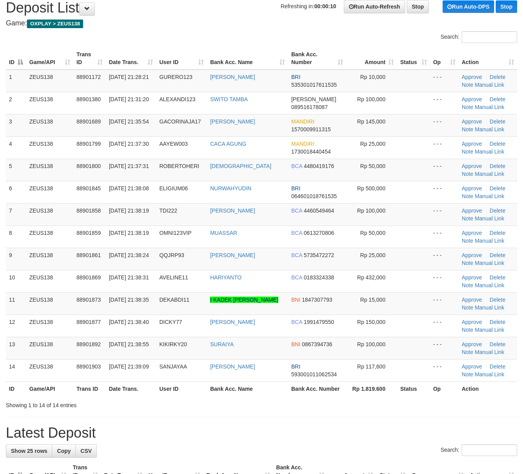
drag, startPoint x: 347, startPoint y: 433, endPoint x: 452, endPoint y: 431, distance: 105.5
click at [352, 433] on h1 "Latest Deposit" at bounding box center [262, 433] width 512 height 16
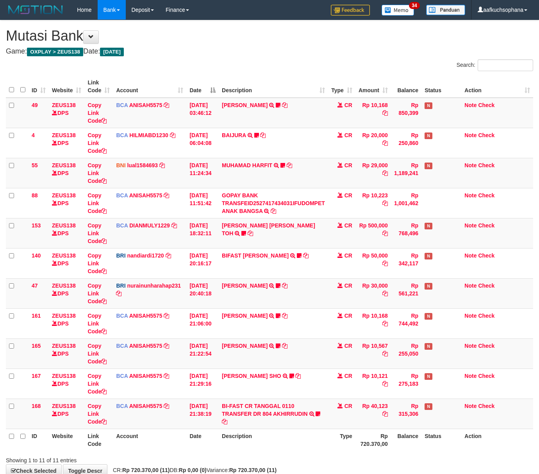
scroll to position [48, 0]
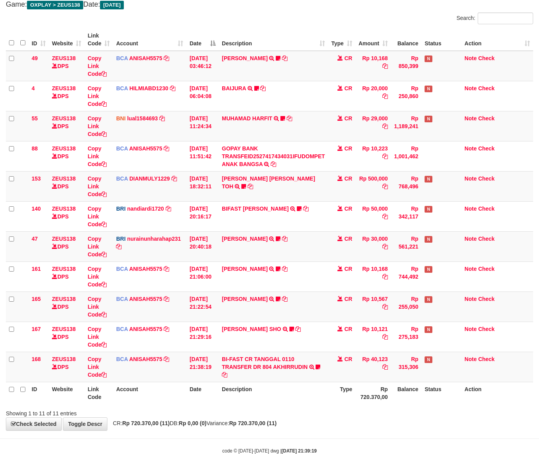
click at [252, 419] on div "**********" at bounding box center [269, 201] width 539 height 457
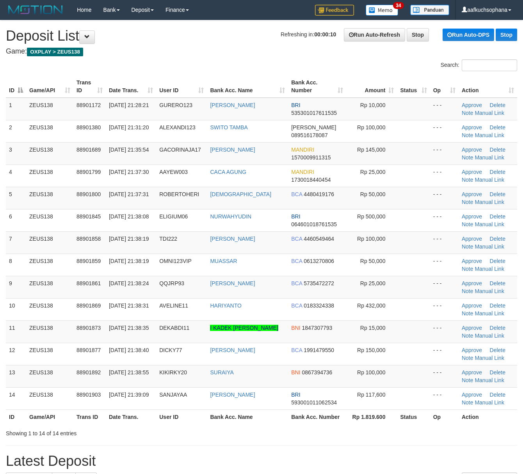
scroll to position [28, 0]
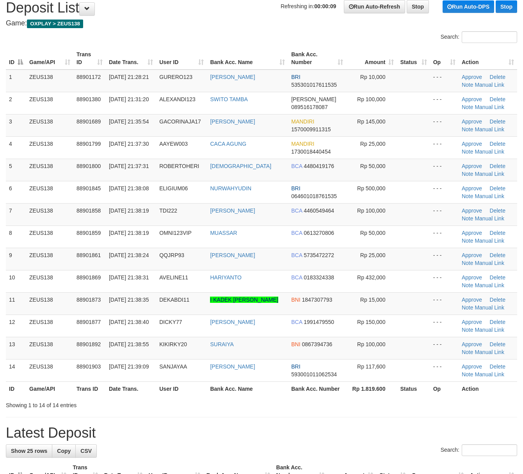
drag, startPoint x: 294, startPoint y: 414, endPoint x: 305, endPoint y: 414, distance: 11.3
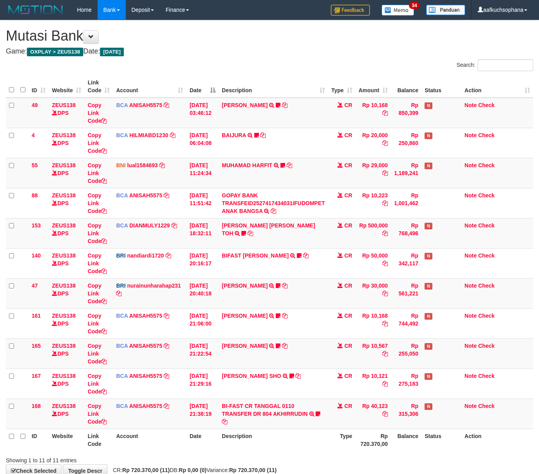
scroll to position [48, 0]
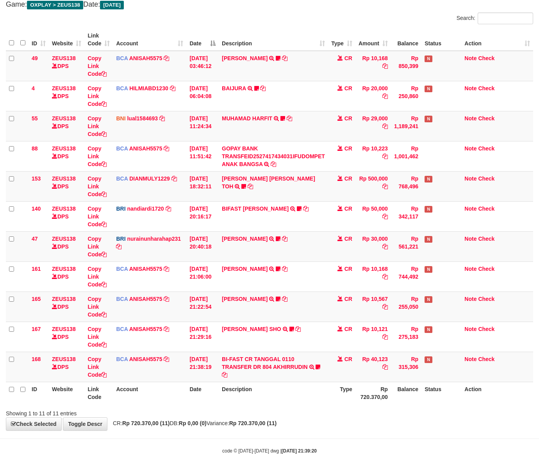
click at [260, 433] on body "Toggle navigation Home Bank Account List Load By Website Group [OXPLAY] ZEUS138…" at bounding box center [269, 213] width 539 height 521
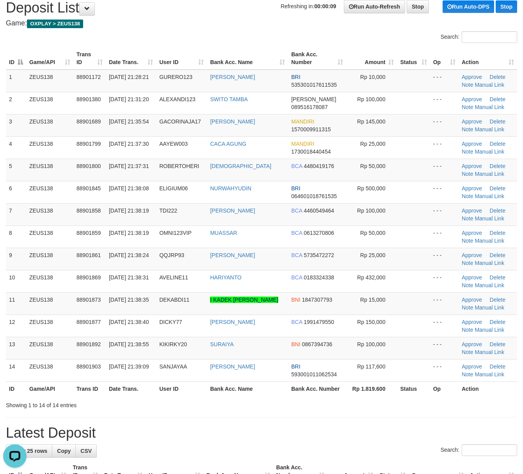
drag, startPoint x: 357, startPoint y: 420, endPoint x: 368, endPoint y: 420, distance: 11.3
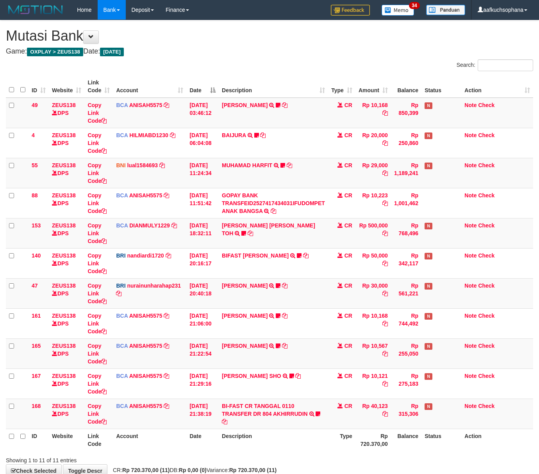
scroll to position [48, 0]
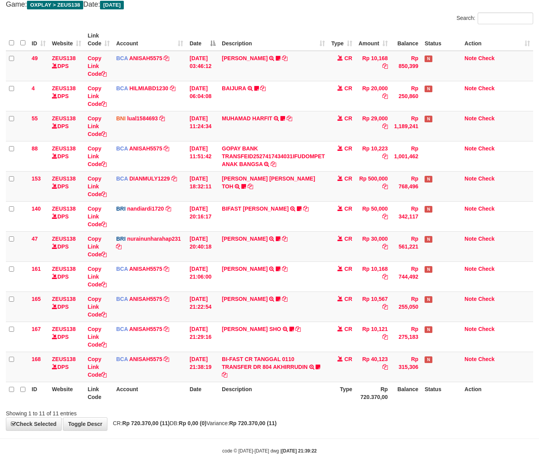
click at [375, 420] on div "**********" at bounding box center [269, 201] width 539 height 457
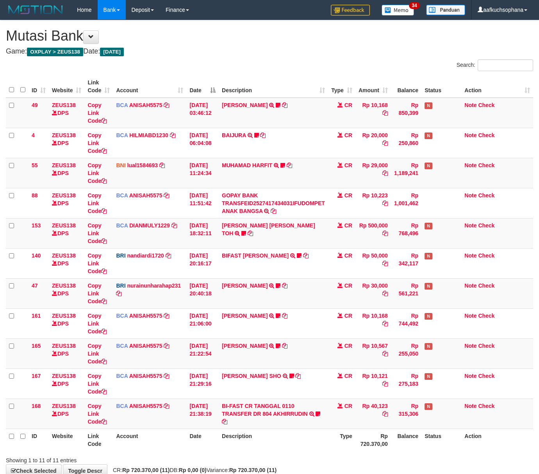
scroll to position [48, 0]
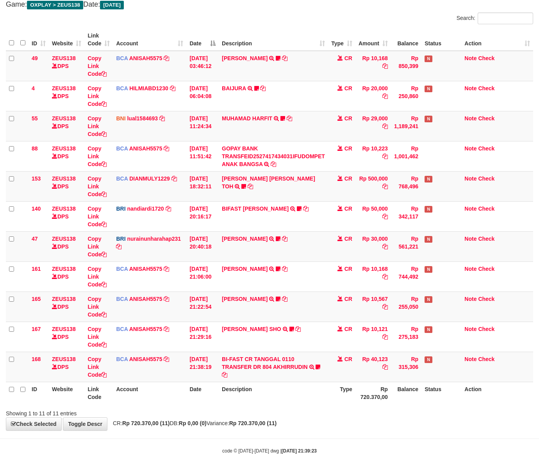
click at [353, 433] on body "Toggle navigation Home Bank Account List Load By Website Group [OXPLAY] ZEUS138…" at bounding box center [269, 213] width 539 height 521
click at [219, 451] on div "code © [DATE]-[DATE] dwg | [DATE] 21:39:24" at bounding box center [269, 451] width 539 height 8
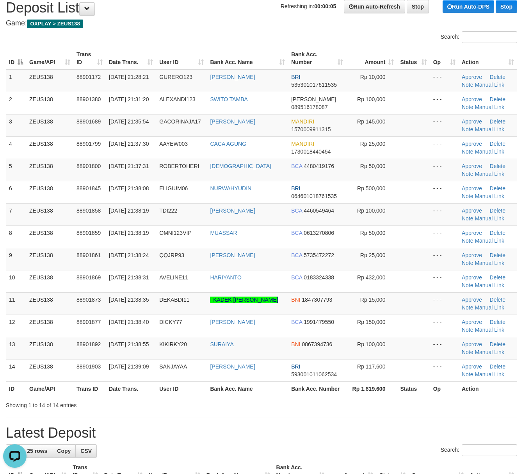
drag, startPoint x: 363, startPoint y: 425, endPoint x: 448, endPoint y: 422, distance: 84.4
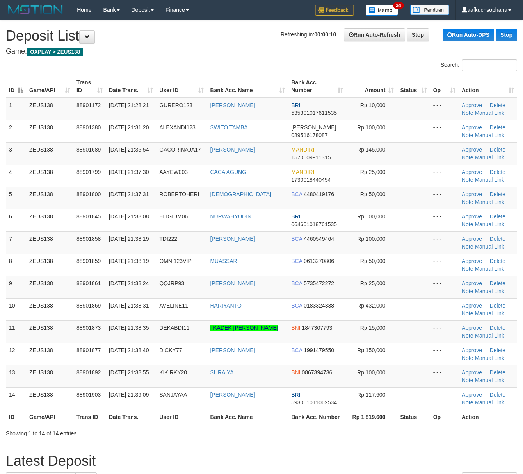
scroll to position [28, 0]
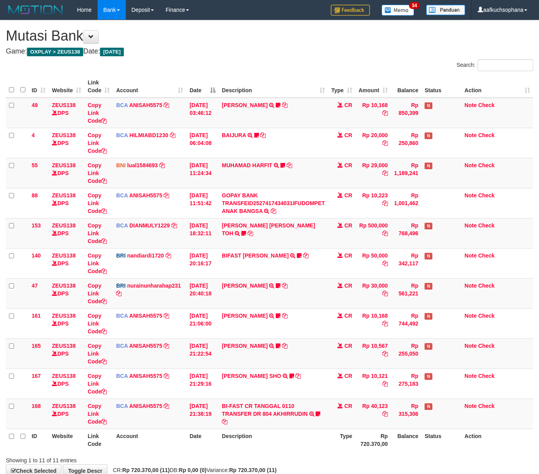
scroll to position [48, 0]
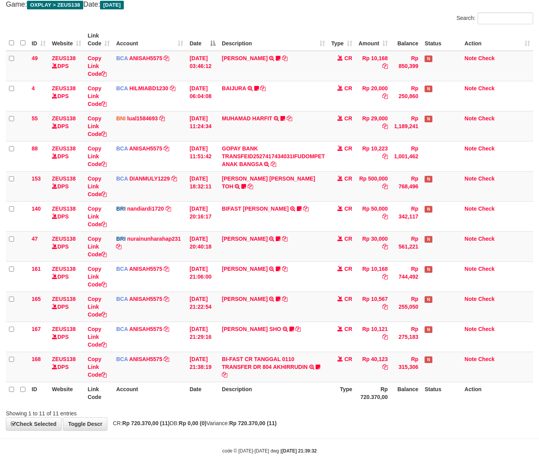
drag, startPoint x: 351, startPoint y: 434, endPoint x: 0, endPoint y: 418, distance: 351.2
click at [350, 434] on body "Toggle navigation Home Bank Account List Load By Website Group [OXPLAY] ZEUS138…" at bounding box center [269, 213] width 539 height 521
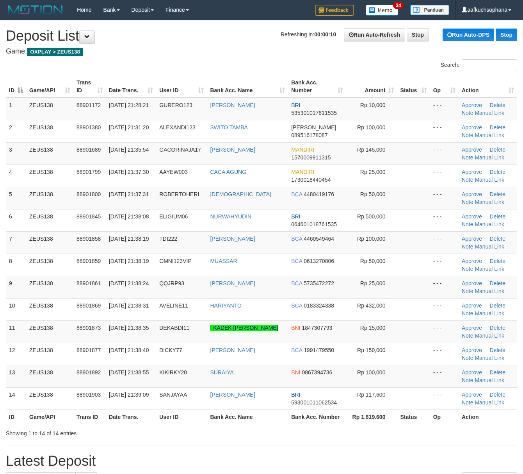
scroll to position [28, 0]
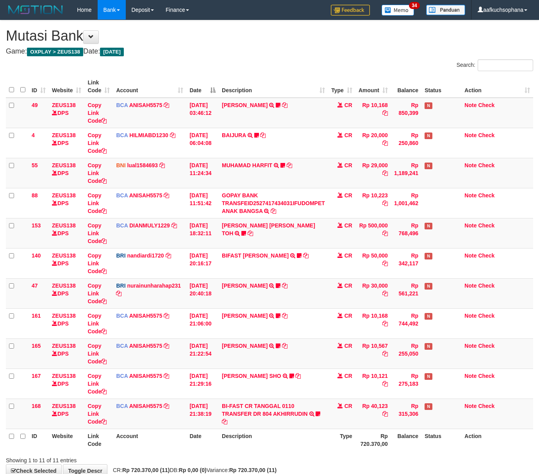
scroll to position [48, 0]
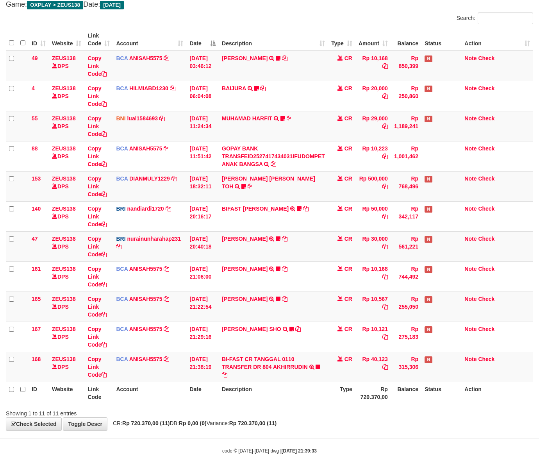
click at [256, 427] on div "**********" at bounding box center [269, 201] width 539 height 457
drag, startPoint x: 258, startPoint y: 422, endPoint x: 194, endPoint y: 407, distance: 65.5
click at [240, 417] on div "**********" at bounding box center [269, 201] width 539 height 457
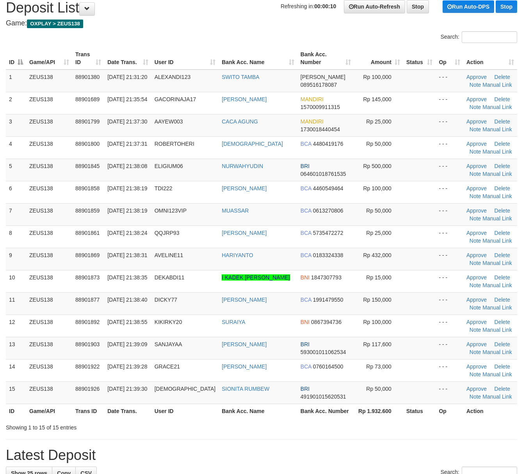
click at [376, 427] on div "Showing 1 to 15 of 15 entries" at bounding box center [261, 425] width 523 height 11
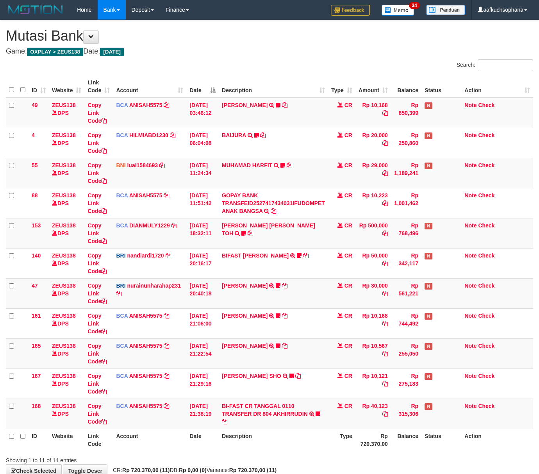
scroll to position [48, 0]
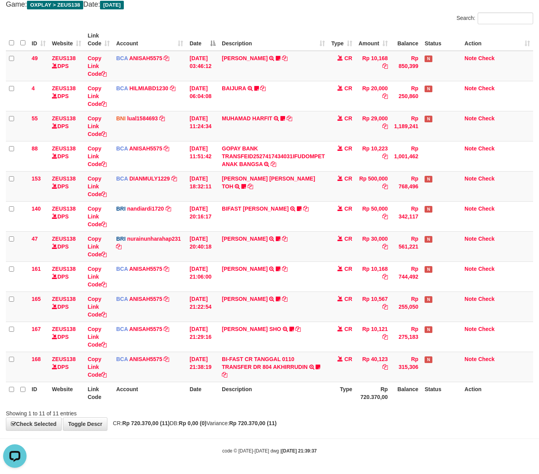
click at [310, 421] on div "**********" at bounding box center [269, 201] width 539 height 457
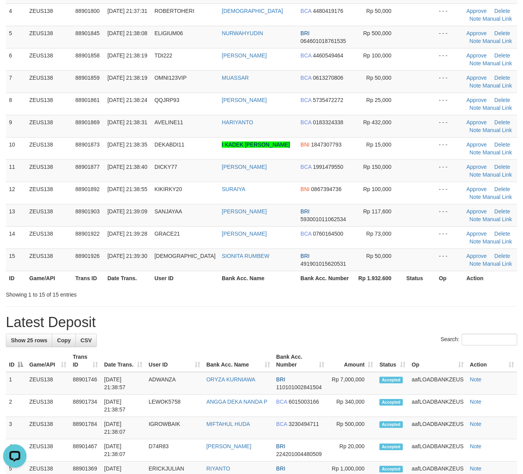
click at [277, 300] on div "**********" at bounding box center [261, 420] width 523 height 1122
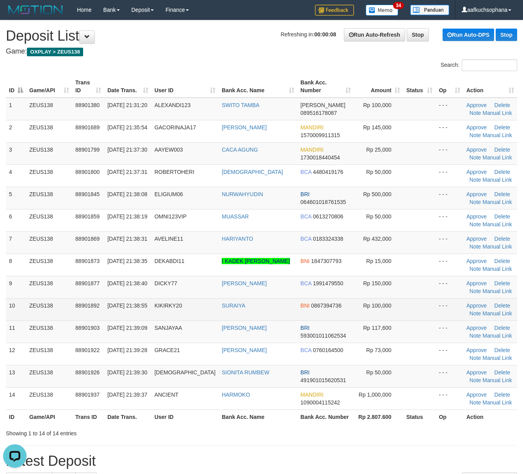
scroll to position [52, 0]
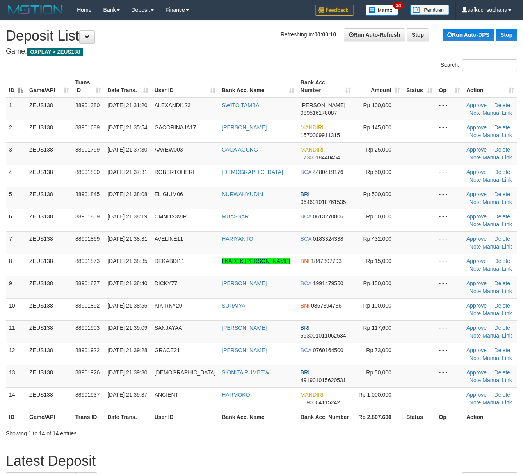
scroll to position [52, 0]
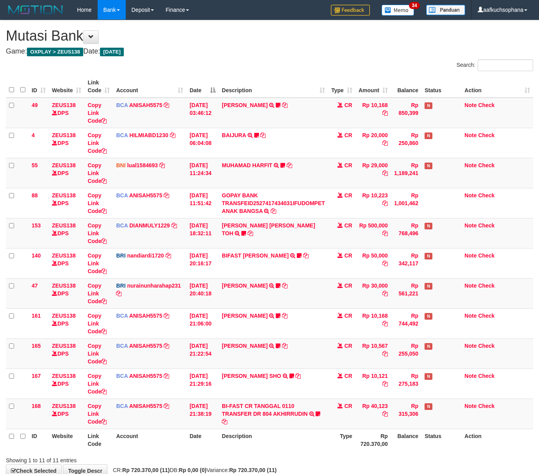
scroll to position [48, 0]
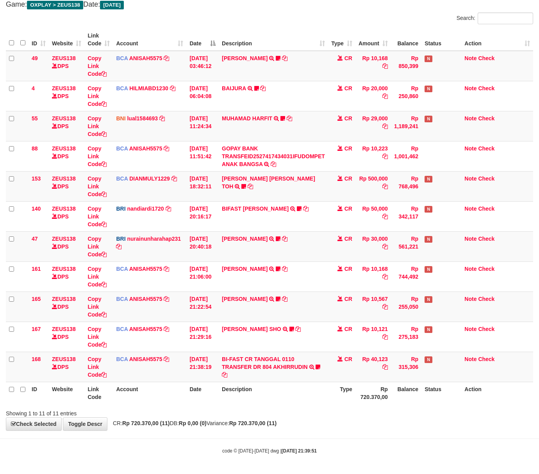
drag, startPoint x: 314, startPoint y: 431, endPoint x: 177, endPoint y: 409, distance: 138.9
click at [313, 431] on body "Toggle navigation Home Bank Account List Load By Website Group [OXPLAY] ZEUS138…" at bounding box center [269, 213] width 539 height 521
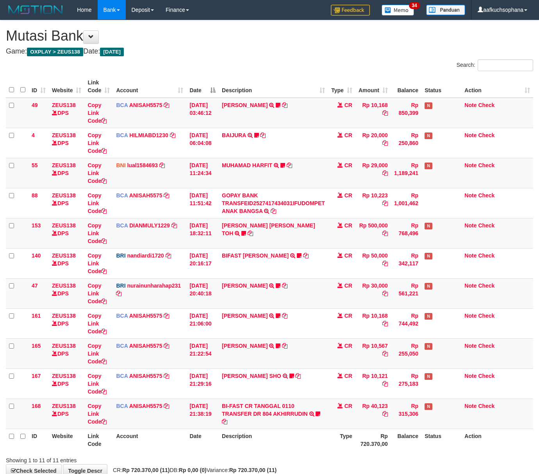
scroll to position [48, 0]
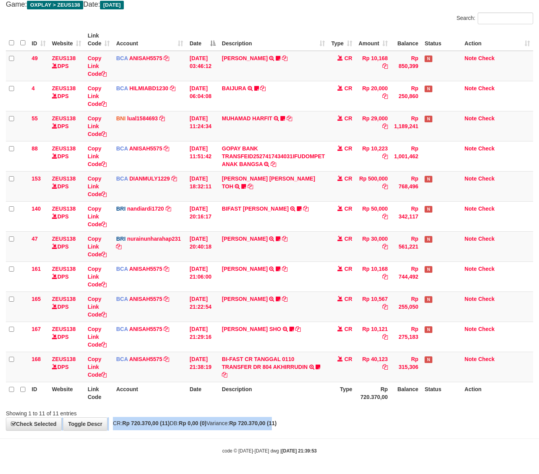
drag, startPoint x: 294, startPoint y: 417, endPoint x: 267, endPoint y: 416, distance: 27.0
click at [293, 418] on div "**********" at bounding box center [269, 201] width 539 height 457
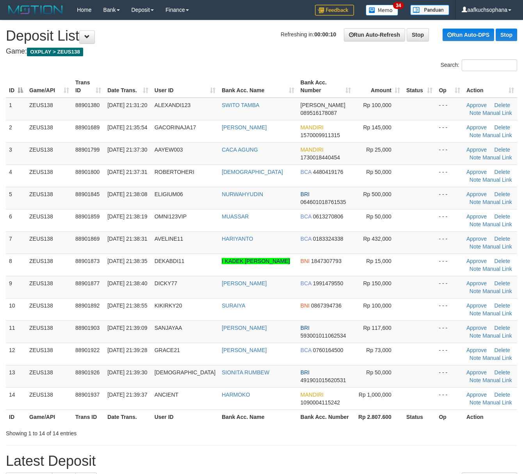
scroll to position [53, 0]
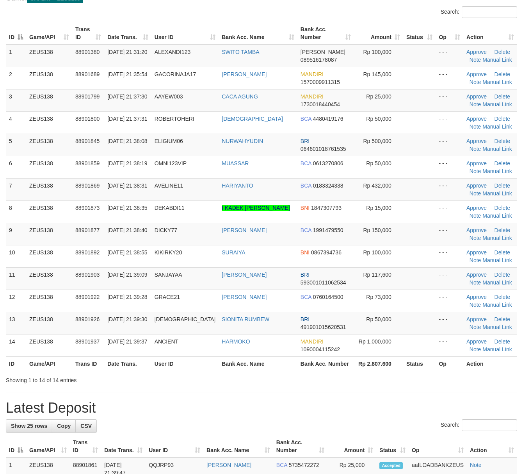
drag, startPoint x: 346, startPoint y: 386, endPoint x: 477, endPoint y: 409, distance: 133.2
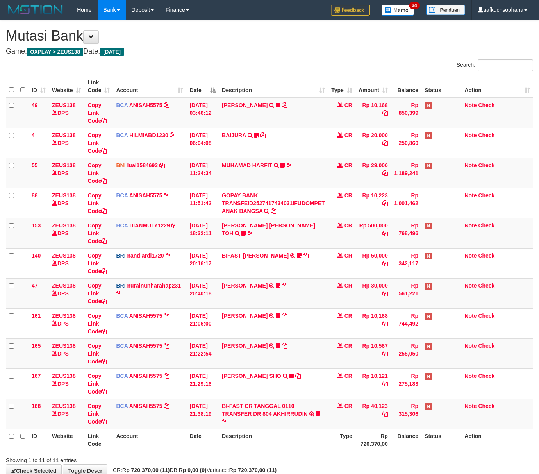
scroll to position [48, 0]
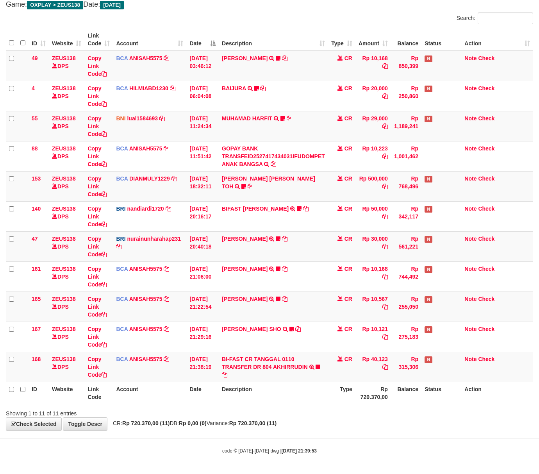
drag, startPoint x: 366, startPoint y: 457, endPoint x: 239, endPoint y: 431, distance: 129.3
click at [363, 458] on body "Toggle navigation Home Bank Account List Load By Website Group [OXPLAY] ZEUS138…" at bounding box center [269, 213] width 539 height 521
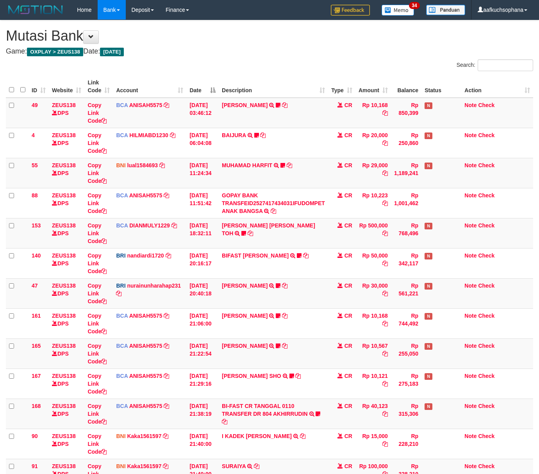
scroll to position [49, 0]
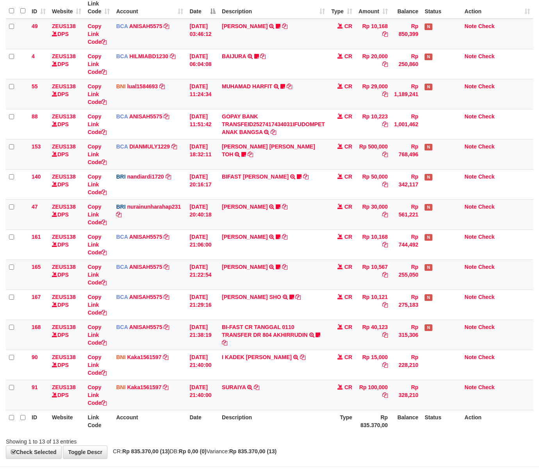
scroll to position [109, 0]
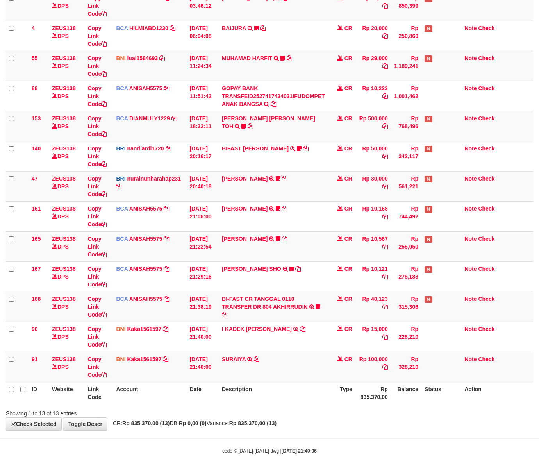
drag, startPoint x: 262, startPoint y: 426, endPoint x: 246, endPoint y: 424, distance: 15.7
click at [254, 425] on div "**********" at bounding box center [269, 171] width 539 height 517
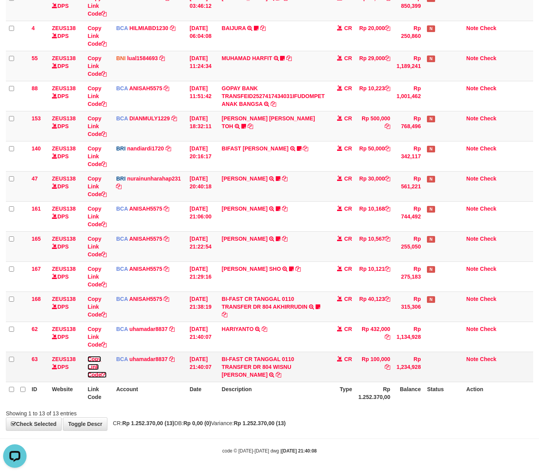
click at [105, 373] on icon at bounding box center [103, 374] width 5 height 5
drag, startPoint x: 219, startPoint y: 411, endPoint x: 96, endPoint y: 393, distance: 124.0
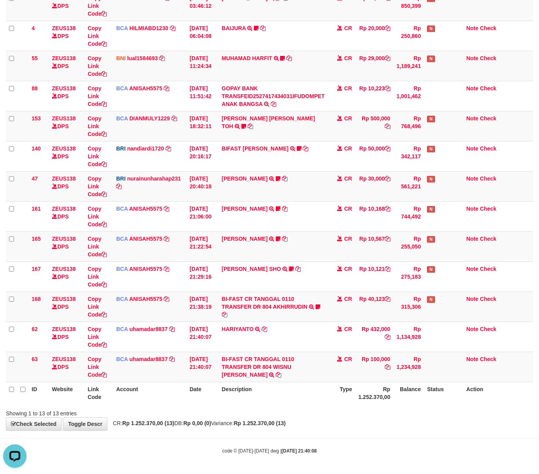
click at [218, 411] on div "Showing 1 to 13 of 13 entries" at bounding box center [112, 411] width 225 height 11
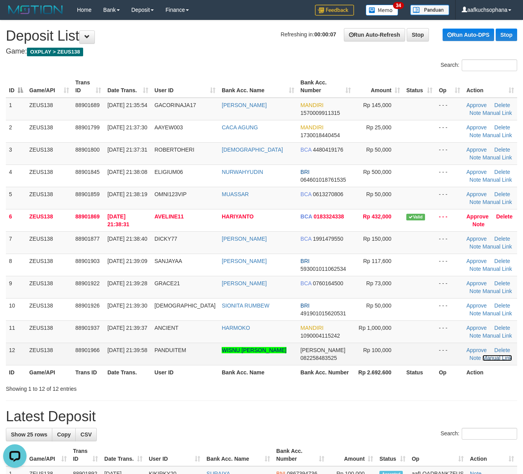
drag, startPoint x: 481, startPoint y: 360, endPoint x: 459, endPoint y: 353, distance: 22.9
click at [483, 360] on link "Manual Link" at bounding box center [498, 358] width 30 height 6
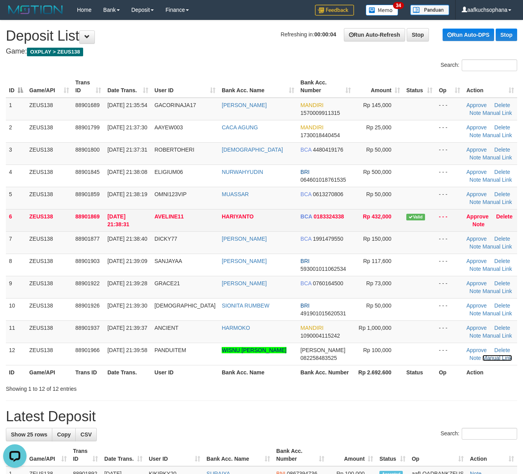
click at [483, 355] on link "Manual Link" at bounding box center [498, 358] width 30 height 6
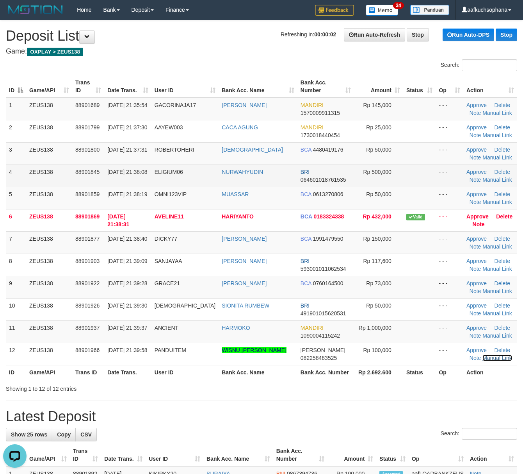
click at [483, 355] on link "Manual Link" at bounding box center [498, 358] width 30 height 6
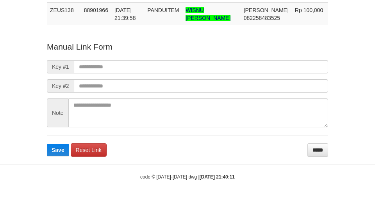
scroll to position [57, 0]
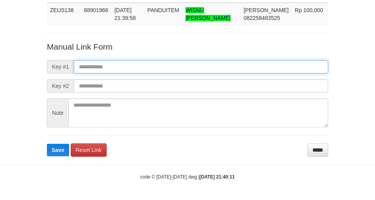
click at [230, 66] on input "text" at bounding box center [201, 66] width 254 height 13
paste input "**********"
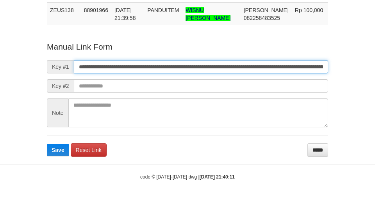
scroll to position [0, 442]
type input "**********"
click at [47, 144] on button "Save" at bounding box center [58, 150] width 22 height 13
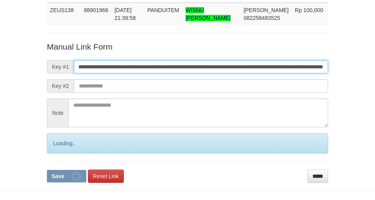
click at [47, 170] on button "Save" at bounding box center [66, 176] width 39 height 13
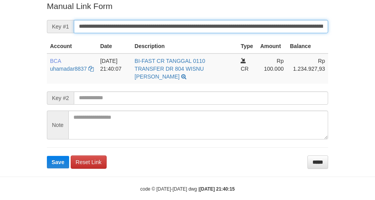
click at [47, 156] on button "Save" at bounding box center [58, 162] width 22 height 13
drag, startPoint x: 0, startPoint y: 0, endPoint x: 250, endPoint y: 29, distance: 252.0
click at [250, 29] on input "**********" at bounding box center [201, 26] width 254 height 13
click at [47, 156] on button "Save" at bounding box center [58, 162] width 22 height 13
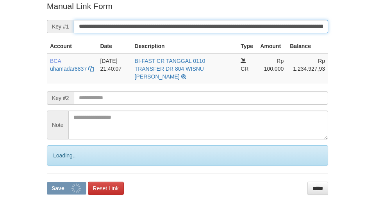
click at [47, 182] on button "Save" at bounding box center [66, 188] width 39 height 13
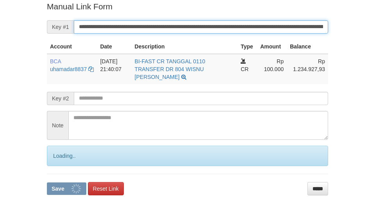
click at [47, 182] on button "Save" at bounding box center [66, 188] width 39 height 13
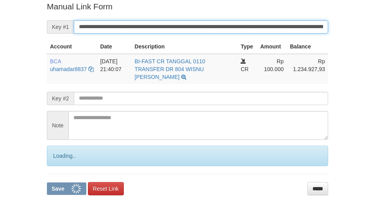
click at [47, 182] on button "Save" at bounding box center [66, 188] width 39 height 13
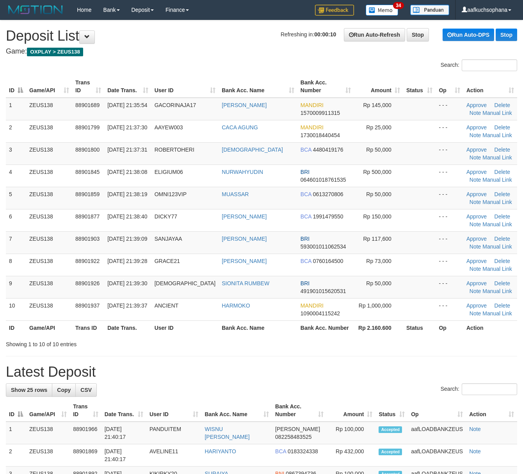
drag, startPoint x: 409, startPoint y: 365, endPoint x: 530, endPoint y: 370, distance: 120.4
click at [414, 365] on h1 "Latest Deposit" at bounding box center [262, 372] width 512 height 16
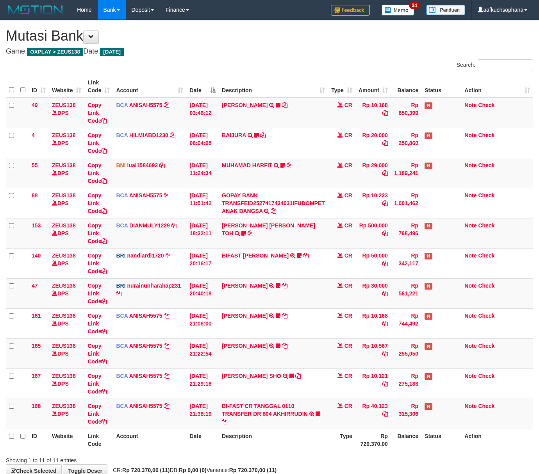
click at [397, 405] on td "Rp 315,306" at bounding box center [406, 413] width 30 height 30
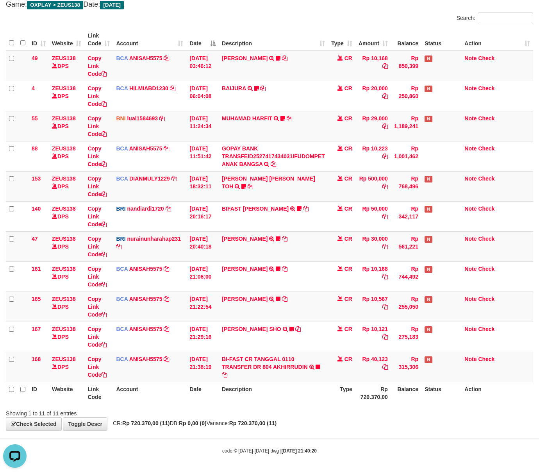
click at [209, 434] on body "Toggle navigation Home Bank Account List Load By Website Group [OXPLAY] ZEUS138…" at bounding box center [269, 213] width 539 height 521
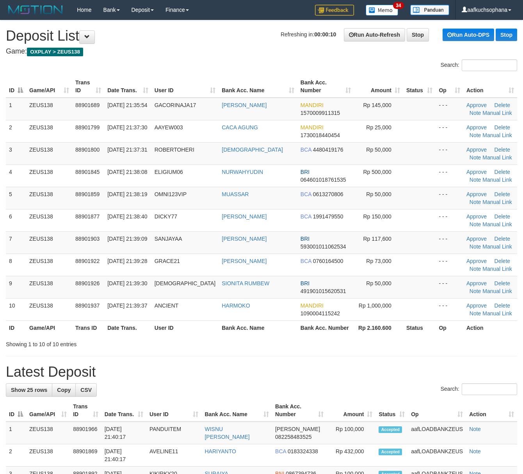
drag, startPoint x: 273, startPoint y: 361, endPoint x: 0, endPoint y: 285, distance: 284.0
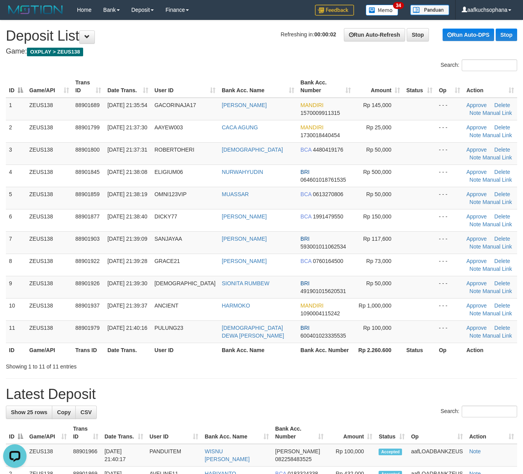
drag, startPoint x: 356, startPoint y: 389, endPoint x: 529, endPoint y: 392, distance: 172.3
click at [361, 389] on h1 "Latest Deposit" at bounding box center [262, 394] width 512 height 16
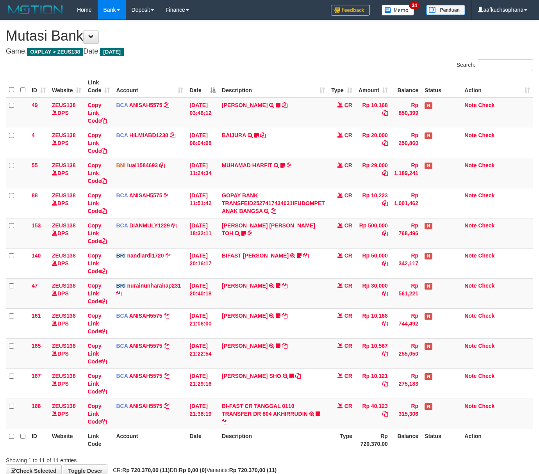
scroll to position [48, 0]
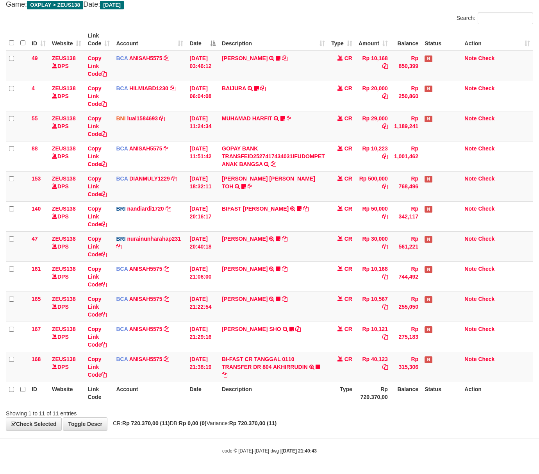
drag, startPoint x: 173, startPoint y: 416, endPoint x: 3, endPoint y: 399, distance: 170.5
click at [149, 414] on div "Showing 1 to 11 of 11 entries" at bounding box center [112, 411] width 213 height 11
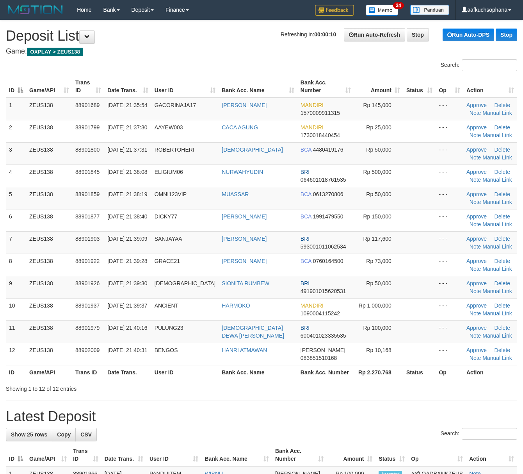
click at [349, 384] on div "Showing 1 to 12 of 12 entries" at bounding box center [261, 387] width 523 height 11
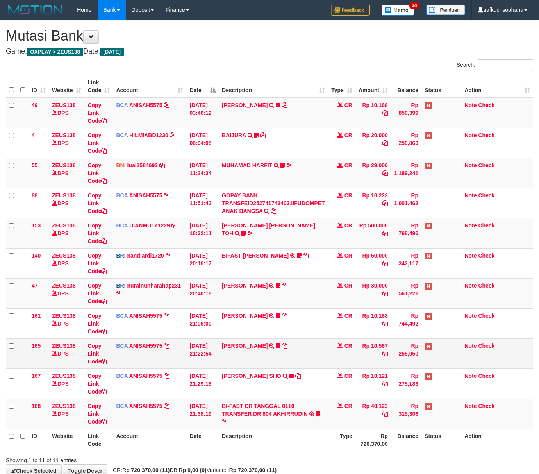
scroll to position [48, 0]
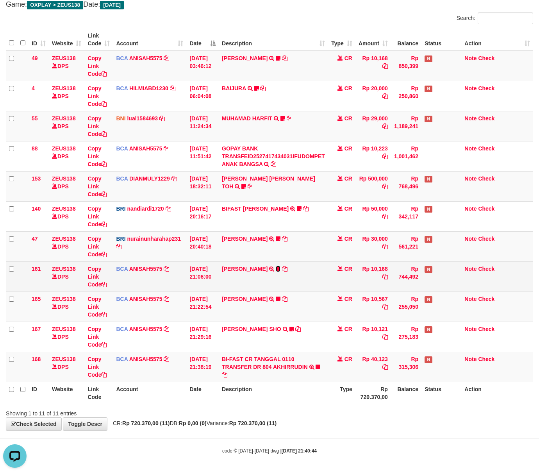
drag, startPoint x: 277, startPoint y: 268, endPoint x: 278, endPoint y: 289, distance: 21.5
click at [277, 268] on icon at bounding box center [278, 268] width 5 height 5
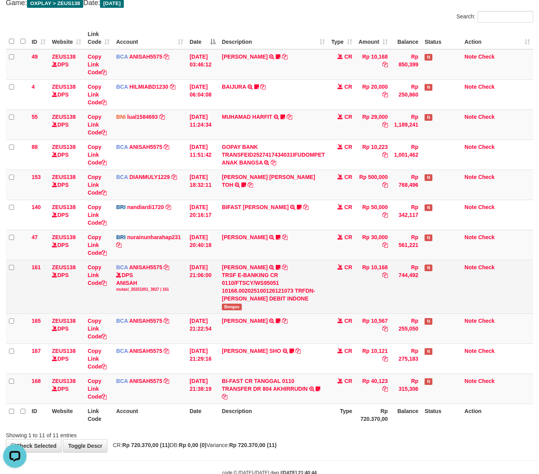
click at [234, 305] on span "Bengos" at bounding box center [232, 307] width 20 height 7
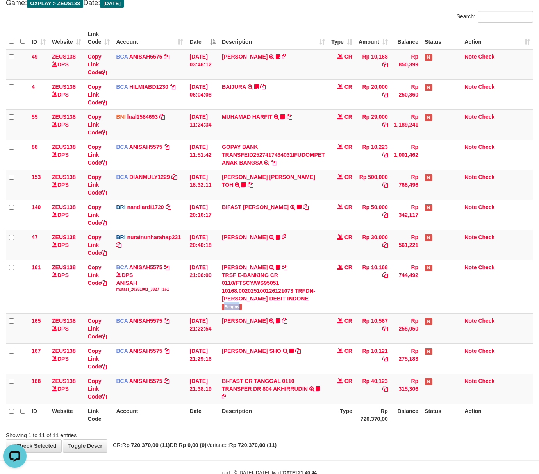
copy span "Bengos"
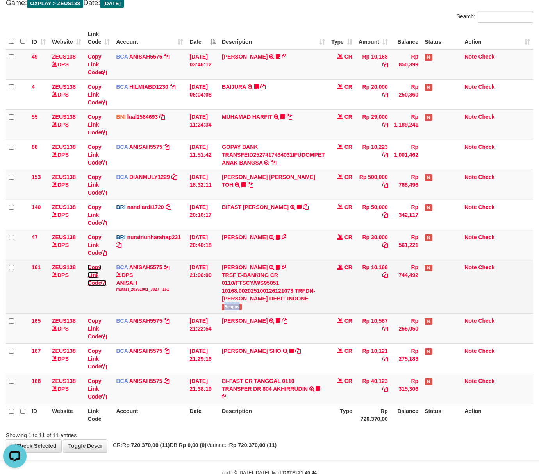
click at [105, 282] on icon at bounding box center [103, 282] width 5 height 5
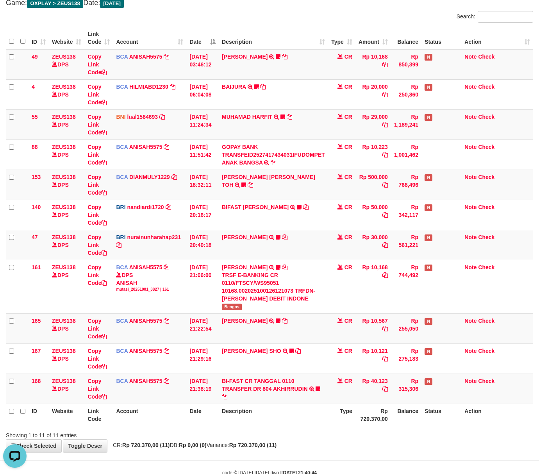
drag, startPoint x: 238, startPoint y: 414, endPoint x: 4, endPoint y: 374, distance: 237.4
click at [233, 414] on th "Description" at bounding box center [273, 415] width 109 height 22
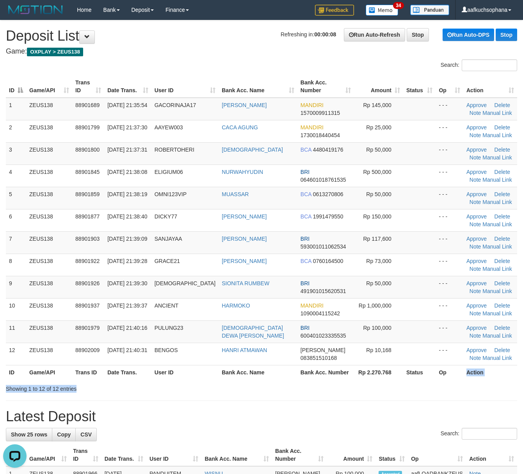
drag, startPoint x: 423, startPoint y: 383, endPoint x: 441, endPoint y: 381, distance: 17.6
click at [431, 383] on div "Search: ID Game/API Trans ID Date Trans. User ID Bank Acc. Name Bank Acc. Numbe…" at bounding box center [262, 225] width 512 height 333
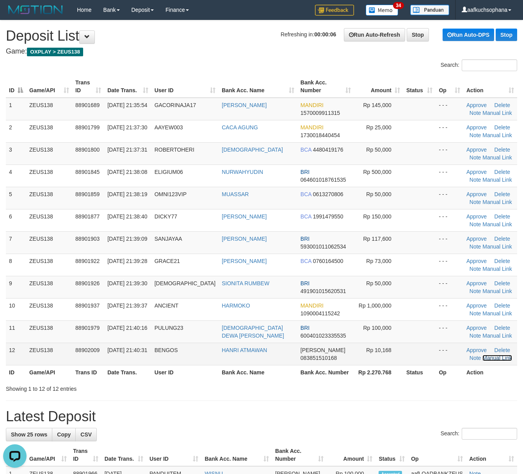
click at [485, 359] on link "Manual Link" at bounding box center [498, 358] width 30 height 6
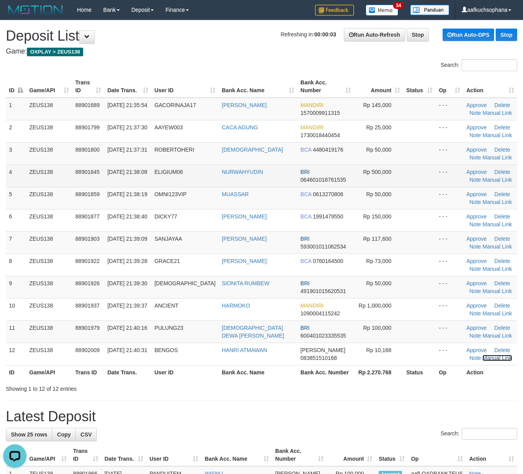
click at [483, 355] on link "Manual Link" at bounding box center [498, 358] width 30 height 6
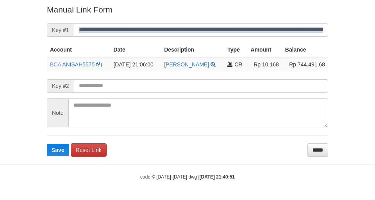
click at [230, 27] on form "**********" at bounding box center [187, 80] width 281 height 152
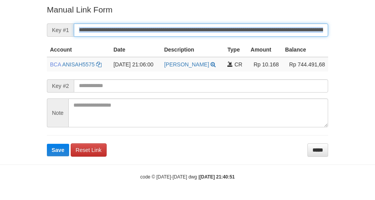
click at [47, 144] on button "Save" at bounding box center [58, 150] width 22 height 13
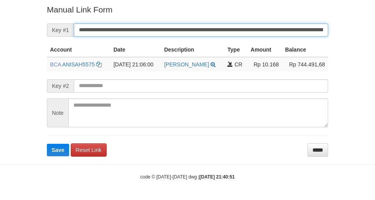
click at [47, 144] on button "Save" at bounding box center [58, 150] width 22 height 13
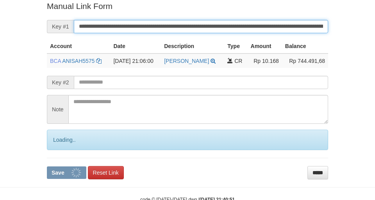
click at [47, 166] on button "Save" at bounding box center [66, 172] width 39 height 13
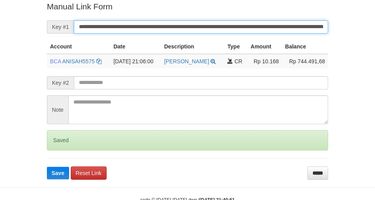
click at [47, 167] on button "Save" at bounding box center [58, 173] width 22 height 13
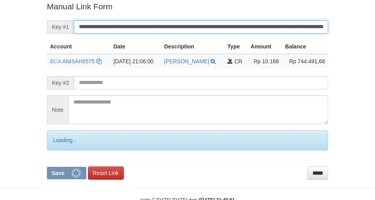
click at [47, 167] on button "Save" at bounding box center [66, 173] width 39 height 13
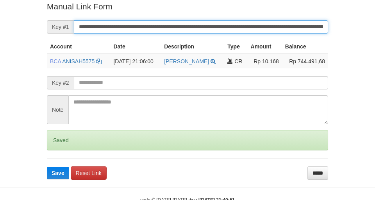
click at [47, 167] on button "Save" at bounding box center [58, 173] width 22 height 13
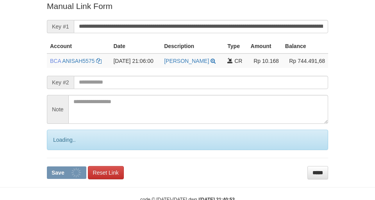
click at [47, 166] on button "Save" at bounding box center [66, 172] width 39 height 13
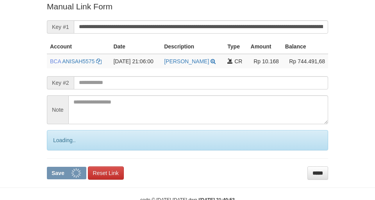
click at [47, 167] on button "Save" at bounding box center [66, 173] width 39 height 13
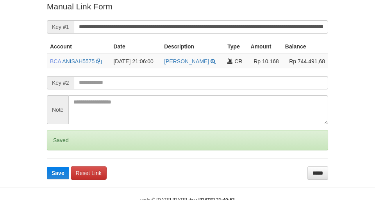
click at [47, 167] on button "Save" at bounding box center [58, 173] width 22 height 13
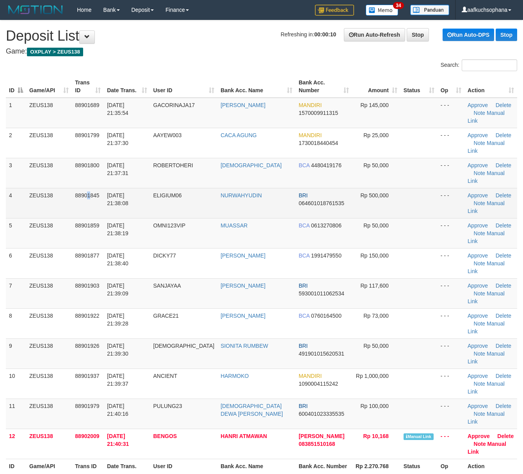
click at [91, 188] on td "88901845" at bounding box center [88, 203] width 32 height 30
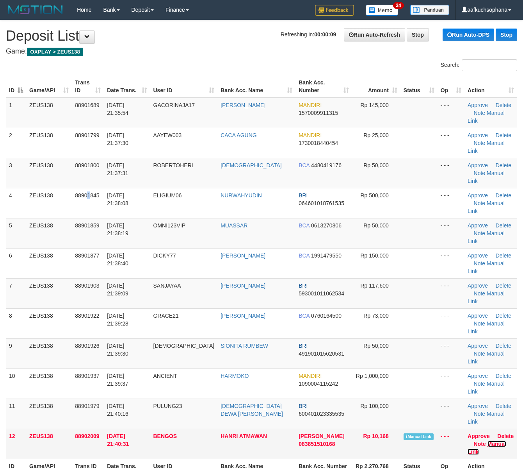
click at [491, 441] on link "Manual Link" at bounding box center [487, 448] width 39 height 14
click at [497, 441] on link "Manual Link" at bounding box center [487, 448] width 39 height 14
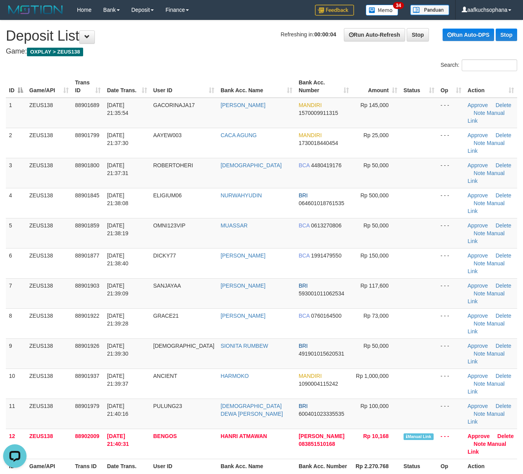
drag, startPoint x: 362, startPoint y: 374, endPoint x: 529, endPoint y: 379, distance: 166.9
click at [364, 459] on th "Rp 2.270.768" at bounding box center [376, 466] width 48 height 14
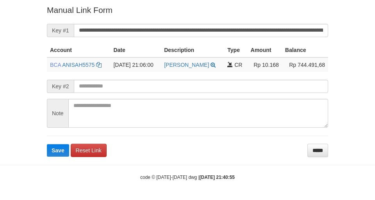
scroll to position [158, 0]
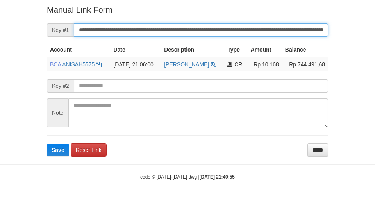
click at [47, 144] on button "Save" at bounding box center [58, 150] width 22 height 13
click at [211, 29] on input "**********" at bounding box center [201, 29] width 254 height 13
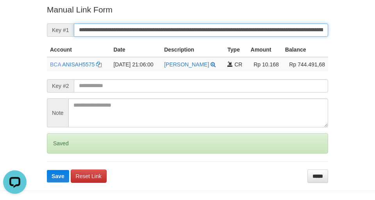
scroll to position [0, 0]
click at [47, 170] on button "Save" at bounding box center [58, 176] width 22 height 13
click at [212, 29] on input "**********" at bounding box center [201, 29] width 254 height 13
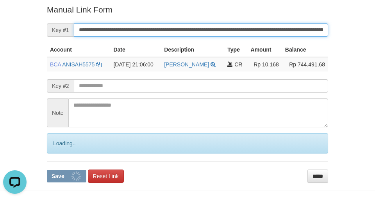
click at [47, 170] on button "Save" at bounding box center [66, 176] width 39 height 13
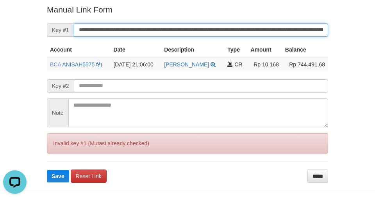
click at [47, 170] on button "Save" at bounding box center [58, 176] width 22 height 13
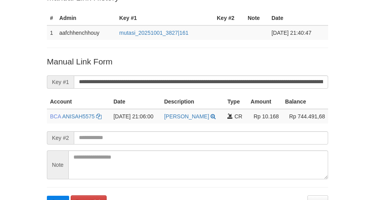
scroll to position [105, 0]
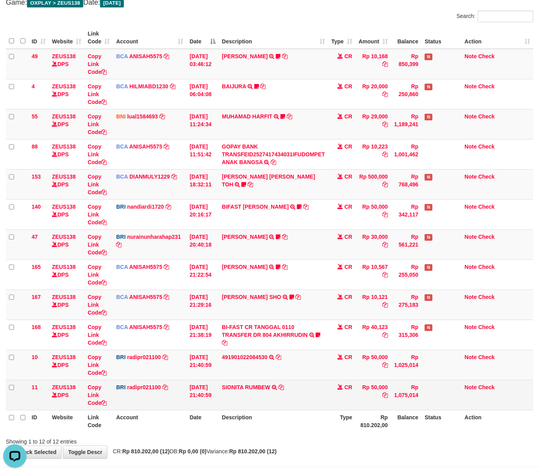
click at [350, 391] on td "CR" at bounding box center [341, 395] width 27 height 30
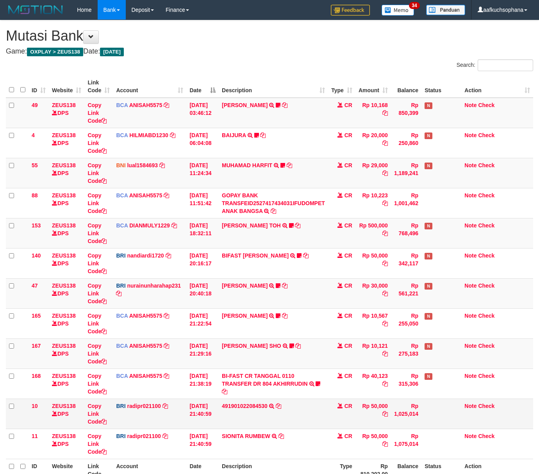
scroll to position [49, 0]
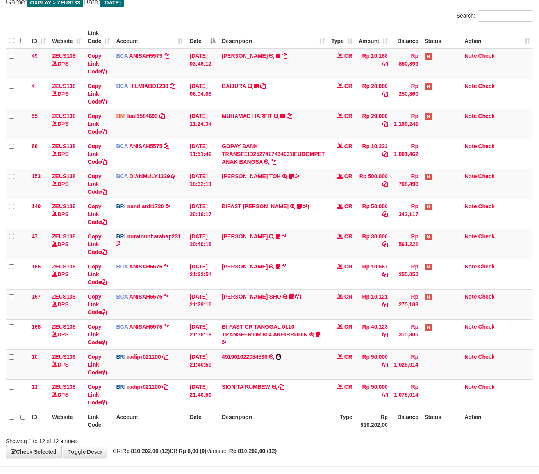
drag, startPoint x: 282, startPoint y: 357, endPoint x: 1, endPoint y: 384, distance: 282.2
click at [281, 357] on icon at bounding box center [278, 356] width 5 height 5
drag, startPoint x: 109, startPoint y: 369, endPoint x: 100, endPoint y: 372, distance: 9.0
click at [105, 370] on tr "10 ZEUS138 DPS Copy Link Code BRI radipr021100 DPS REYNALDI ADI PRATAMA mutasi_…" at bounding box center [269, 364] width 527 height 30
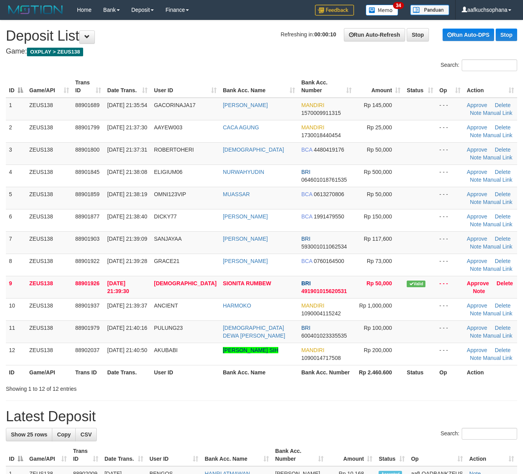
drag, startPoint x: 389, startPoint y: 380, endPoint x: 380, endPoint y: 380, distance: 9.0
click at [376, 380] on div "ID Game/API Trans ID Date Trans. User ID Bank Acc. Name Bank Acc. Number Amount…" at bounding box center [261, 227] width 523 height 309
drag, startPoint x: 347, startPoint y: 407, endPoint x: 374, endPoint y: 401, distance: 27.7
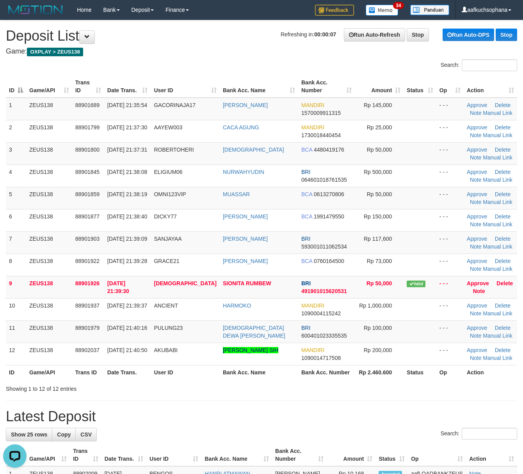
click at [336, 393] on div "Showing 1 to 12 of 12 entries" at bounding box center [261, 387] width 523 height 11
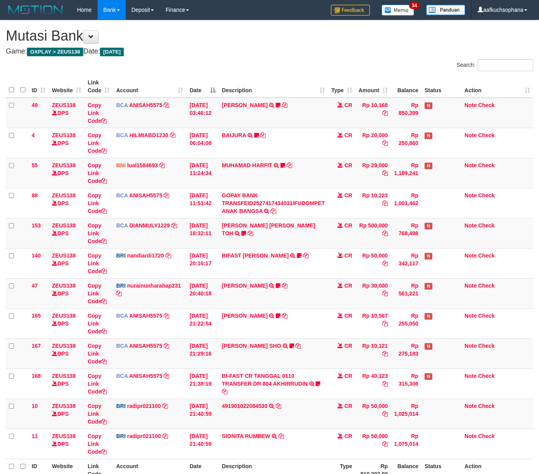
scroll to position [50, 0]
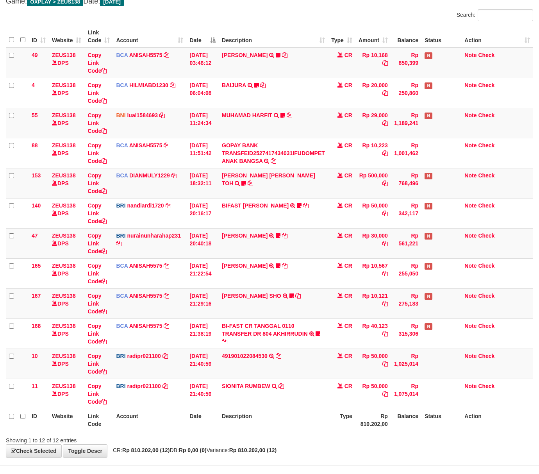
click at [185, 416] on tr "ID Website Link Code Account Date Description Type Rp 810.202,00 Balance Status…" at bounding box center [269, 420] width 527 height 22
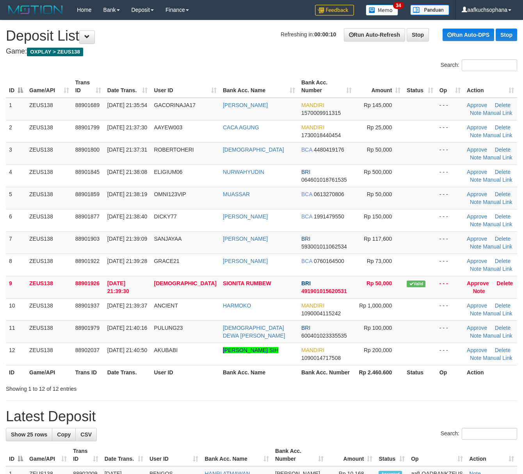
click at [341, 393] on div "Showing 1 to 12 of 12 entries" at bounding box center [261, 387] width 523 height 11
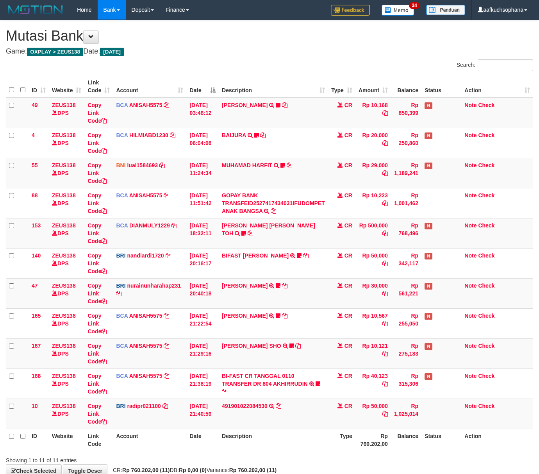
click at [259, 418] on td "491901022084530 TRANSFER NBMB 491901022084530 TO REYNALDI ADI PRATAMA" at bounding box center [273, 413] width 109 height 30
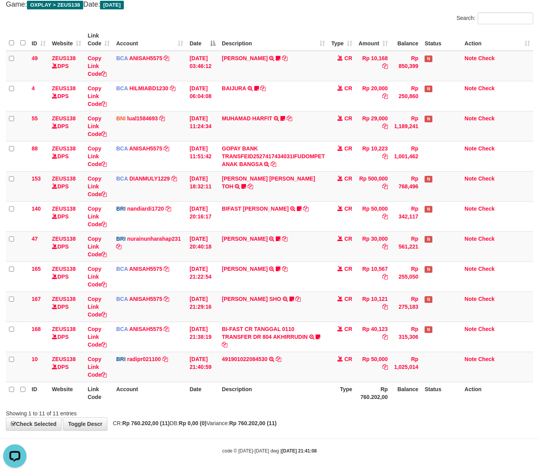
drag, startPoint x: 180, startPoint y: 448, endPoint x: 161, endPoint y: 424, distance: 30.4
click at [180, 447] on div "code © 2012-2018 dwg | 2025/10/01 21:41:08" at bounding box center [269, 451] width 539 height 8
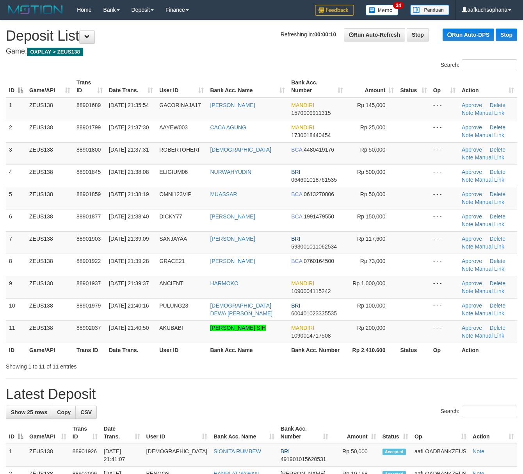
click at [338, 397] on h1 "Latest Deposit" at bounding box center [262, 394] width 512 height 16
drag, startPoint x: 338, startPoint y: 397, endPoint x: 400, endPoint y: 385, distance: 62.8
click at [339, 397] on h1 "Latest Deposit" at bounding box center [262, 394] width 512 height 16
drag, startPoint x: 346, startPoint y: 379, endPoint x: 360, endPoint y: 379, distance: 14.5
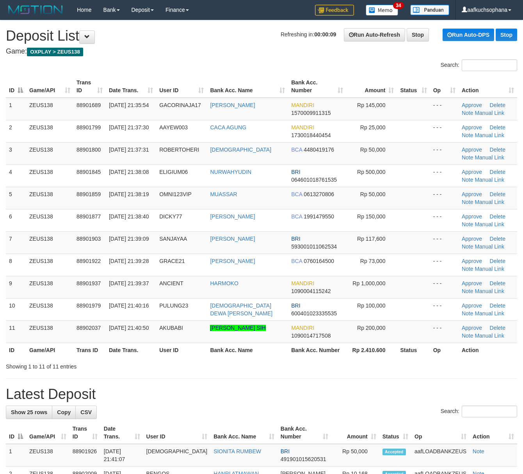
drag, startPoint x: 360, startPoint y: 379, endPoint x: 361, endPoint y: 374, distance: 4.4
drag, startPoint x: 374, startPoint y: 407, endPoint x: 438, endPoint y: 407, distance: 63.3
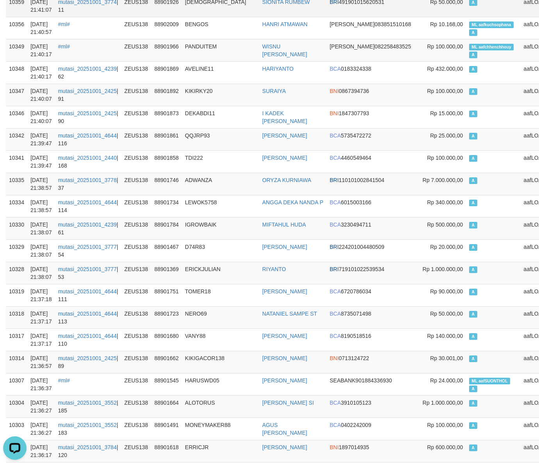
scroll to position [52, 0]
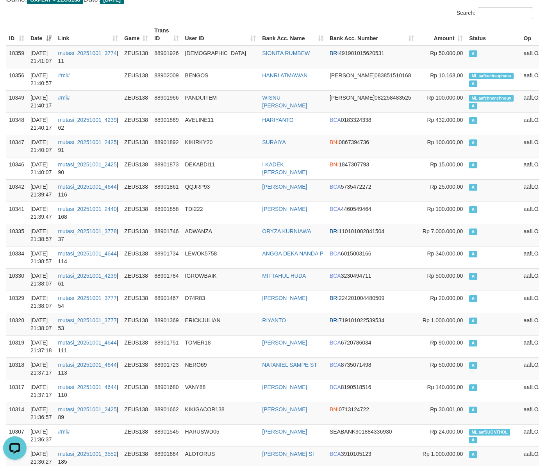
click at [321, 44] on th "Bank Acc. Name" at bounding box center [293, 34] width 68 height 22
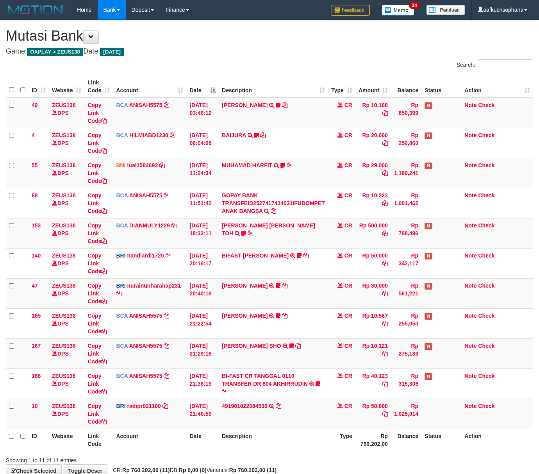
click at [230, 427] on div "**********" at bounding box center [269, 248] width 539 height 457
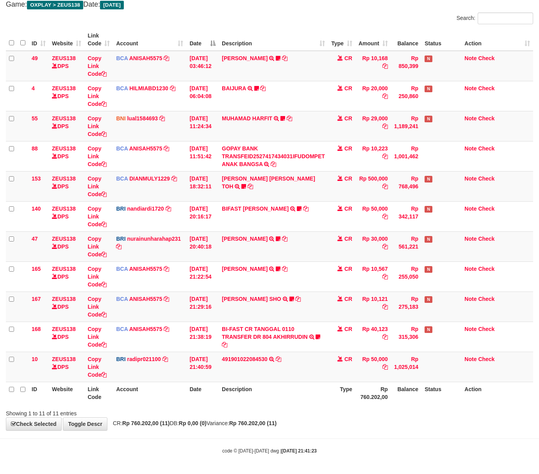
click at [237, 408] on div "Showing 1 to 11 of 11 entries" at bounding box center [269, 411] width 539 height 11
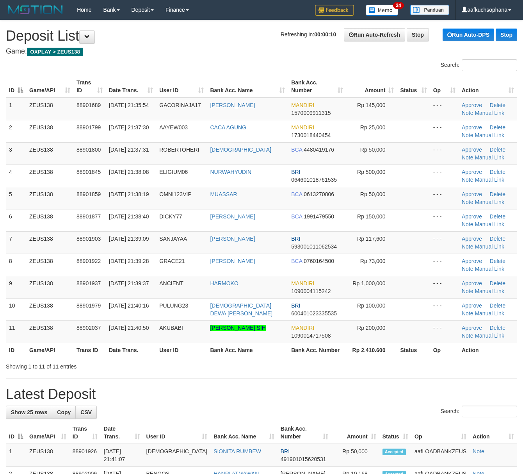
drag, startPoint x: 363, startPoint y: 377, endPoint x: 368, endPoint y: 375, distance: 5.1
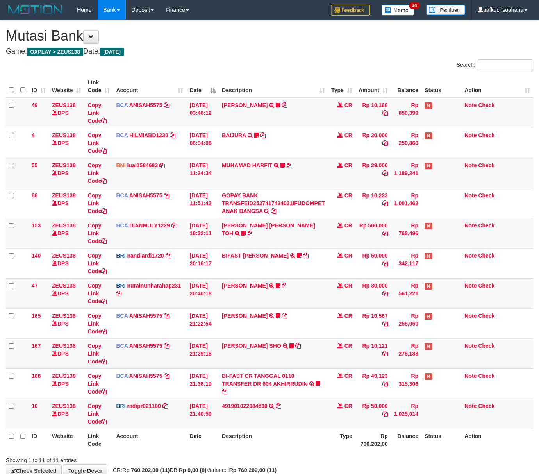
scroll to position [48, 0]
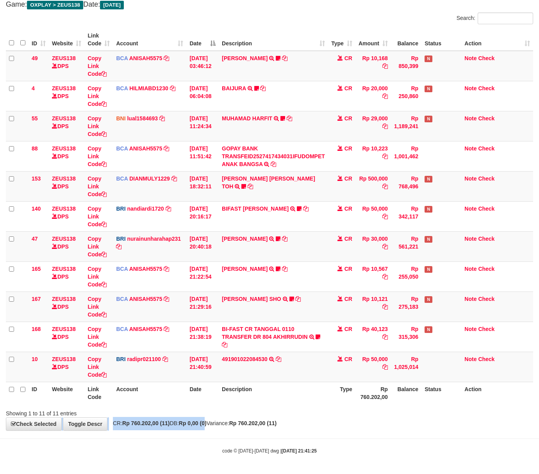
drag, startPoint x: 217, startPoint y: 420, endPoint x: 141, endPoint y: 406, distance: 77.7
click at [216, 419] on div "**********" at bounding box center [269, 201] width 539 height 457
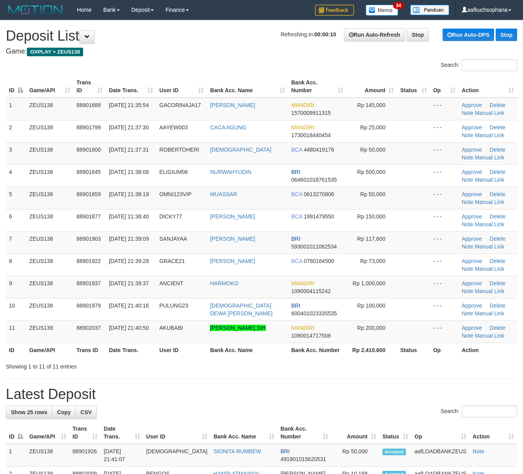
drag, startPoint x: 350, startPoint y: 388, endPoint x: 359, endPoint y: 386, distance: 9.7
click at [351, 388] on h1 "Latest Deposit" at bounding box center [262, 394] width 512 height 16
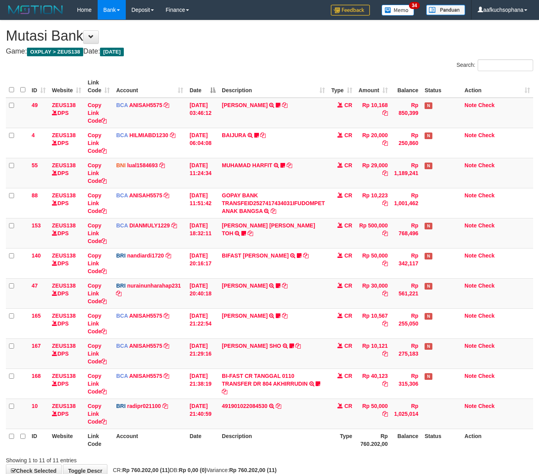
scroll to position [48, 0]
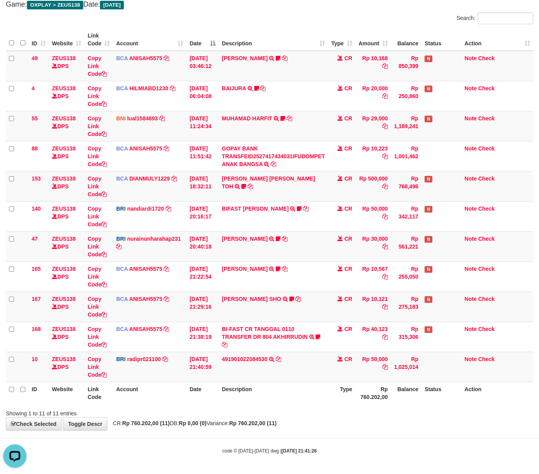
click at [317, 419] on div "**********" at bounding box center [269, 201] width 539 height 457
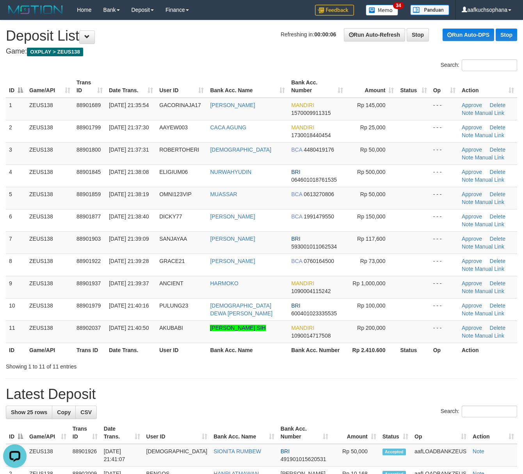
drag, startPoint x: 314, startPoint y: 365, endPoint x: 425, endPoint y: 387, distance: 113.5
click at [330, 370] on div "Showing 1 to 11 of 11 entries" at bounding box center [261, 364] width 523 height 11
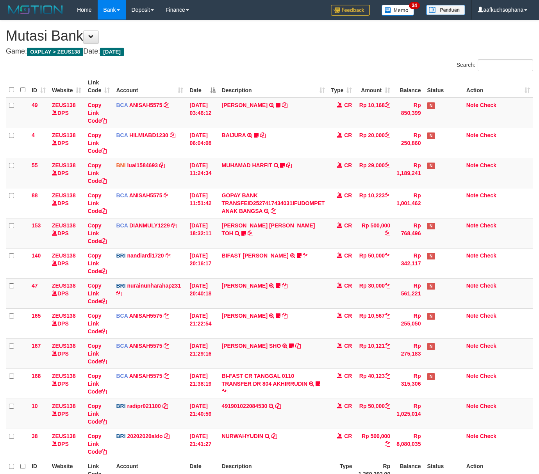
scroll to position [49, 0]
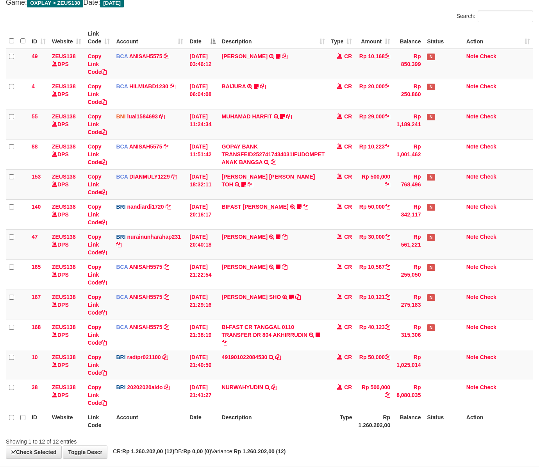
click at [302, 413] on th "Description" at bounding box center [273, 421] width 109 height 22
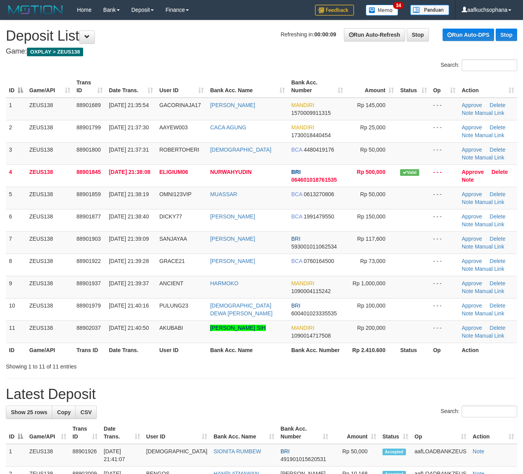
drag, startPoint x: 311, startPoint y: 380, endPoint x: 528, endPoint y: 395, distance: 217.3
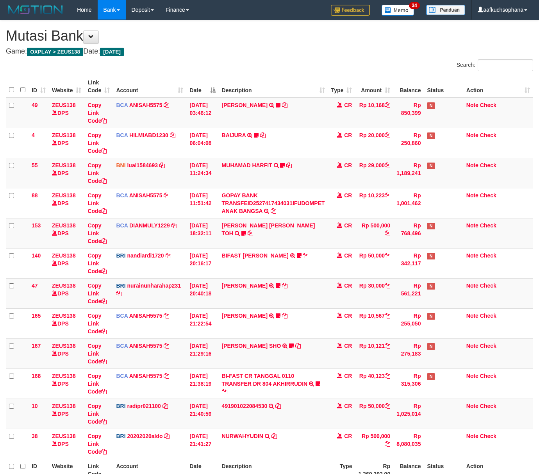
scroll to position [49, 0]
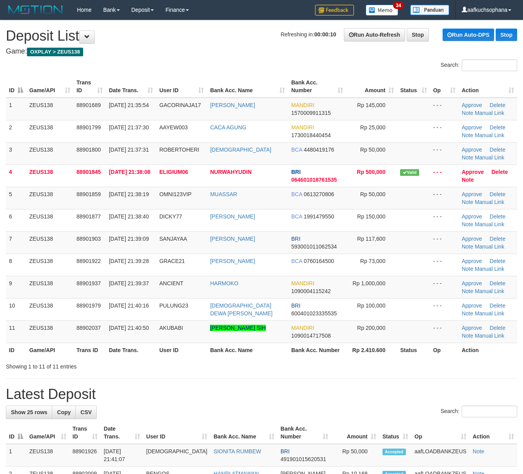
drag, startPoint x: 363, startPoint y: 396, endPoint x: 389, endPoint y: 392, distance: 26.0
click at [377, 392] on h1 "Latest Deposit" at bounding box center [262, 394] width 512 height 16
drag, startPoint x: 320, startPoint y: 377, endPoint x: 528, endPoint y: 392, distance: 209.1
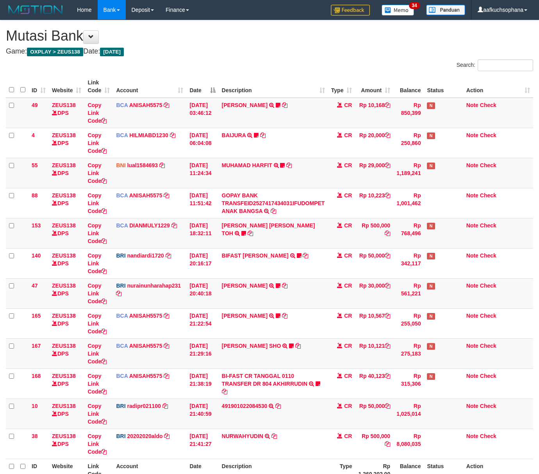
scroll to position [49, 0]
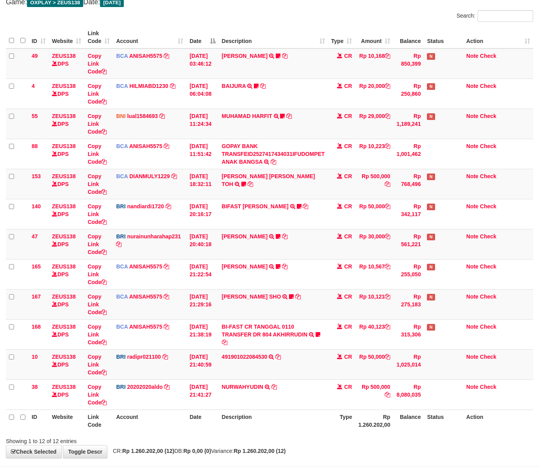
click at [266, 432] on th "Description" at bounding box center [273, 420] width 109 height 22
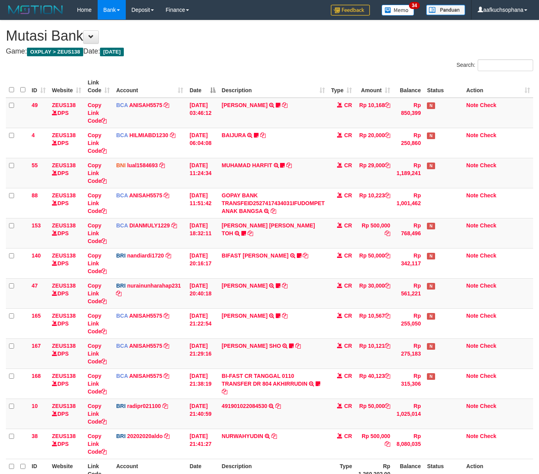
scroll to position [50, 0]
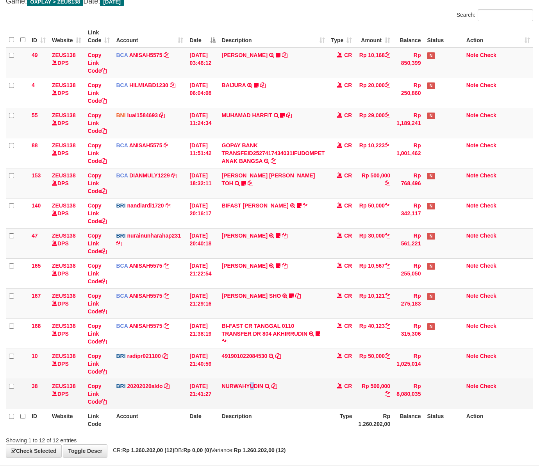
drag, startPoint x: 257, startPoint y: 408, endPoint x: 144, endPoint y: 405, distance: 112.9
click at [254, 408] on td "NURWAHYUDIN TRANSFER NBMB NURWAHYUDIN TO REVALDO SAGITA" at bounding box center [273, 394] width 109 height 30
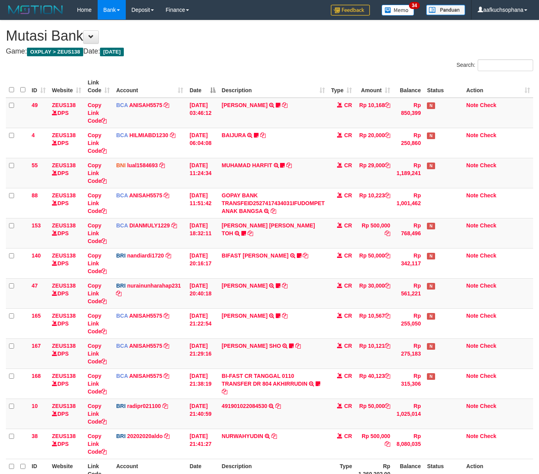
scroll to position [50, 0]
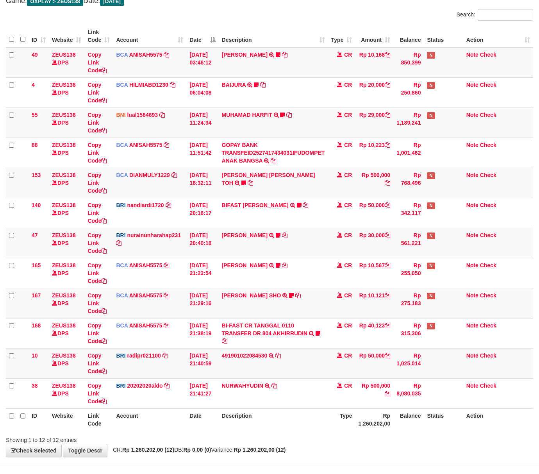
click at [290, 435] on div "Showing 1 to 12 of 12 entries" at bounding box center [269, 438] width 539 height 11
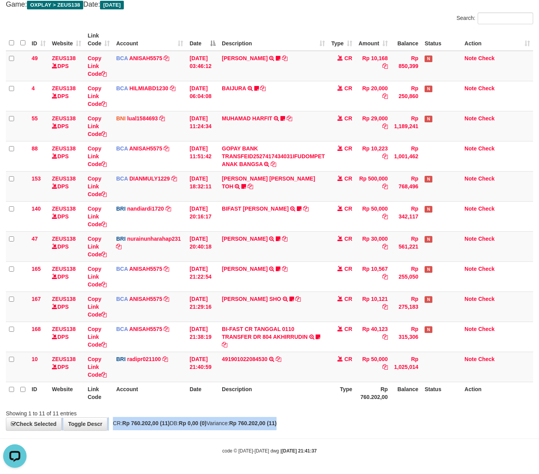
drag, startPoint x: 402, startPoint y: 418, endPoint x: 397, endPoint y: 419, distance: 4.8
click at [397, 419] on div "**********" at bounding box center [269, 201] width 539 height 457
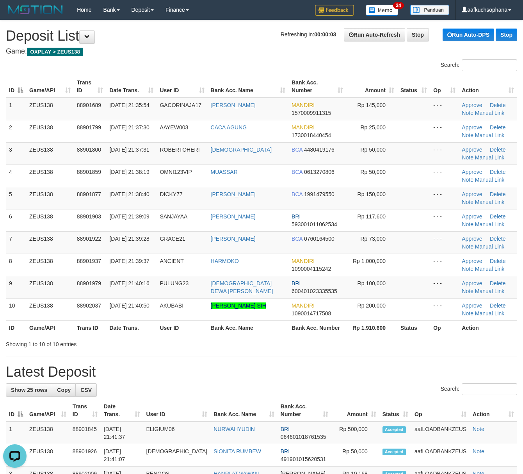
drag, startPoint x: 479, startPoint y: 354, endPoint x: 531, endPoint y: 367, distance: 53.2
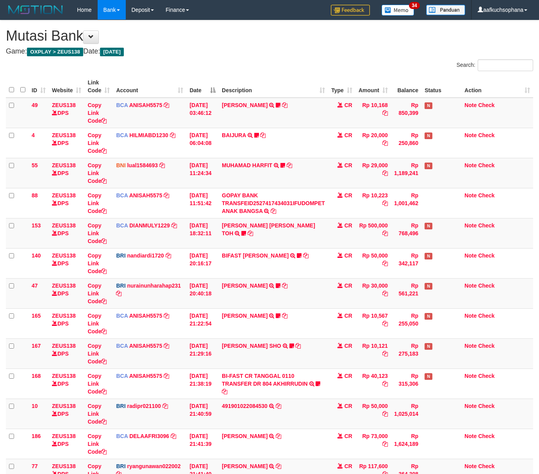
scroll to position [49, 0]
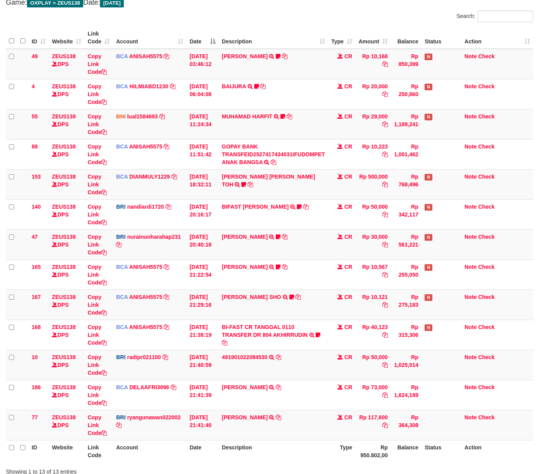
drag, startPoint x: 306, startPoint y: 470, endPoint x: 306, endPoint y: 461, distance: 9.0
click at [305, 469] on div "Showing 1 to 13 of 13 entries" at bounding box center [269, 469] width 539 height 11
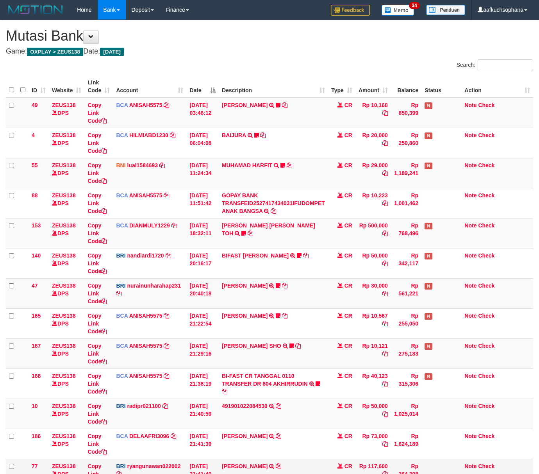
scroll to position [49, 0]
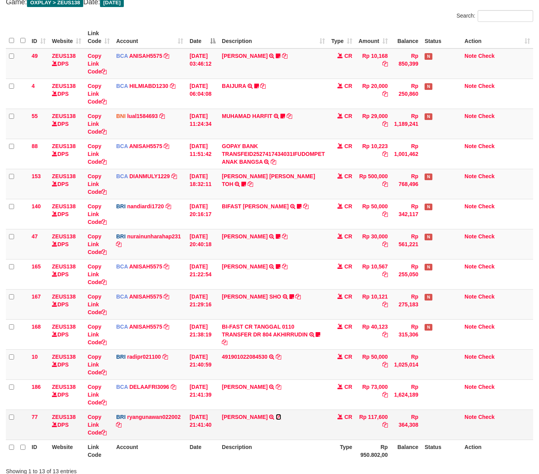
click at [279, 418] on icon at bounding box center [278, 416] width 5 height 5
click at [242, 435] on td "DEDY SETIAWAN TRANSFER NBMB DEDY SETIAWAN TO RYAN GUNAWAN" at bounding box center [273, 424] width 109 height 30
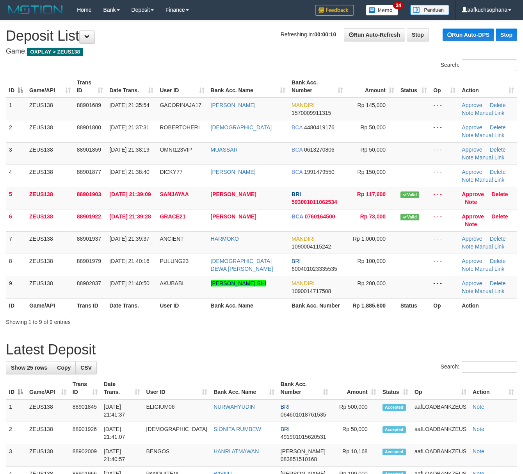
click at [355, 384] on tr "ID Game/API Trans ID Date Trans. User ID Bank Acc. Name Bank Acc. Number Amount…" at bounding box center [262, 388] width 512 height 22
drag, startPoint x: 347, startPoint y: 337, endPoint x: 370, endPoint y: 341, distance: 22.6
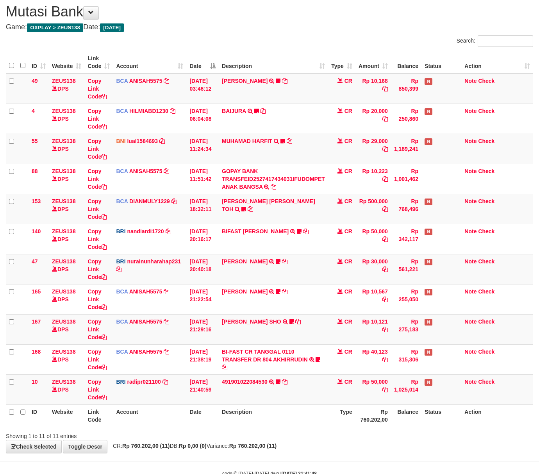
scroll to position [48, 0]
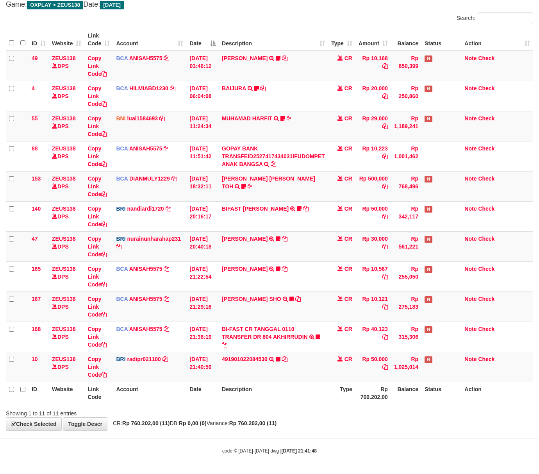
drag, startPoint x: 245, startPoint y: 407, endPoint x: 205, endPoint y: 396, distance: 42.1
click at [241, 406] on div "Showing 1 to 11 of 11 entries" at bounding box center [269, 411] width 539 height 11
drag, startPoint x: 280, startPoint y: 359, endPoint x: 265, endPoint y: 374, distance: 21.5
click at [280, 359] on icon at bounding box center [278, 358] width 5 height 5
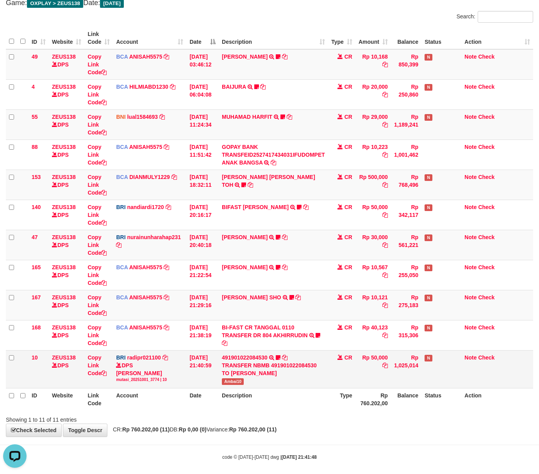
click at [234, 388] on td "491901022084530 TRANSFER NBMB 491901022084530 TO REYNALDI ADI PRATAMA Ambai10" at bounding box center [273, 369] width 109 height 38
click at [231, 384] on span "Ambai10" at bounding box center [233, 381] width 22 height 7
copy span "Ambai10"
drag, startPoint x: 120, startPoint y: 411, endPoint x: 35, endPoint y: 373, distance: 93.2
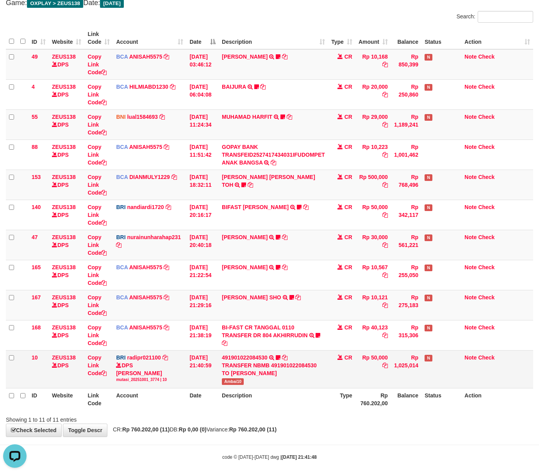
click at [119, 411] on div "ID Website Link Code Account Date Description Type Amount Balance Status Action…" at bounding box center [269, 219] width 539 height 388
click at [256, 418] on div "Showing 1 to 11 of 11 entries" at bounding box center [269, 418] width 539 height 11
click at [295, 393] on th "Description" at bounding box center [273, 399] width 109 height 22
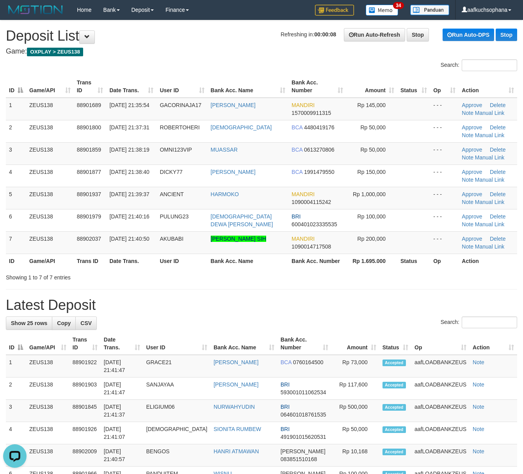
click at [298, 319] on div "Search:" at bounding box center [262, 323] width 512 height 14
drag, startPoint x: 298, startPoint y: 298, endPoint x: 382, endPoint y: 305, distance: 84.7
click at [305, 298] on h1 "Latest Deposit" at bounding box center [262, 305] width 512 height 16
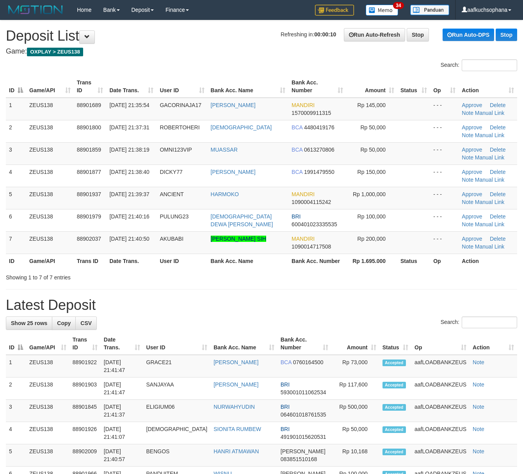
drag, startPoint x: 371, startPoint y: 312, endPoint x: 528, endPoint y: 352, distance: 162.0
click at [372, 312] on h1 "Latest Deposit" at bounding box center [262, 305] width 512 height 16
drag, startPoint x: 307, startPoint y: 285, endPoint x: 530, endPoint y: 332, distance: 228.3
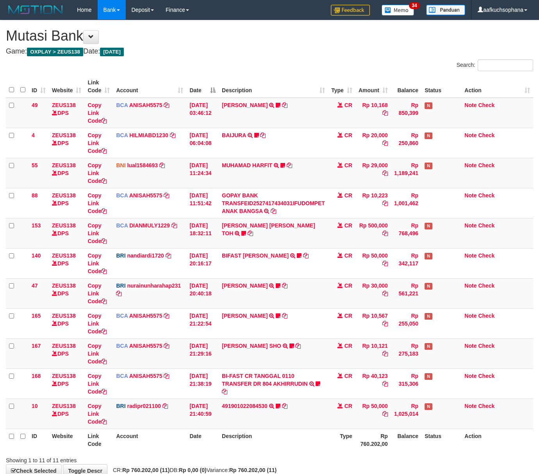
scroll to position [48, 0]
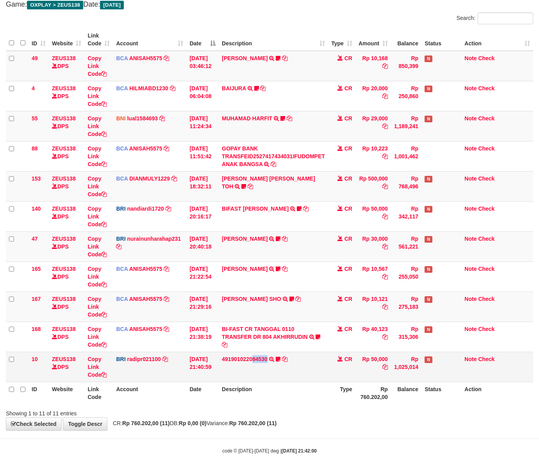
click at [267, 376] on td "491901022084530 TRANSFER NBMB 491901022084530 TO REYNALDI ADI PRATAMA Ambai10" at bounding box center [273, 367] width 109 height 30
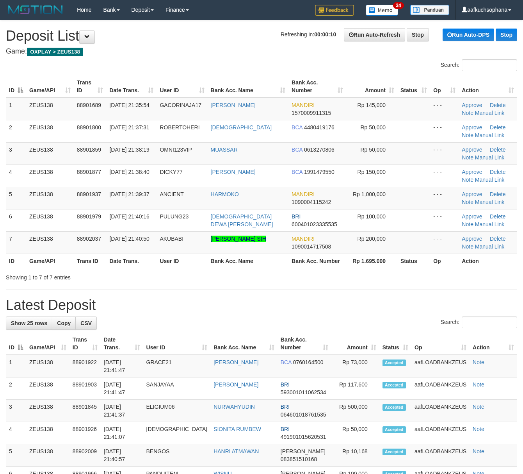
drag, startPoint x: 293, startPoint y: 272, endPoint x: 409, endPoint y: 309, distance: 121.9
click at [293, 272] on div "Showing 1 to 7 of 7 entries" at bounding box center [261, 275] width 523 height 11
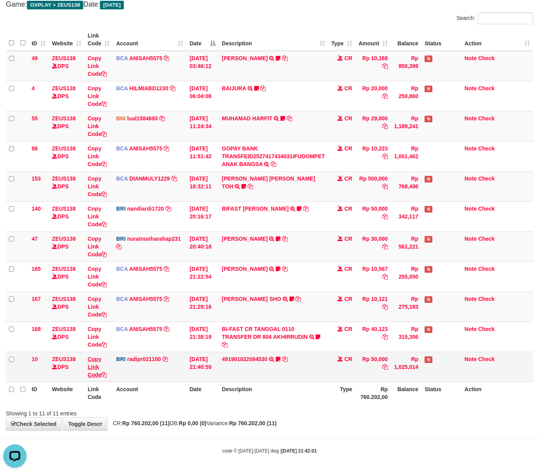
drag, startPoint x: 275, startPoint y: 414, endPoint x: 98, endPoint y: 356, distance: 186.9
click at [273, 414] on div "Showing 1 to 11 of 11 entries" at bounding box center [269, 411] width 539 height 11
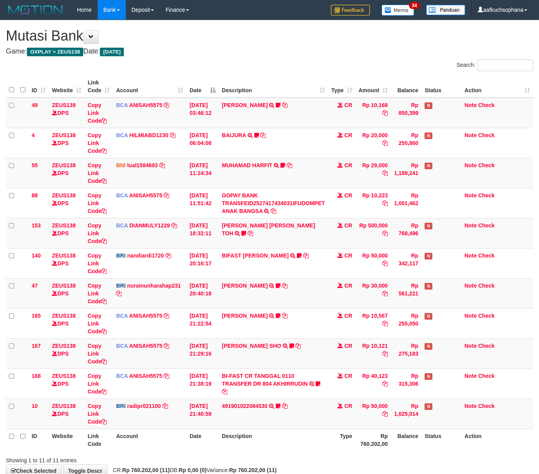
scroll to position [48, 0]
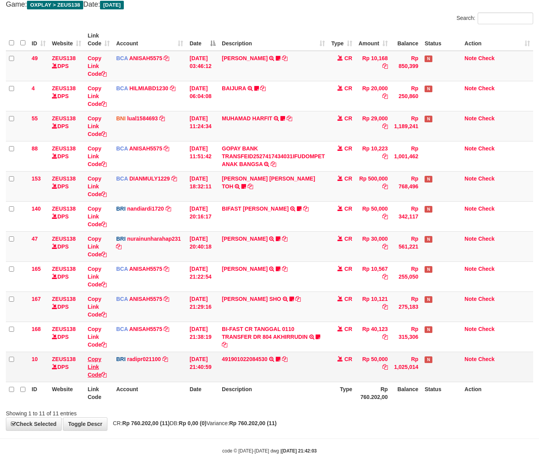
drag, startPoint x: 389, startPoint y: 435, endPoint x: 95, endPoint y: 357, distance: 305.0
click at [389, 435] on body "Toggle navigation Home Bank Account List Load By Website Group [OXPLAY] ZEUS138…" at bounding box center [269, 213] width 539 height 521
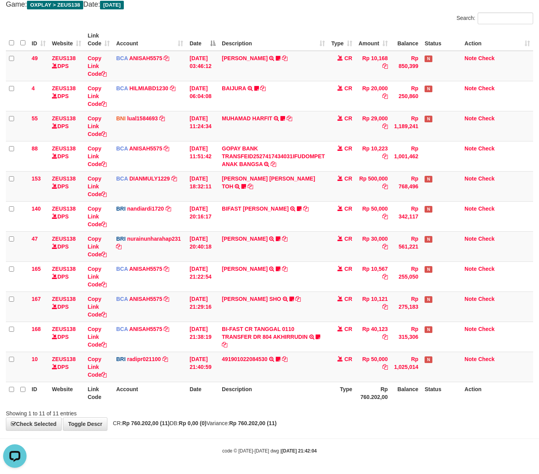
click at [293, 416] on div "**********" at bounding box center [269, 201] width 539 height 457
click at [358, 410] on div "Showing 1 to 11 of 11 entries" at bounding box center [269, 411] width 539 height 11
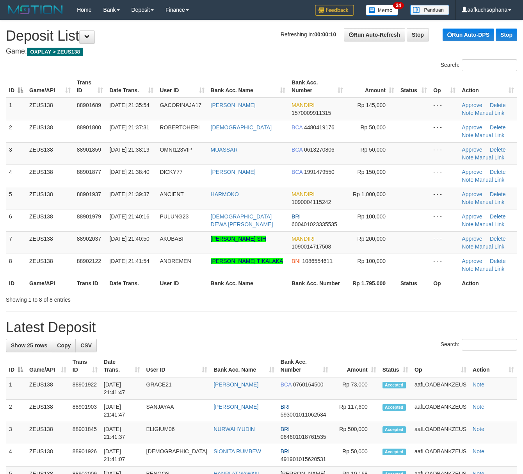
click at [401, 329] on h1 "Latest Deposit" at bounding box center [262, 328] width 512 height 16
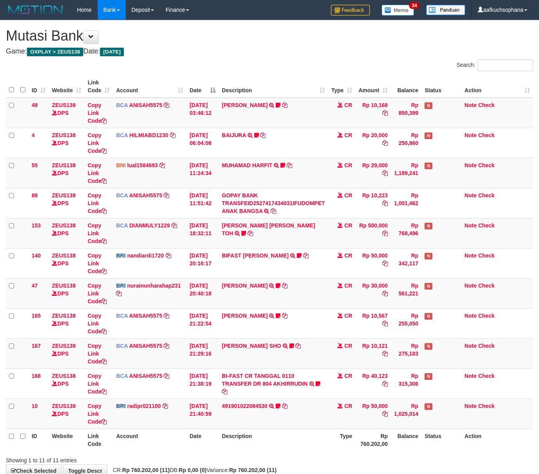
scroll to position [48, 0]
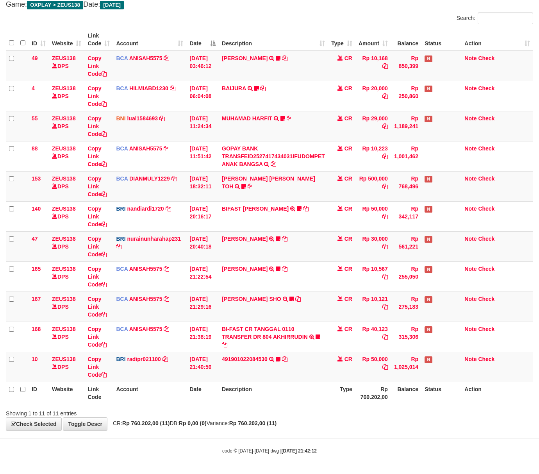
click at [319, 413] on div "Showing 1 to 11 of 11 entries" at bounding box center [269, 411] width 539 height 11
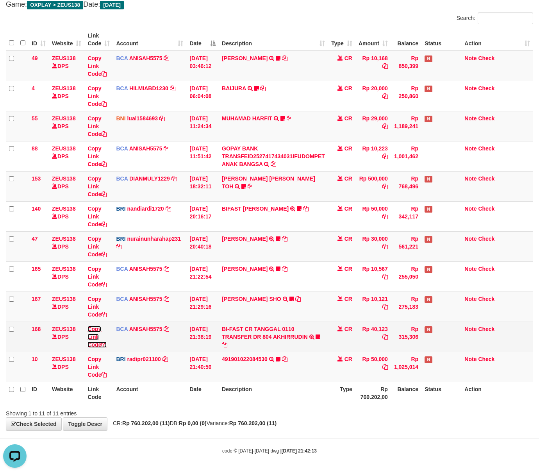
click at [105, 343] on icon at bounding box center [103, 344] width 5 height 5
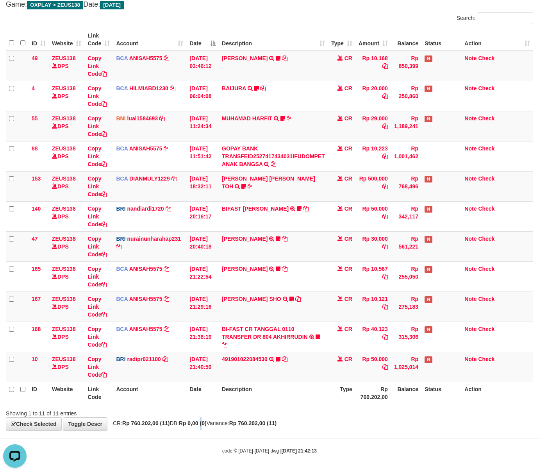
drag, startPoint x: 213, startPoint y: 419, endPoint x: 0, endPoint y: 351, distance: 222.8
click at [214, 418] on div "**********" at bounding box center [269, 201] width 539 height 457
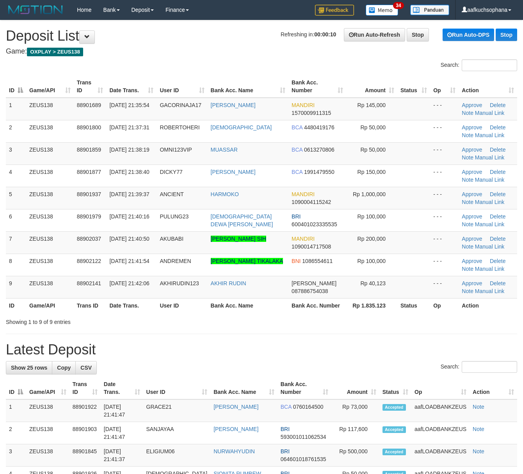
click at [394, 318] on div "Showing 1 to 9 of 9 entries" at bounding box center [261, 320] width 523 height 11
click at [475, 290] on link "Manual Link" at bounding box center [490, 291] width 30 height 6
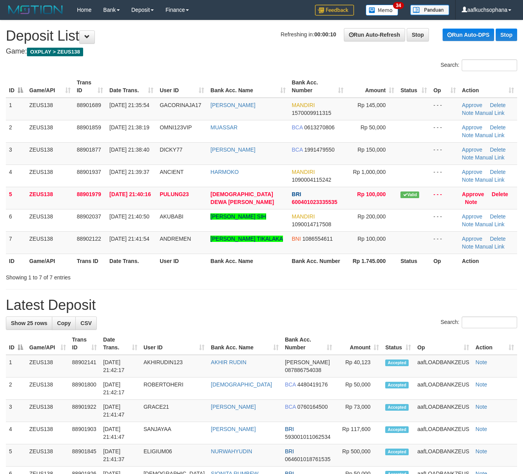
click at [371, 300] on h1 "Latest Deposit" at bounding box center [262, 305] width 512 height 16
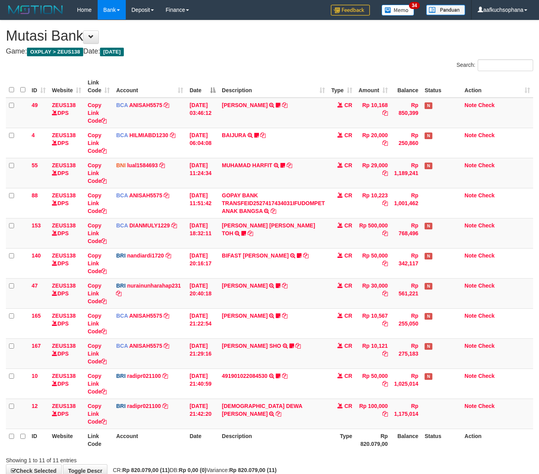
scroll to position [48, 0]
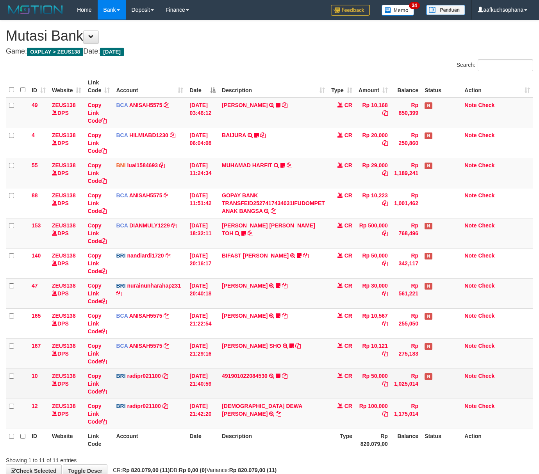
scroll to position [48, 0]
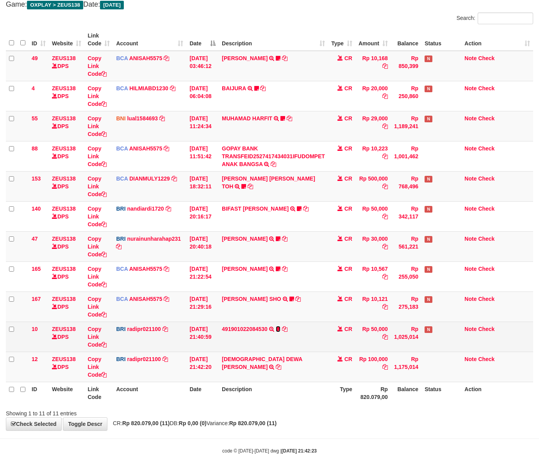
click at [279, 326] on icon at bounding box center [278, 328] width 5 height 5
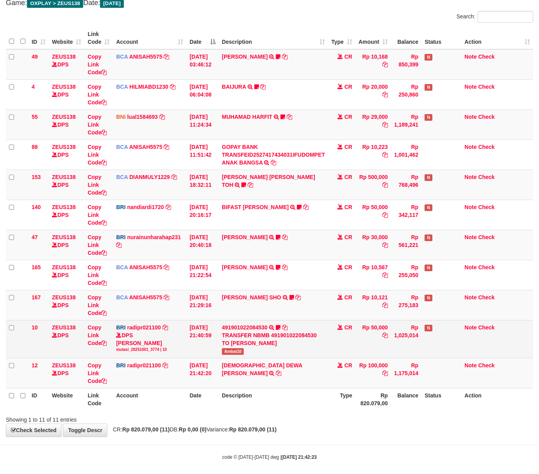
click at [234, 350] on span "Ambai10" at bounding box center [233, 351] width 22 height 7
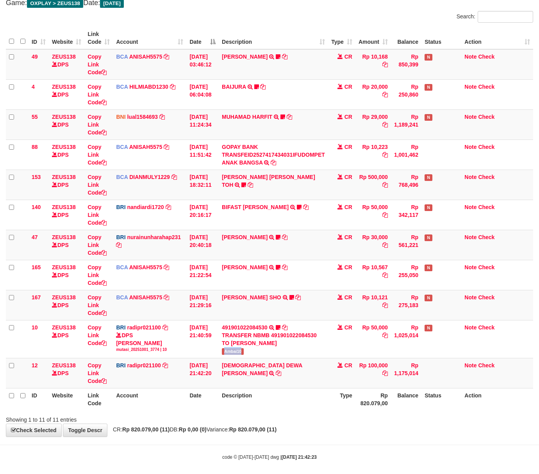
copy span "Ambai10"
click at [319, 435] on div "**********" at bounding box center [269, 204] width 539 height 464
click at [318, 433] on div "**********" at bounding box center [269, 204] width 539 height 464
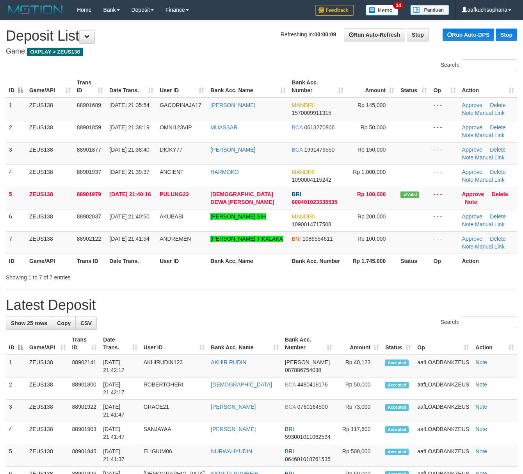
click at [361, 327] on div "Search:" at bounding box center [262, 323] width 512 height 14
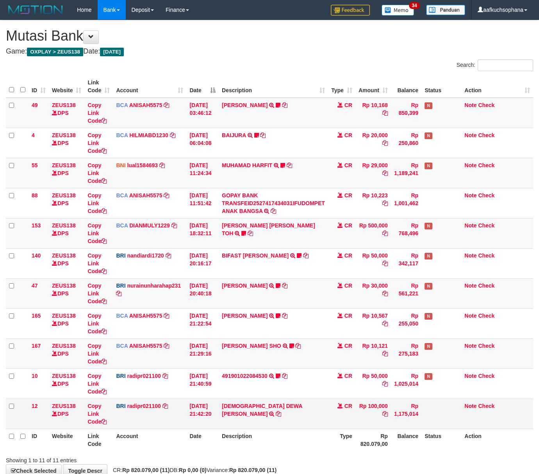
scroll to position [48, 0]
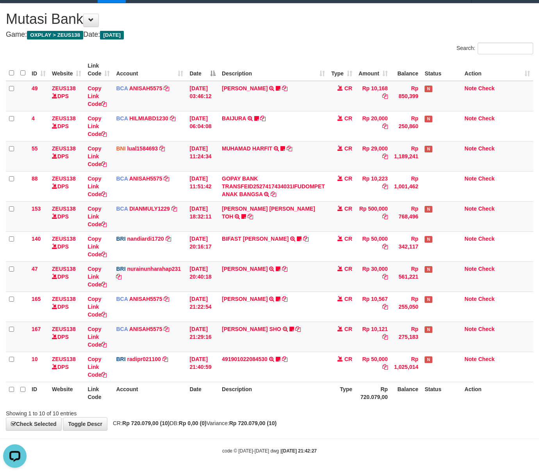
drag, startPoint x: 336, startPoint y: 429, endPoint x: 319, endPoint y: 421, distance: 18.5
click at [333, 429] on div "**********" at bounding box center [269, 217] width 539 height 427
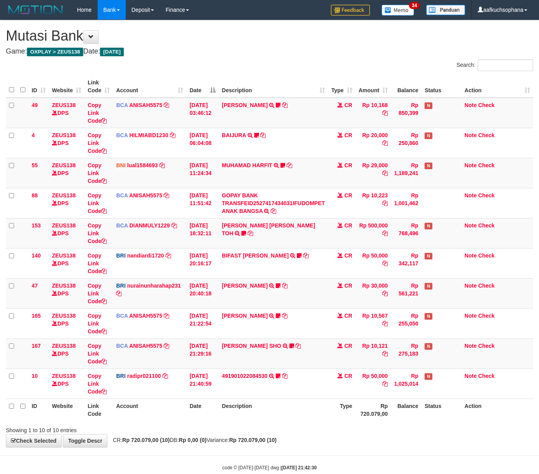
scroll to position [18, 0]
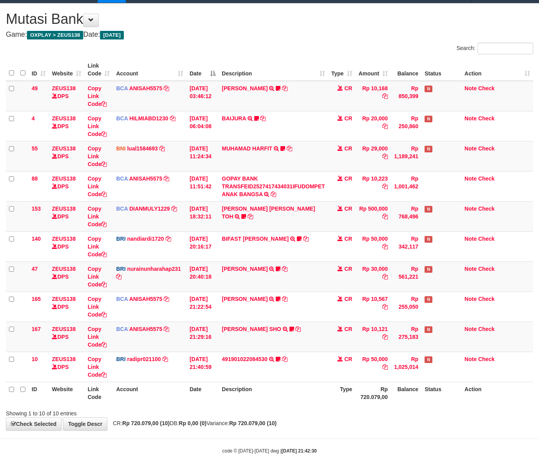
drag, startPoint x: 304, startPoint y: 398, endPoint x: 296, endPoint y: 396, distance: 7.6
click at [297, 397] on th "Description" at bounding box center [273, 393] width 109 height 22
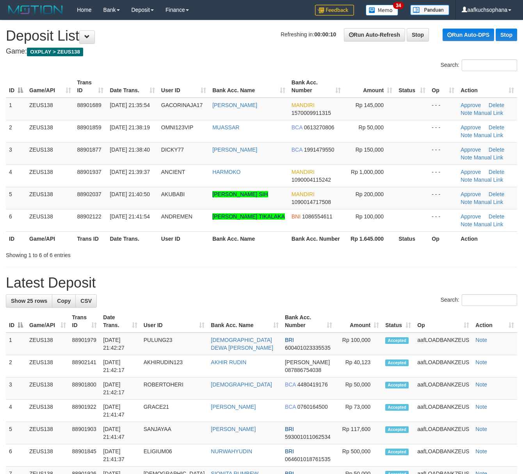
drag, startPoint x: 312, startPoint y: 286, endPoint x: 530, endPoint y: 341, distance: 225.0
click at [318, 288] on h1 "Latest Deposit" at bounding box center [262, 283] width 512 height 16
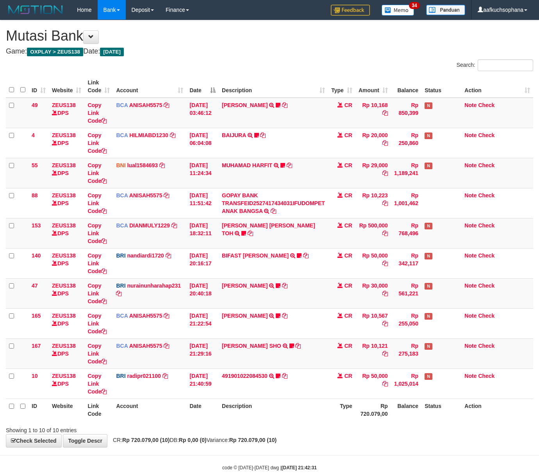
scroll to position [18, 0]
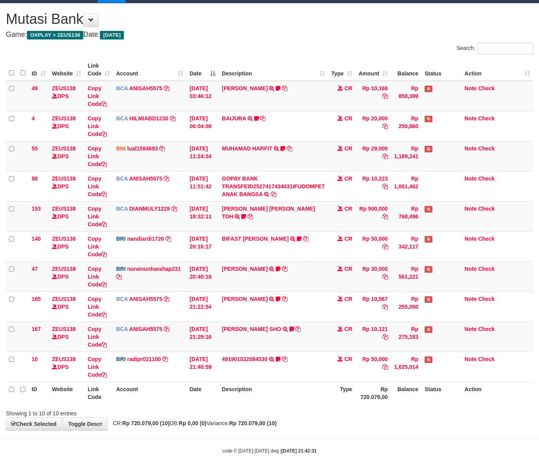
click at [188, 432] on body "Toggle navigation Home Bank Account List Load By Website Group [OXPLAY] ZEUS138…" at bounding box center [269, 228] width 539 height 491
click at [187, 431] on body "Toggle navigation Home Bank Account List Load By Website Group [OXPLAY] ZEUS138…" at bounding box center [269, 228] width 539 height 491
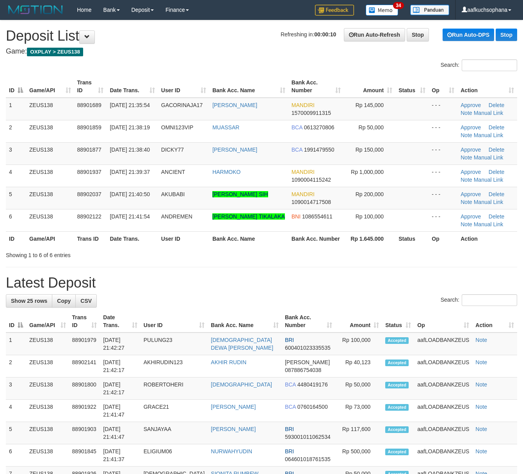
click at [357, 283] on h1 "Latest Deposit" at bounding box center [262, 283] width 512 height 16
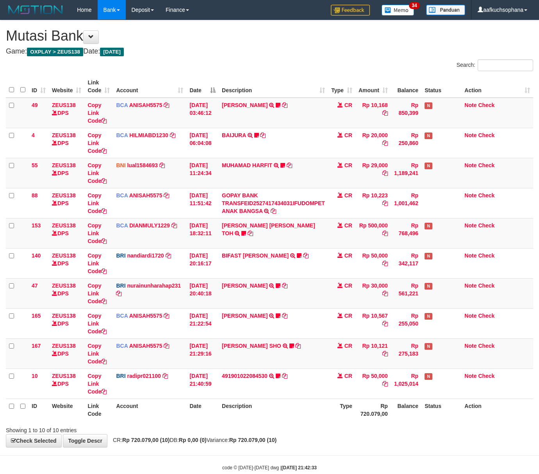
scroll to position [18, 0]
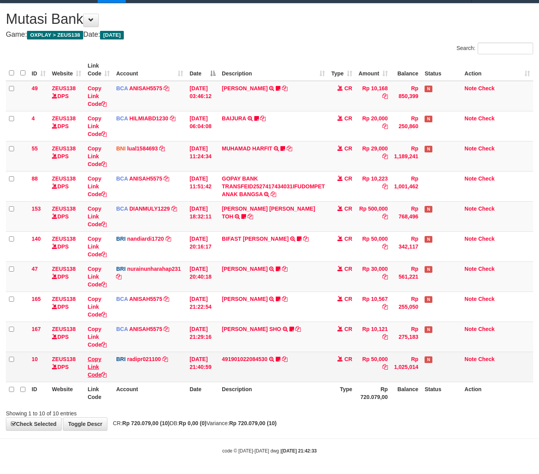
drag, startPoint x: 175, startPoint y: 409, endPoint x: 97, endPoint y: 361, distance: 91.9
click at [174, 406] on div "Showing 1 to 10 of 10 entries" at bounding box center [112, 411] width 213 height 11
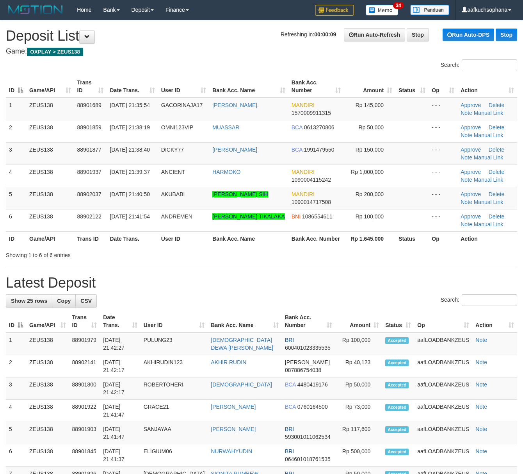
drag, startPoint x: 334, startPoint y: 277, endPoint x: 412, endPoint y: 305, distance: 82.8
click at [336, 277] on h1 "Latest Deposit" at bounding box center [262, 283] width 512 height 16
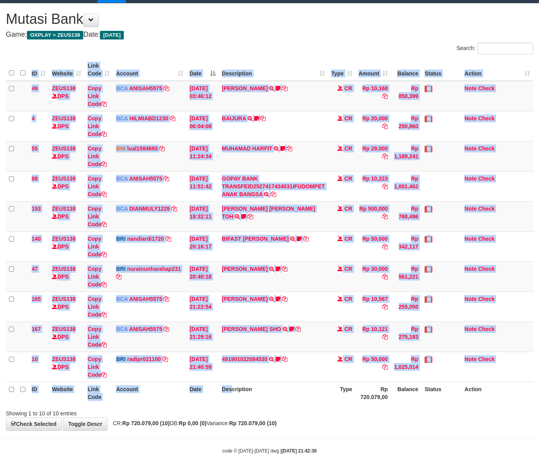
click at [235, 404] on div "ID Website Link Code Account Date Description Type Amount Balance Status Action…" at bounding box center [269, 231] width 539 height 350
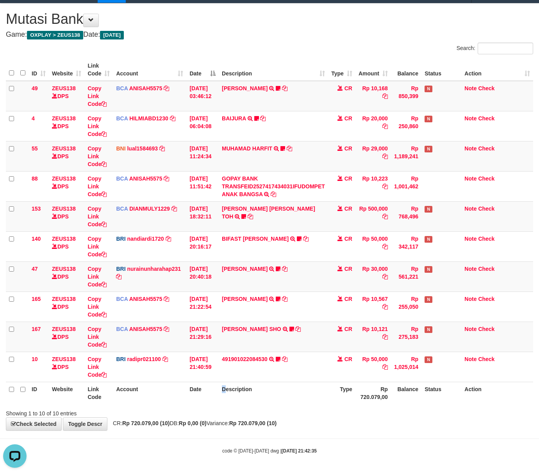
click at [227, 388] on th "Description" at bounding box center [273, 393] width 109 height 22
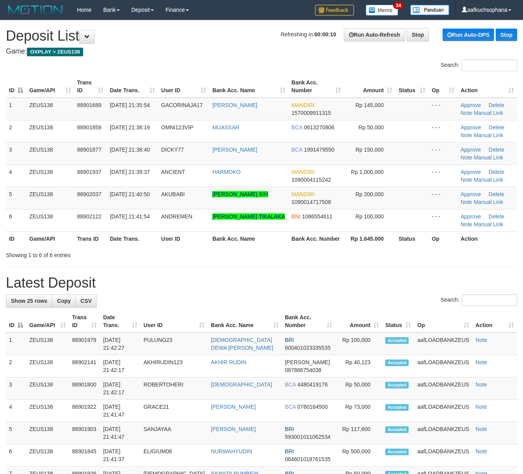
click at [332, 270] on div "**********" at bounding box center [261, 480] width 523 height 921
click at [329, 270] on div "**********" at bounding box center [261, 480] width 523 height 921
drag, startPoint x: 318, startPoint y: 284, endPoint x: 526, endPoint y: 343, distance: 216.1
click at [320, 284] on h1 "Latest Deposit" at bounding box center [262, 283] width 512 height 16
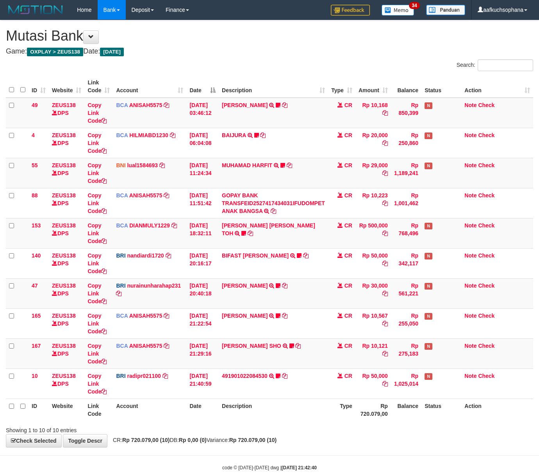
scroll to position [18, 0]
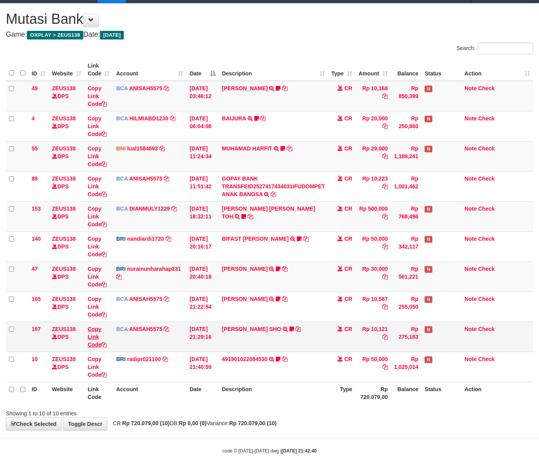
drag, startPoint x: 319, startPoint y: 436, endPoint x: 88, endPoint y: 335, distance: 252.4
click at [314, 434] on body "Toggle navigation Home Bank Account List Load By Website Group [OXPLAY] ZEUS138…" at bounding box center [269, 228] width 539 height 491
